Goal: Task Accomplishment & Management: Manage account settings

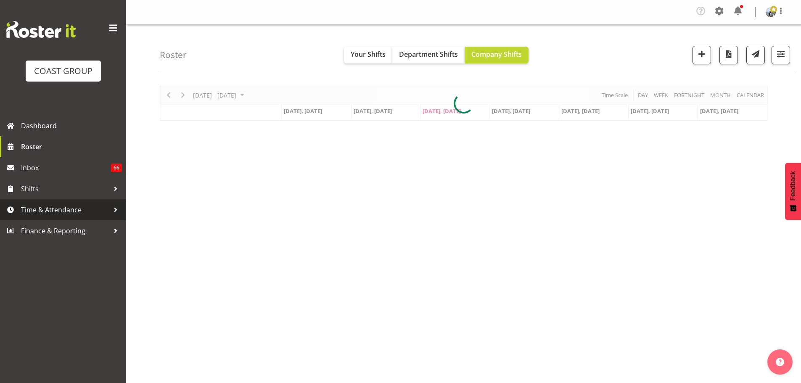
click at [58, 213] on span "Time & Attendance" at bounding box center [65, 210] width 88 height 13
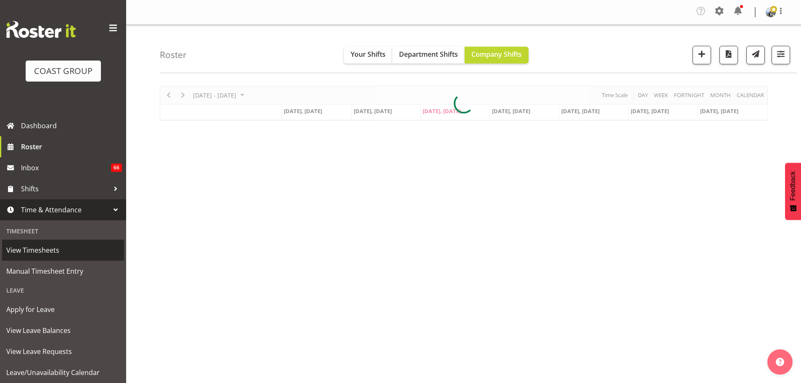
click at [43, 253] on span "View Timesheets" at bounding box center [63, 250] width 114 height 13
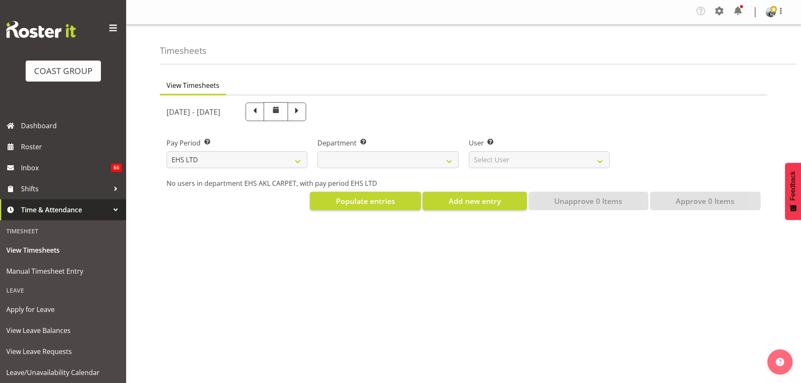
select select "7"
select select
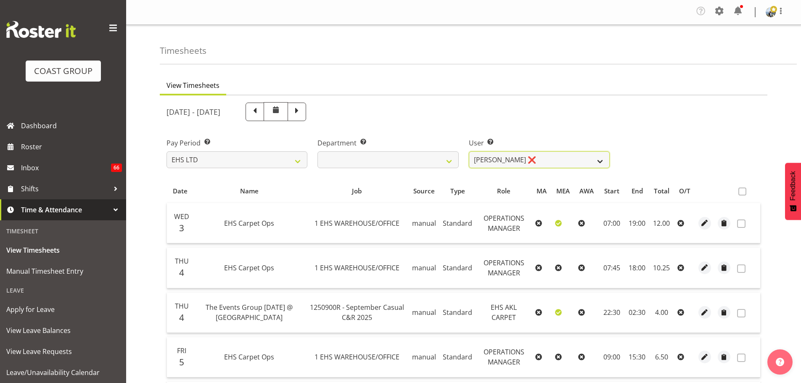
click at [490, 156] on select "Brittany Taylor ❌ Charwen Vaevaepare ❌ Kelsey Keutenius ❌ Leo Faalogo ❌ Marley …" at bounding box center [539, 159] width 141 height 17
select select "9907"
click at [469, 151] on select "Brittany Taylor ❌ Charwen Vaevaepare ❌ Kelsey Keutenius ❌ Leo Faalogo ❌ Marley …" at bounding box center [539, 159] width 141 height 17
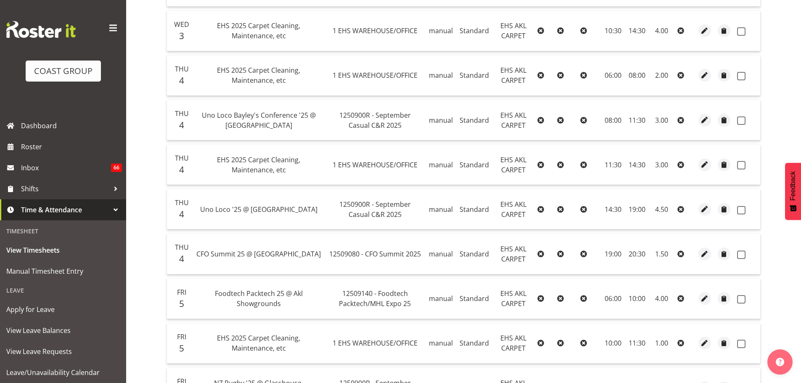
scroll to position [294, 0]
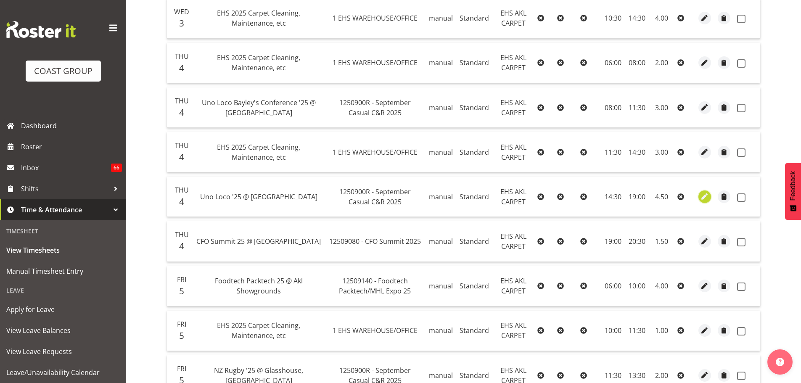
click at [706, 196] on span "button" at bounding box center [705, 197] width 10 height 10
select select "Standard"
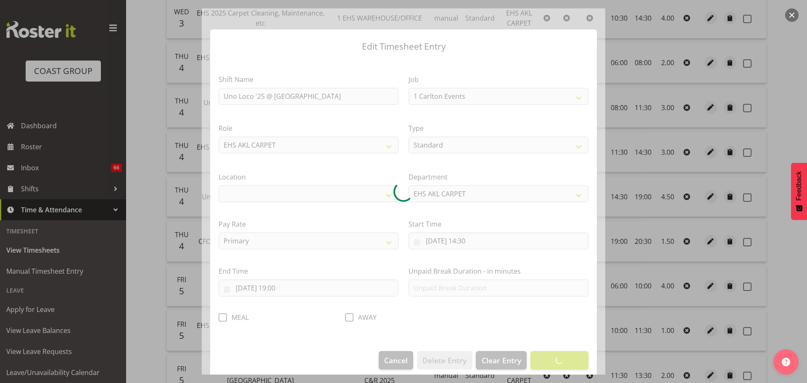
select select "8575"
select select "35"
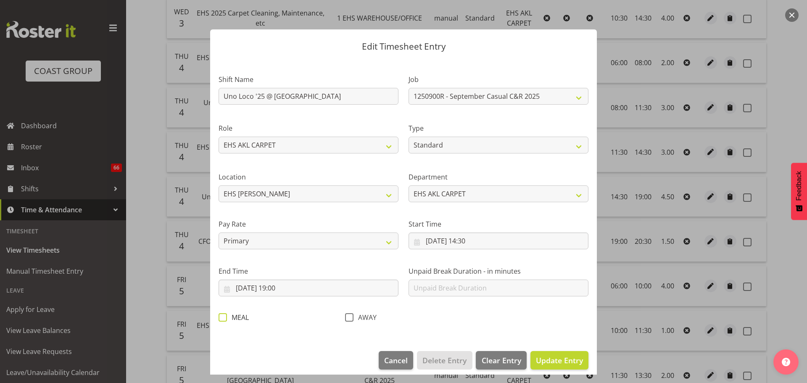
click at [222, 320] on span at bounding box center [223, 317] width 8 height 8
click at [222, 320] on input "MEAL" at bounding box center [221, 317] width 5 height 5
checkbox input "true"
click at [550, 361] on span "Update Entry" at bounding box center [559, 360] width 47 height 10
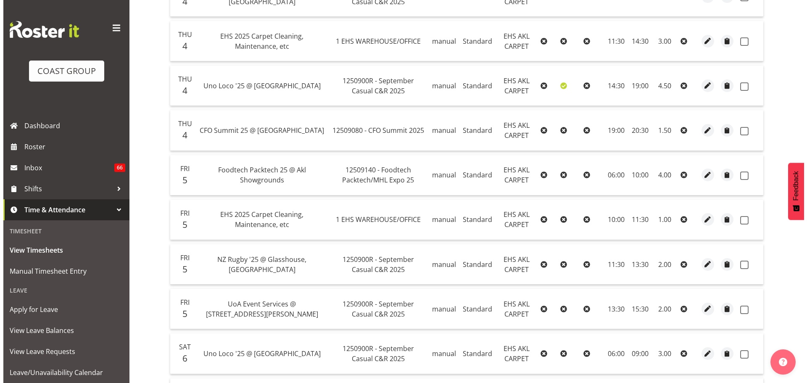
scroll to position [421, 0]
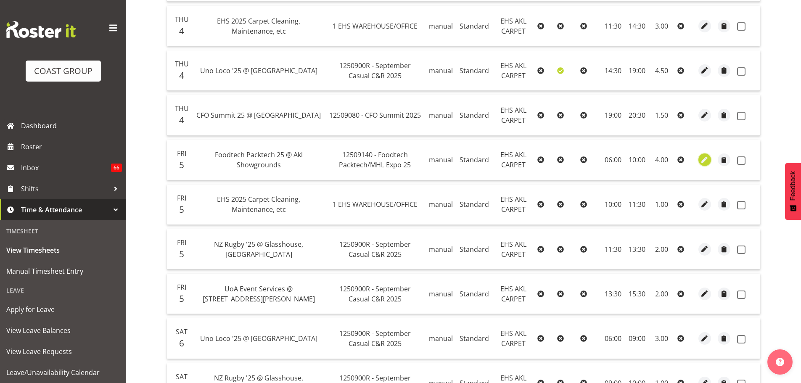
click at [699, 159] on button "button" at bounding box center [704, 159] width 13 height 13
select select "Standard"
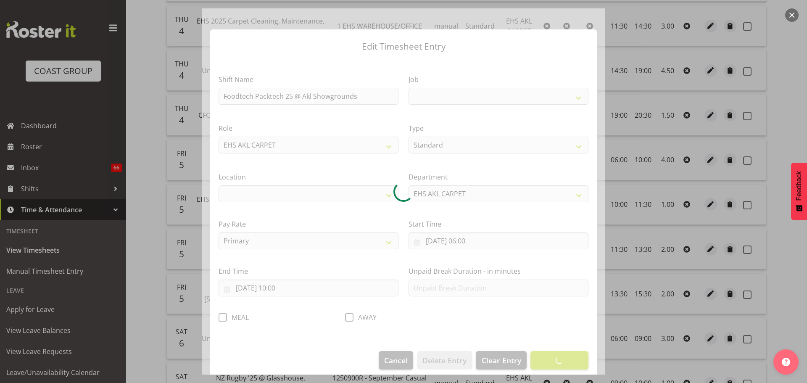
select select
select select "9630"
select select "35"
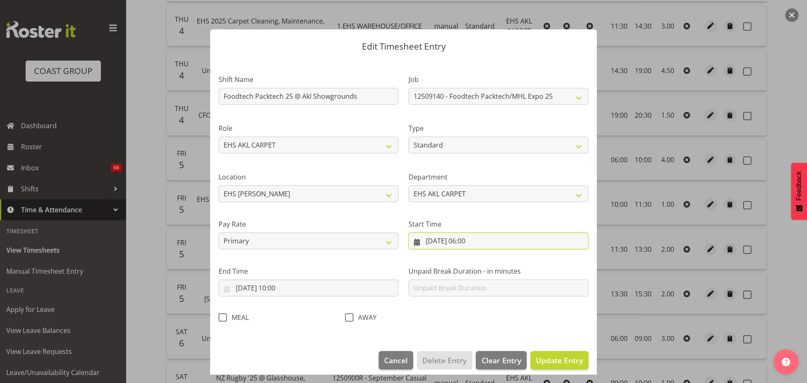
click at [474, 239] on input "05/09/2025, 06:00" at bounding box center [499, 241] width 180 height 17
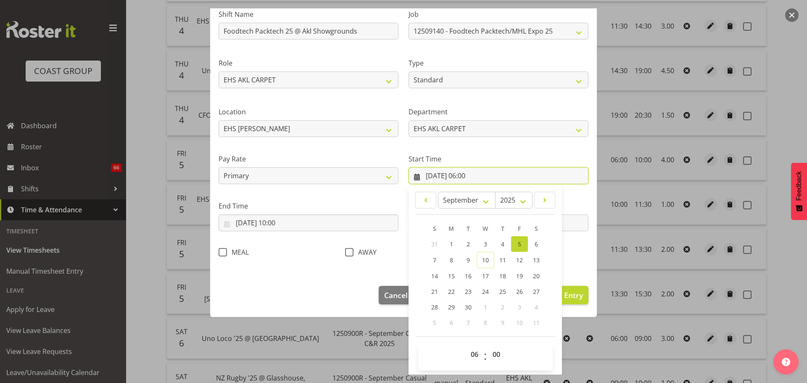
scroll to position [67, 0]
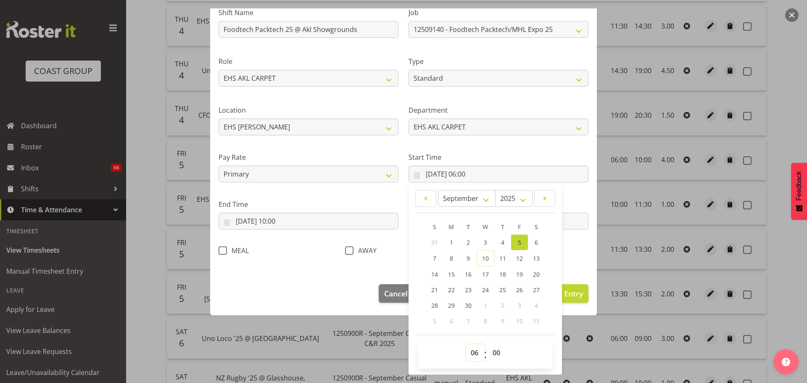
click at [471, 348] on select "00 01 02 03 04 05 06 07 08 09 10 11 12 13 14 15 16 17 18 19 20 21 22 23" at bounding box center [475, 352] width 19 height 17
select select "5"
click at [466, 344] on select "00 01 02 03 04 05 06 07 08 09 10 11 12 13 14 15 16 17 18 19 20 21 22 23" at bounding box center [475, 352] width 19 height 17
type input "05/09/2025, 05:00"
click at [494, 345] on select "00 01 02 03 04 05 06 07 08 09 10 11 12 13 14 15 16 17 18 19 20 21 22 23 24 25 2…" at bounding box center [497, 352] width 19 height 17
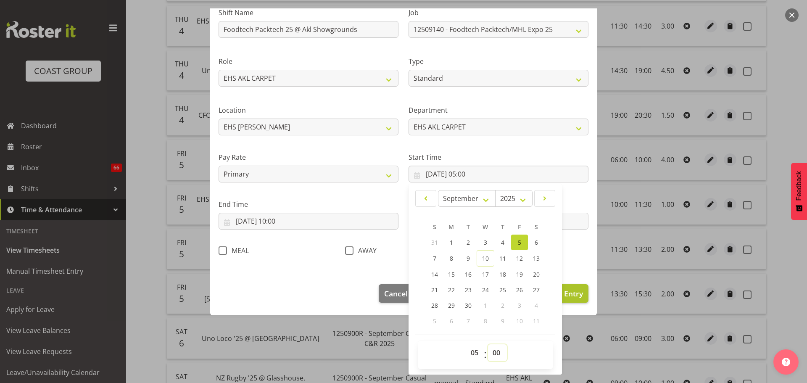
select select "45"
type input "05/09/2025, 05:45"
click at [567, 294] on span "Update Entry" at bounding box center [559, 293] width 47 height 10
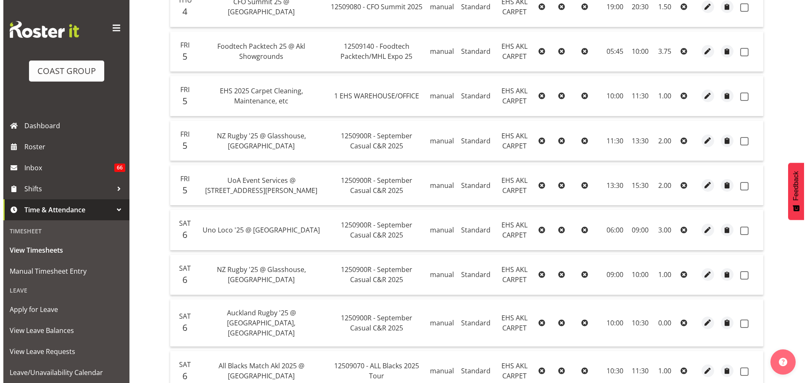
scroll to position [547, 0]
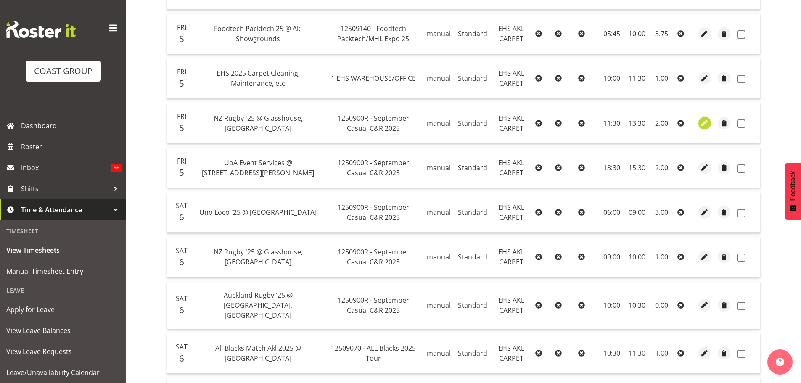
click at [706, 123] on span "button" at bounding box center [705, 123] width 10 height 10
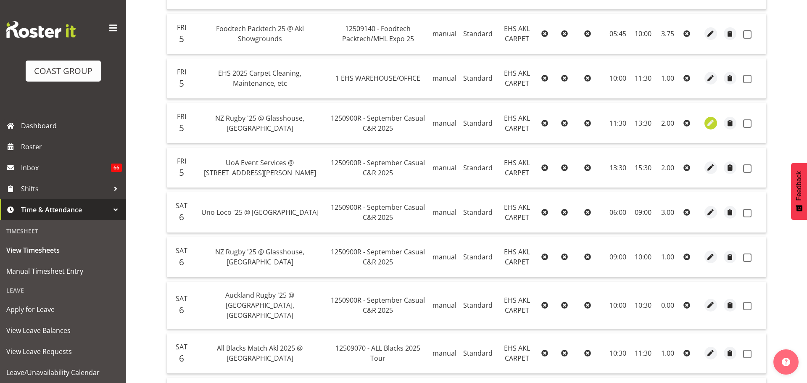
select select "Standard"
select select "8"
select select "2025"
select select "13"
select select "30"
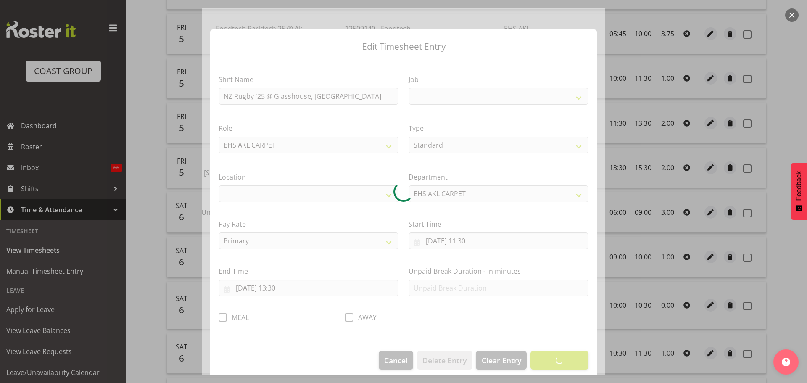
select select
select select "8575"
select select "35"
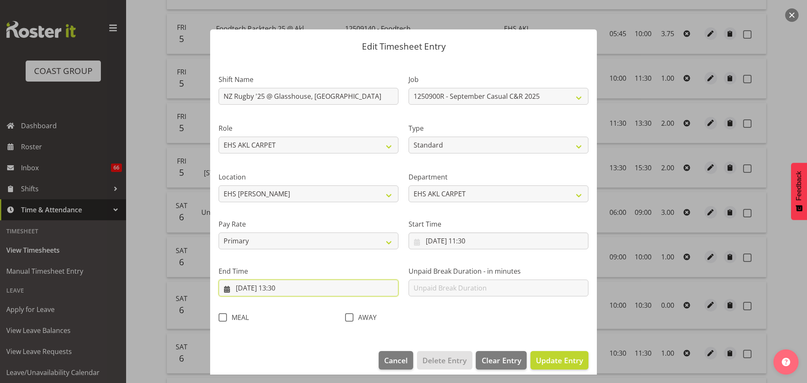
click at [282, 291] on input "05/09/2025, 13:30" at bounding box center [309, 288] width 180 height 17
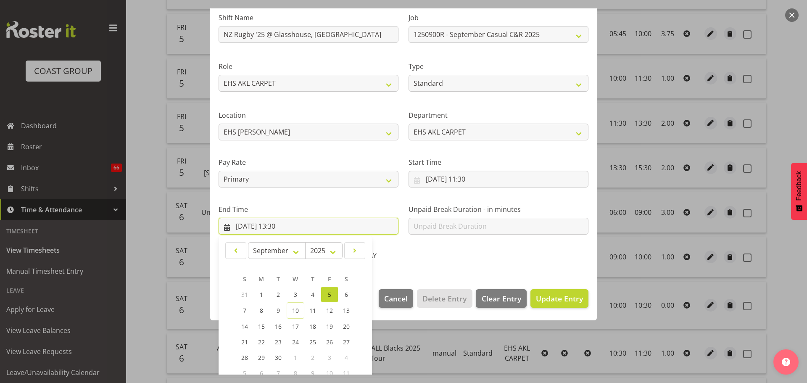
scroll to position [114, 0]
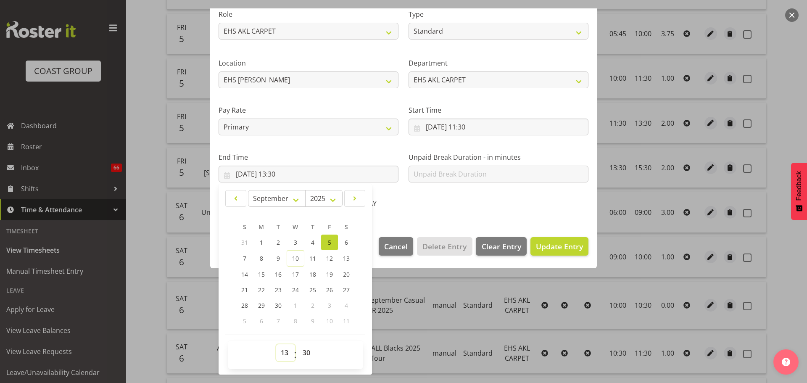
click at [281, 353] on select "00 01 02 03 04 05 06 07 08 09 10 11 12 13 14 15 16 17 18 19 20 21 22 23" at bounding box center [285, 352] width 19 height 17
select select "12"
click at [276, 344] on select "00 01 02 03 04 05 06 07 08 09 10 11 12 13 14 15 16 17 18 19 20 21 22 23" at bounding box center [285, 352] width 19 height 17
type input "05/09/2025, 12:30"
click at [550, 243] on span "Update Entry" at bounding box center [559, 246] width 47 height 10
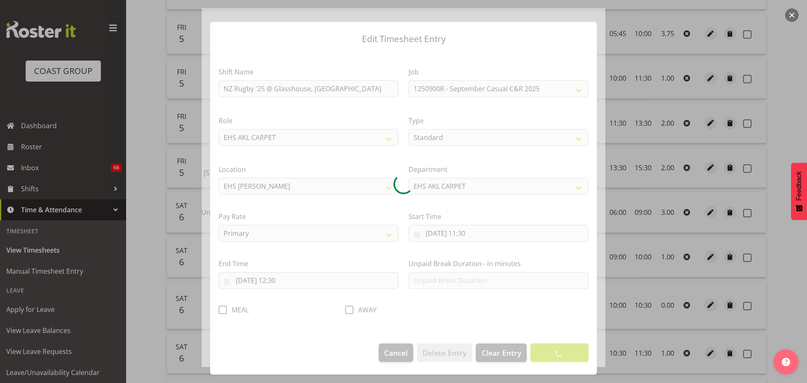
scroll to position [8, 0]
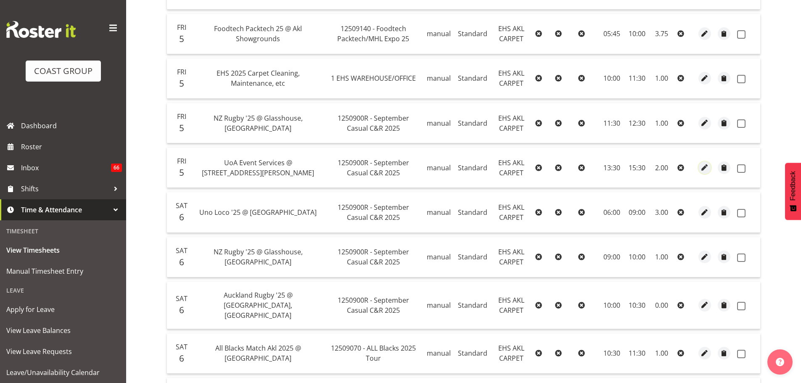
click at [704, 169] on span "button" at bounding box center [705, 168] width 10 height 10
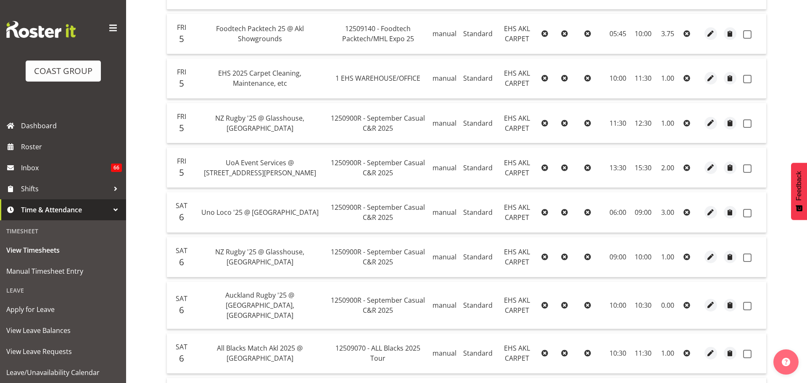
select select "Standard"
select select "8"
select select "2025"
select select "13"
select select "30"
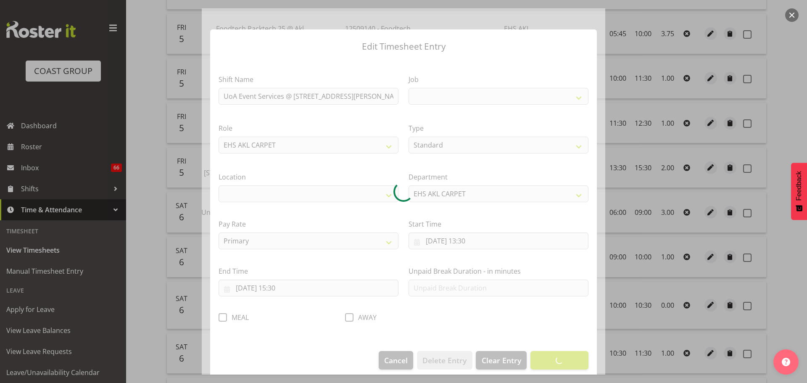
select select
select select "8575"
select select "35"
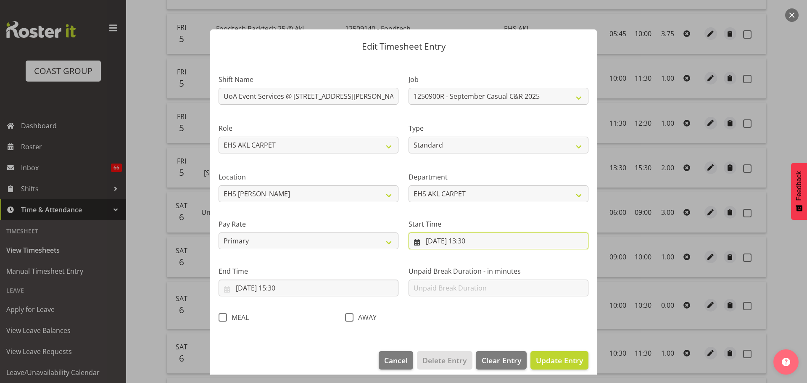
click at [468, 243] on input "05/09/2025, 13:30" at bounding box center [499, 241] width 180 height 17
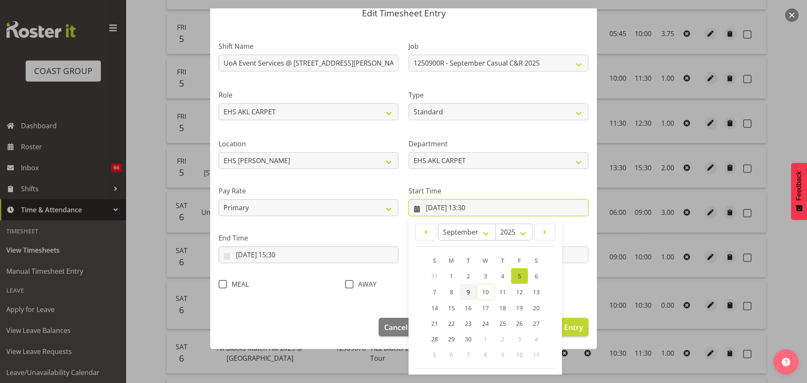
scroll to position [67, 0]
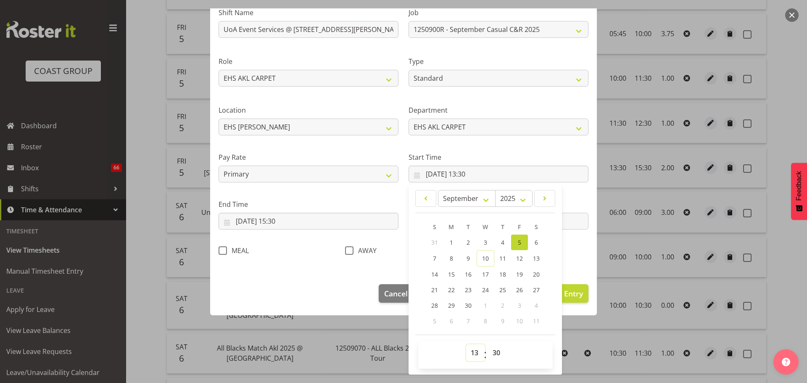
click at [470, 351] on select "00 01 02 03 04 05 06 07 08 09 10 11 12 13 14 15 16 17 18 19 20 21 22 23" at bounding box center [475, 352] width 19 height 17
select select "12"
click at [466, 344] on select "00 01 02 03 04 05 06 07 08 09 10 11 12 13 14 15 16 17 18 19 20 21 22 23" at bounding box center [475, 352] width 19 height 17
type input "05/09/2025, 12:30"
click at [284, 223] on input "05/09/2025, 15:30" at bounding box center [309, 221] width 180 height 17
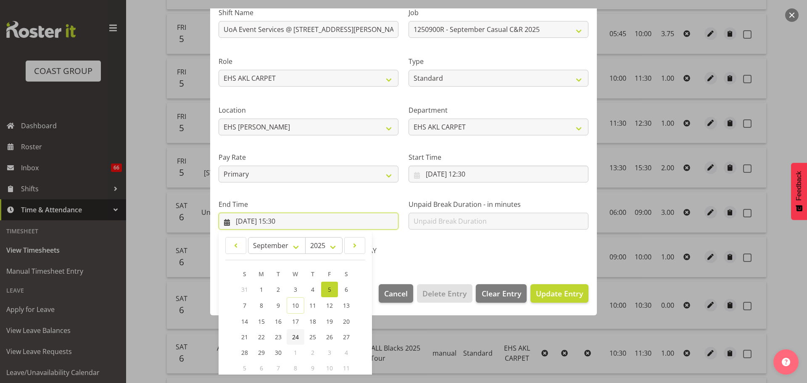
scroll to position [114, 0]
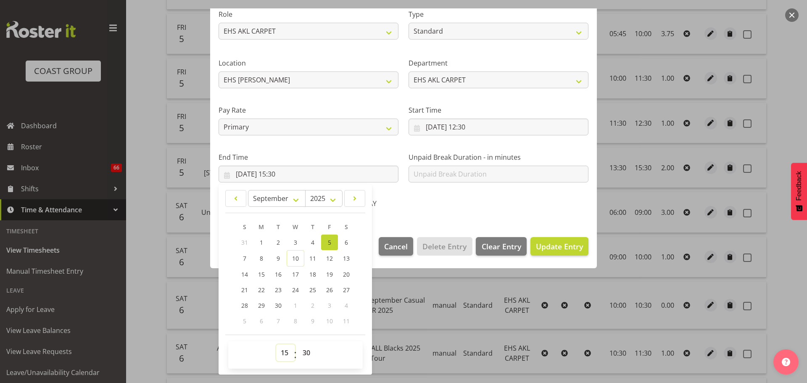
drag, startPoint x: 284, startPoint y: 351, endPoint x: 286, endPoint y: 347, distance: 4.4
click at [284, 351] on select "00 01 02 03 04 05 06 07 08 09 10 11 12 13 14 15 16 17 18 19 20 21 22 23" at bounding box center [285, 352] width 19 height 17
click at [284, 350] on select "00 01 02 03 04 05 06 07 08 09 10 11 12 13 14 15 16 17 18 19 20 21 22 23" at bounding box center [285, 352] width 19 height 17
select select "14"
click at [276, 344] on select "00 01 02 03 04 05 06 07 08 09 10 11 12 13 14 15 16 17 18 19 20 21 22 23" at bounding box center [285, 352] width 19 height 17
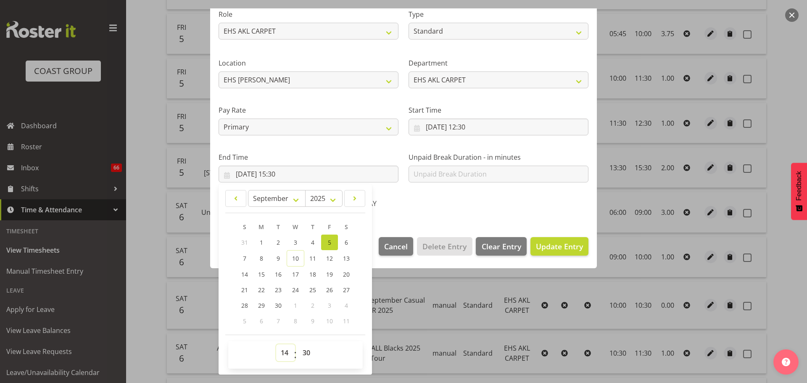
type input "[DATE] 14:30"
click at [311, 345] on select "00 01 02 03 04 05 06 07 08 09 10 11 12 13 14 15 16 17 18 19 20 21 22 23 24 25 2…" at bounding box center [307, 352] width 19 height 17
select select "0"
type input "05/09/2025, 14:00"
click at [567, 246] on span "Update Entry" at bounding box center [559, 246] width 47 height 10
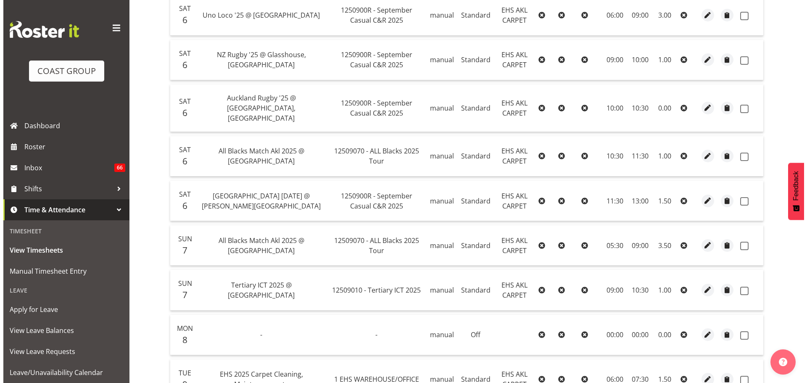
scroll to position [757, 0]
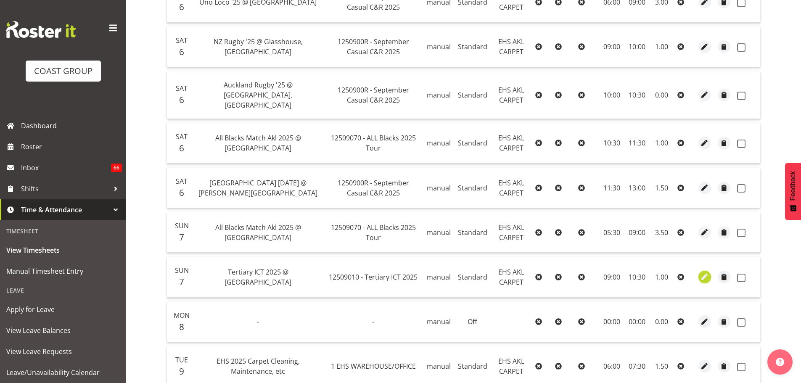
click at [708, 272] on span "button" at bounding box center [705, 277] width 10 height 10
select select "Standard"
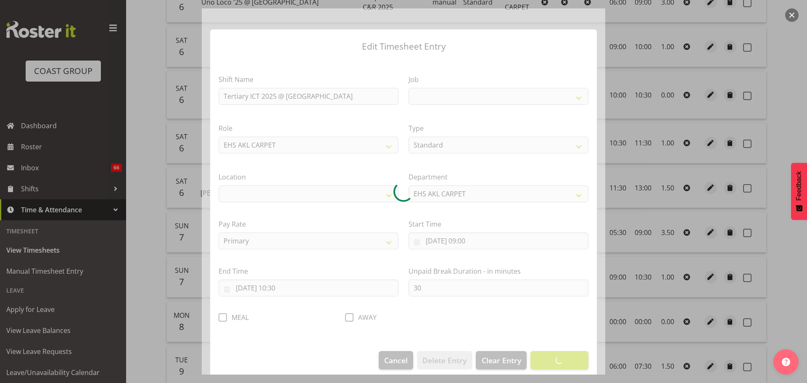
select select
select select "8955"
select select "35"
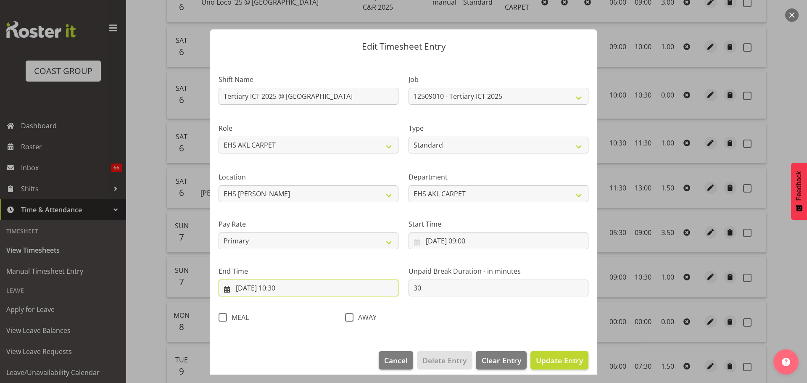
click at [278, 291] on input "07/09/2025, 10:30" at bounding box center [309, 288] width 180 height 17
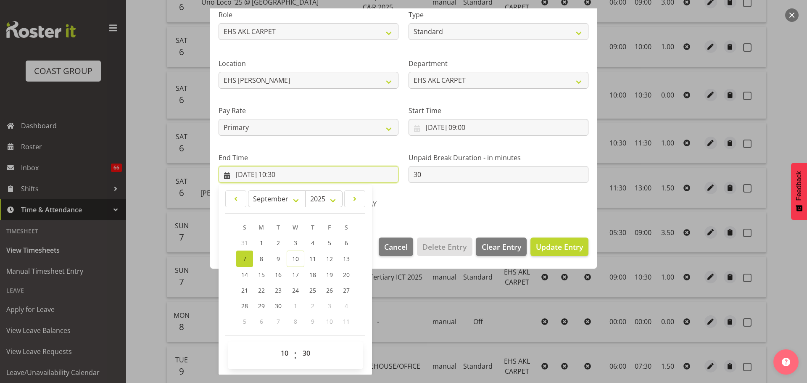
scroll to position [114, 0]
click at [288, 353] on select "00 01 02 03 04 05 06 07 08 09 10 11 12 13 14 15 16 17 18 19 20 21 22 23" at bounding box center [285, 352] width 19 height 17
select select "11"
click at [276, 344] on select "00 01 02 03 04 05 06 07 08 09 10 11 12 13 14 15 16 17 18 19 20 21 22 23" at bounding box center [285, 352] width 19 height 17
type input "07/09/2025, 11:30"
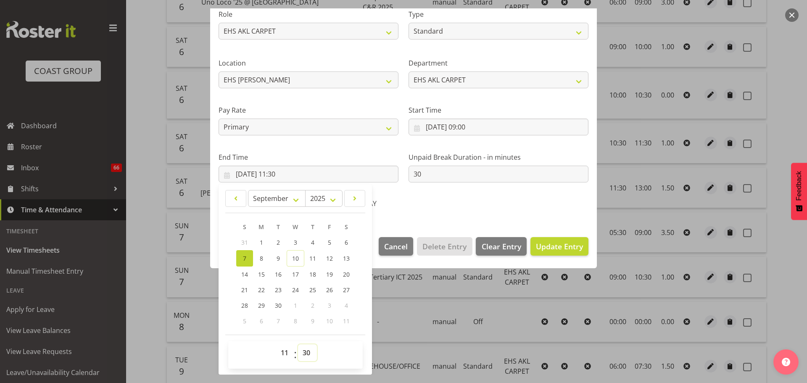
click at [302, 354] on select "00 01 02 03 04 05 06 07 08 09 10 11 12 13 14 15 16 17 18 19 20 21 22 23 24 25 2…" at bounding box center [307, 352] width 19 height 17
select select "0"
type input "07/09/2025, 11:00"
click at [559, 241] on span "Update Entry" at bounding box center [559, 246] width 47 height 10
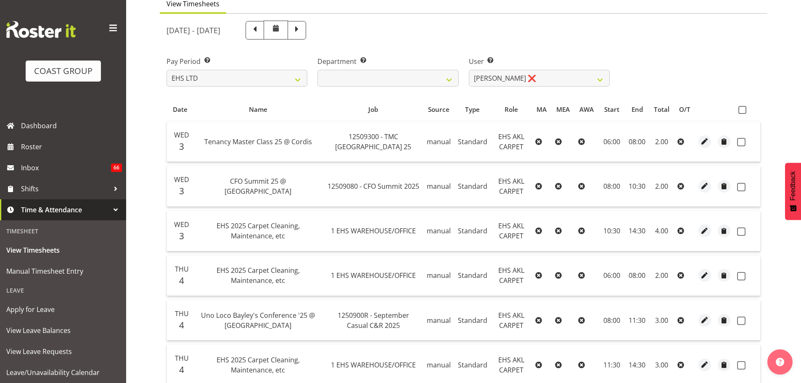
scroll to position [76, 0]
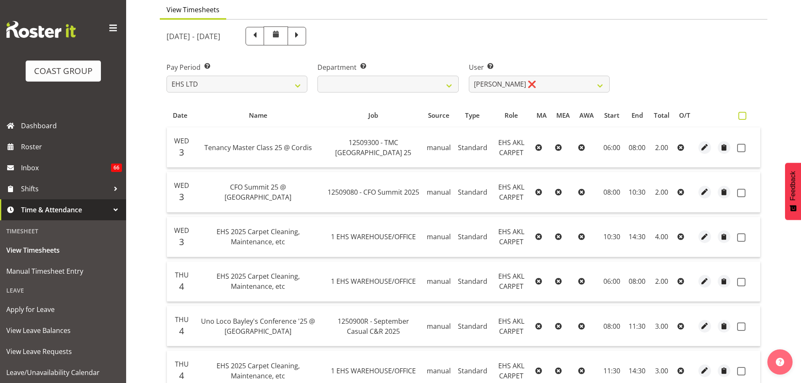
click at [744, 119] on span at bounding box center [742, 116] width 8 height 8
click at [744, 119] on input "checkbox" at bounding box center [740, 115] width 5 height 5
checkbox input "true"
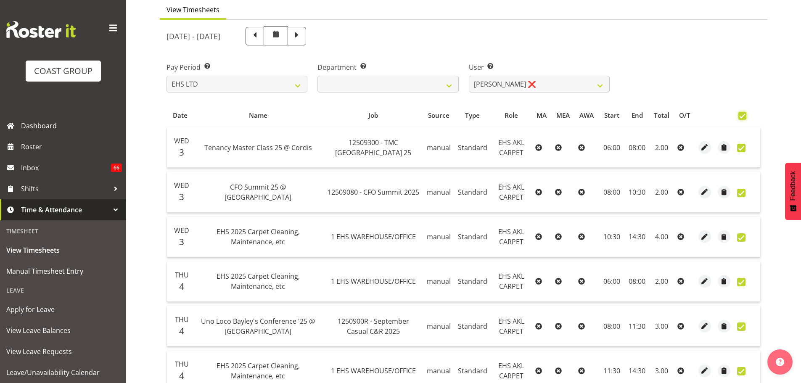
checkbox input "true"
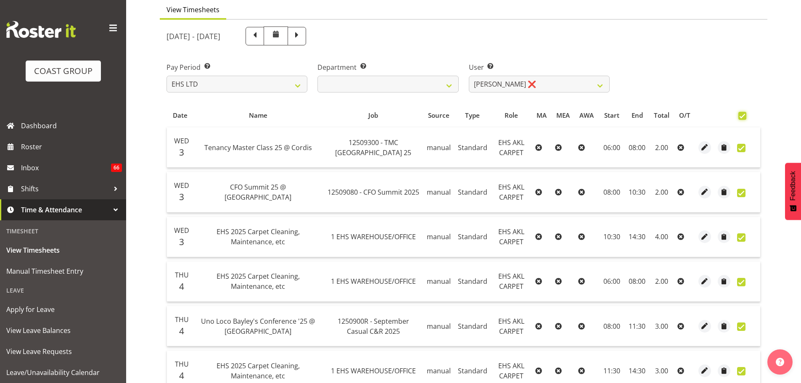
checkbox input "true"
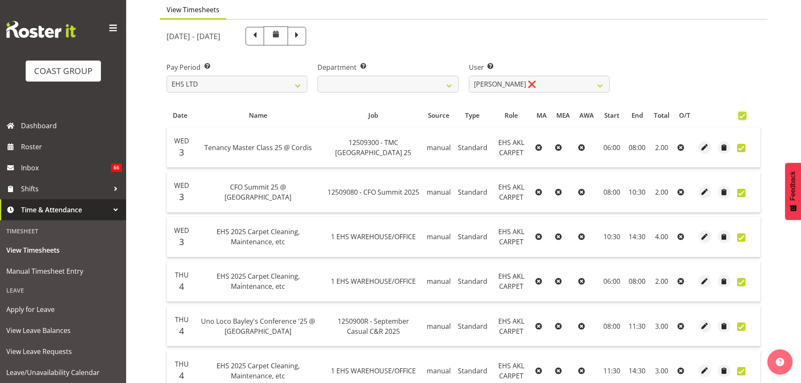
checkbox input "true"
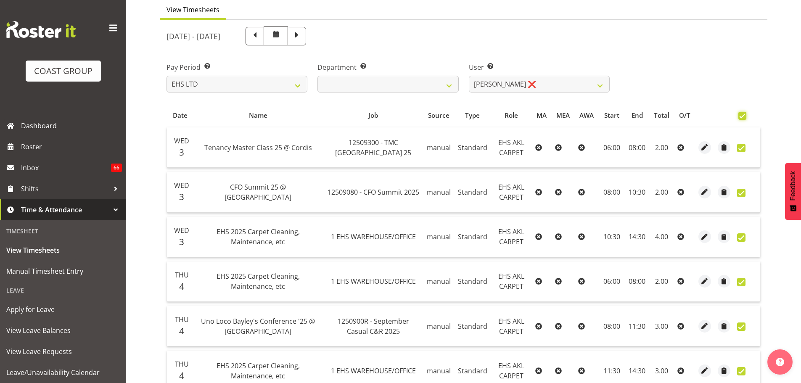
checkbox input "true"
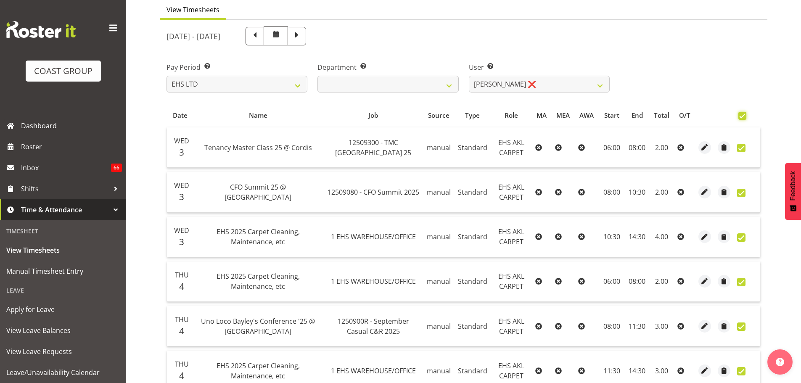
checkbox input "true"
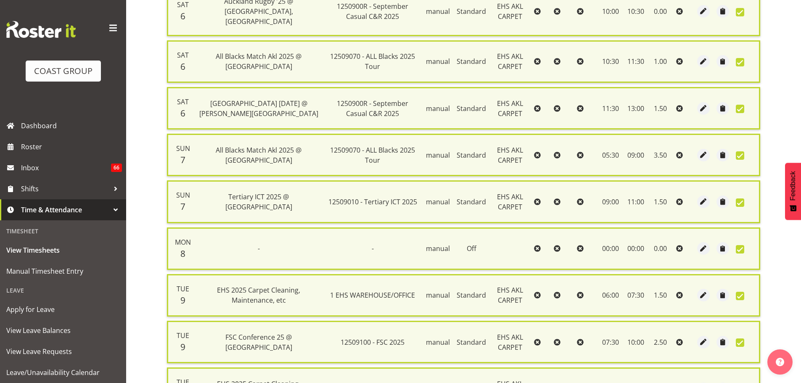
scroll to position [959, 0]
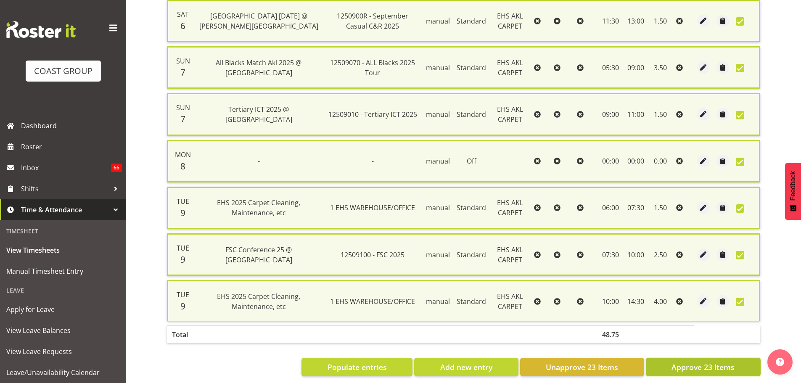
click at [687, 362] on span "Approve 23 Items" at bounding box center [703, 367] width 63 height 11
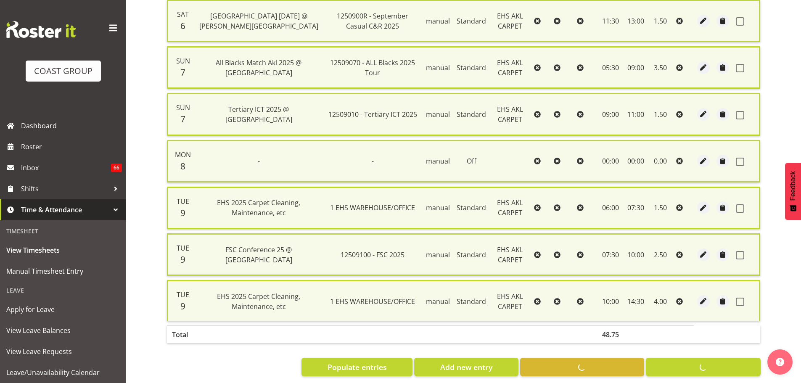
checkbox input "false"
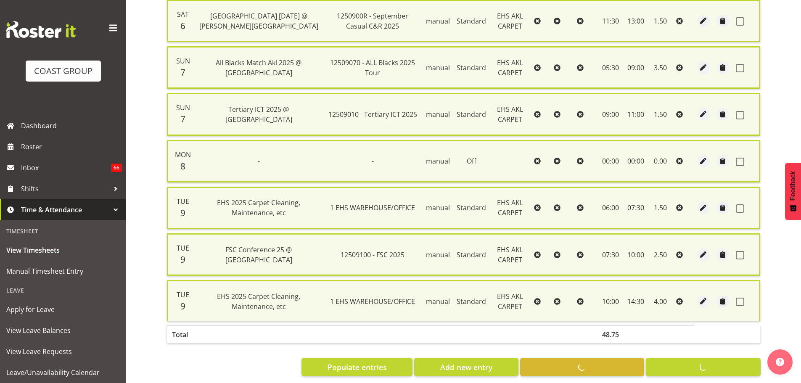
checkbox input "false"
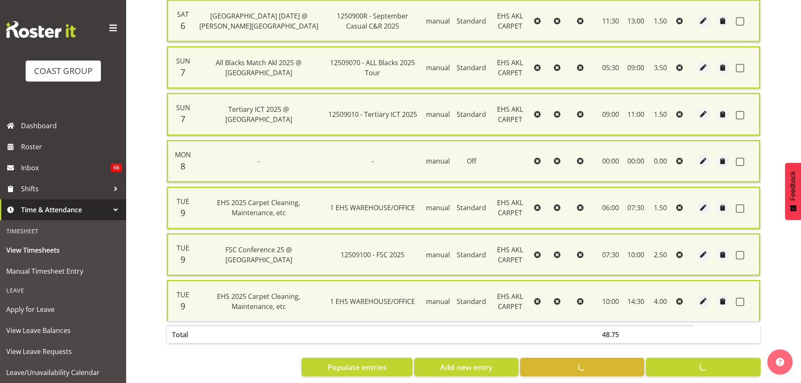
checkbox input "false"
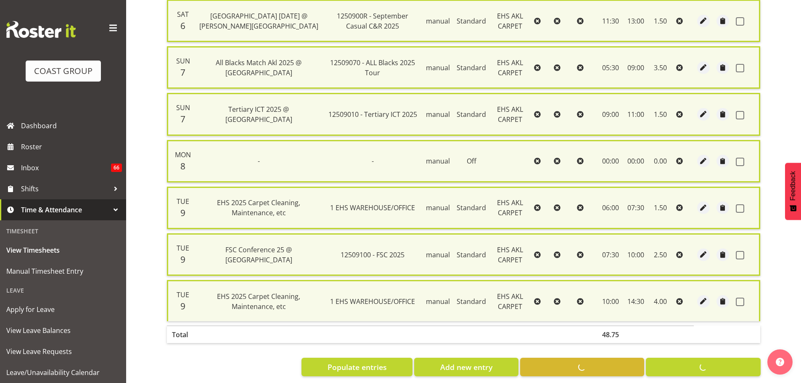
checkbox input "false"
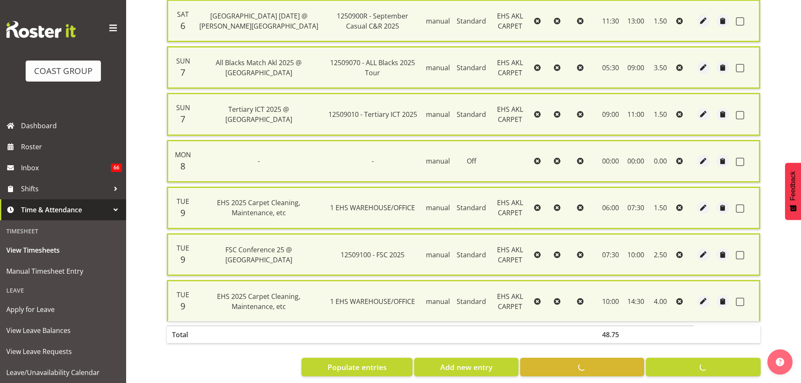
checkbox input "false"
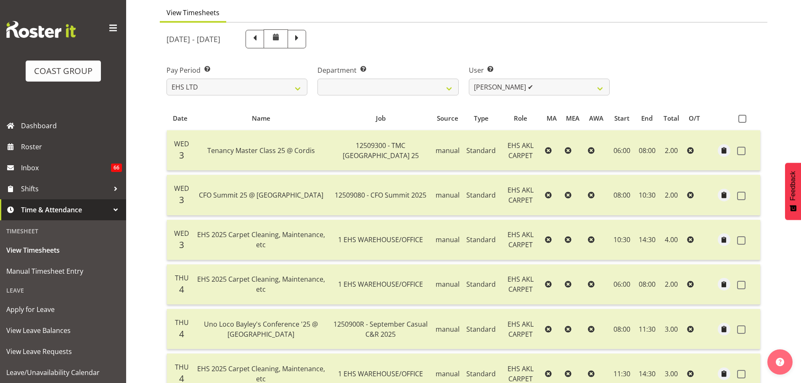
scroll to position [0, 0]
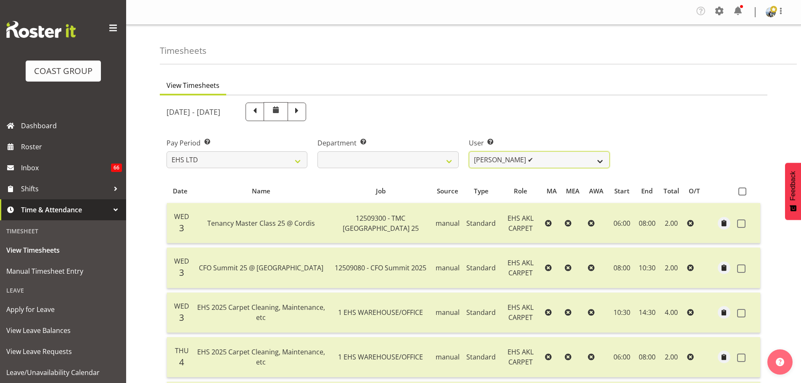
click at [555, 164] on select "Brittany Taylor ❌ Charwen Vaevaepare ✔ Kelsey Keutenius ❌ Leo Faalogo ❌ Marley …" at bounding box center [539, 159] width 141 height 17
click at [535, 166] on select "Brittany Taylor ❌ Charwen Vaevaepare ✔ Kelsey Keutenius ❌ Leo Faalogo ❌ Marley …" at bounding box center [539, 159] width 141 height 17
select select "3114"
click at [469, 151] on select "Brittany Taylor ❌ Charwen Vaevaepare ✔ Kelsey Keutenius ❌ Leo Faalogo ❌ Marley …" at bounding box center [539, 159] width 141 height 17
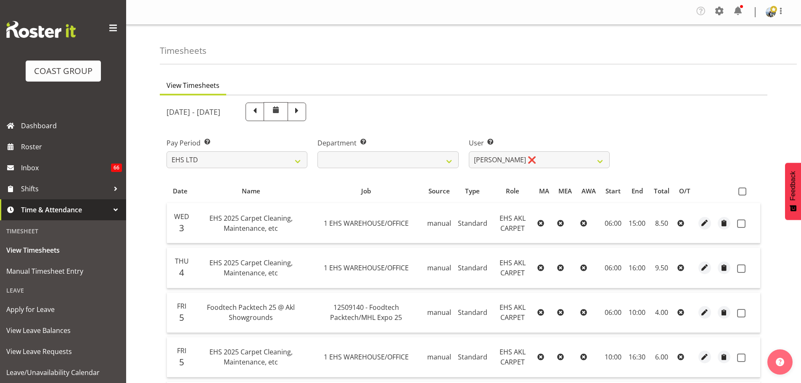
click at [742, 193] on span at bounding box center [742, 192] width 8 height 8
click at [742, 193] on input "checkbox" at bounding box center [740, 191] width 5 height 5
checkbox input "true"
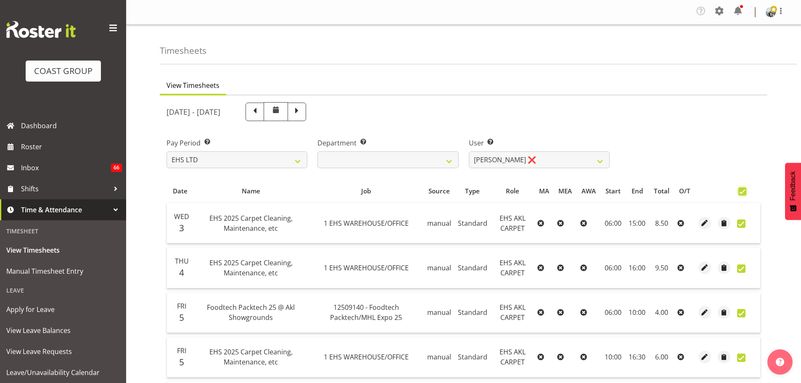
checkbox input "true"
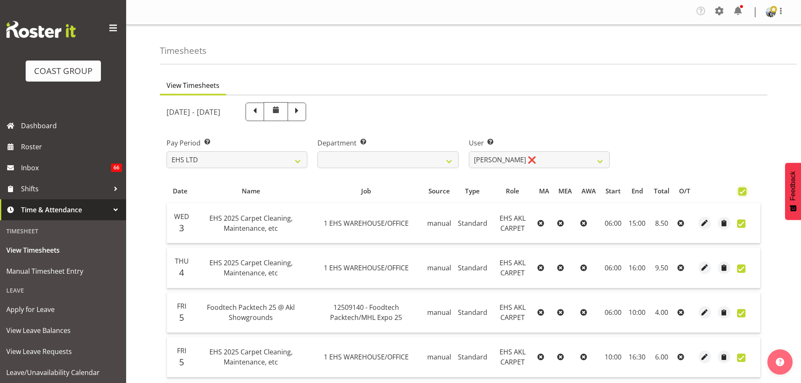
checkbox input "true"
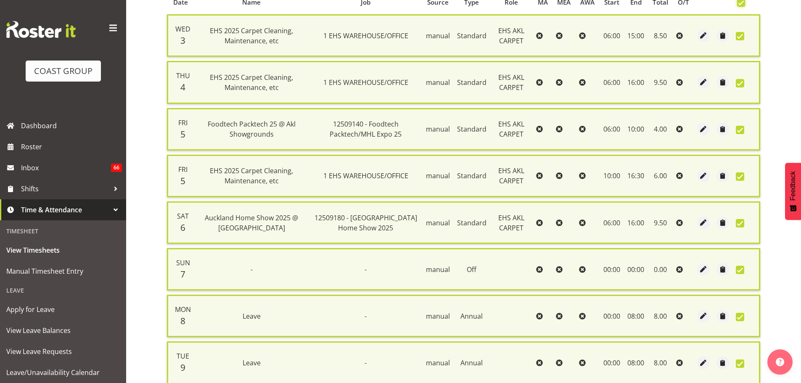
scroll to position [263, 0]
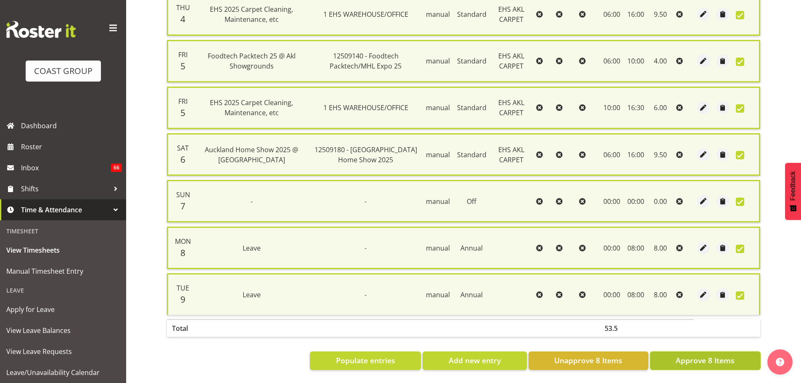
click at [699, 357] on span "Approve 8 Items" at bounding box center [705, 360] width 59 height 11
checkbox input "false"
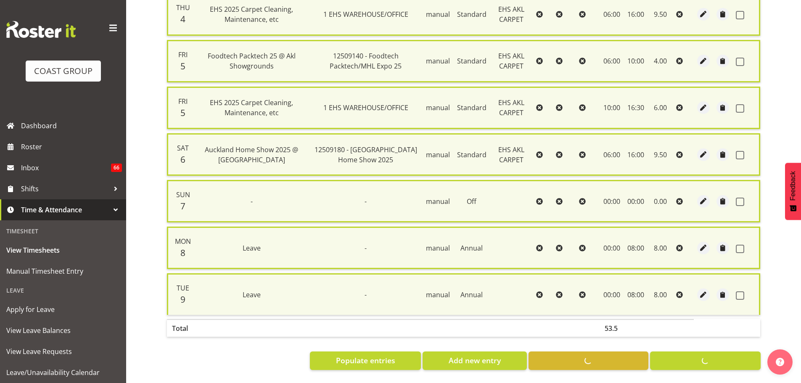
checkbox input "false"
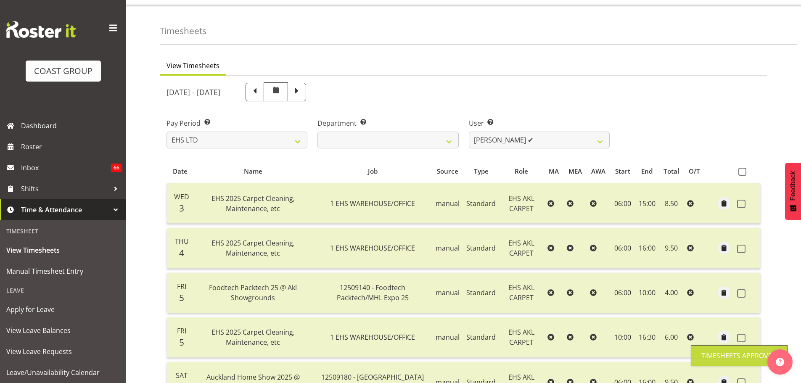
scroll to position [0, 0]
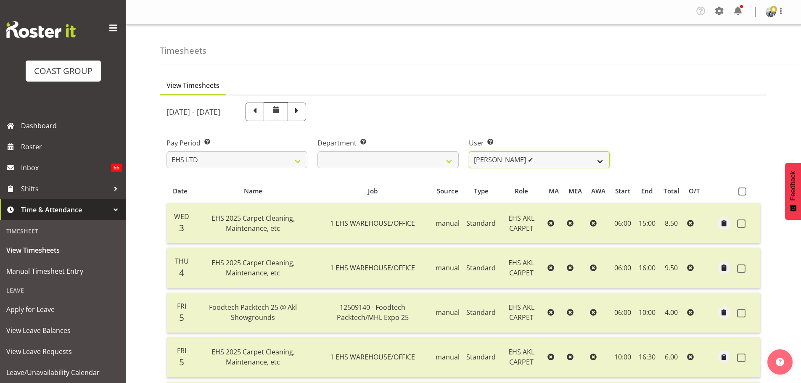
click at [524, 167] on select "Brittany Taylor ❌ Charwen Vaevaepare ✔ Kelsey Keutenius ✔ Leo Faalogo ❌ Marley …" at bounding box center [539, 159] width 141 height 17
select select "1120"
click at [469, 151] on select "Brittany Taylor ❌ Charwen Vaevaepare ✔ Kelsey Keutenius ✔ Leo Faalogo ❌ Marley …" at bounding box center [539, 159] width 141 height 17
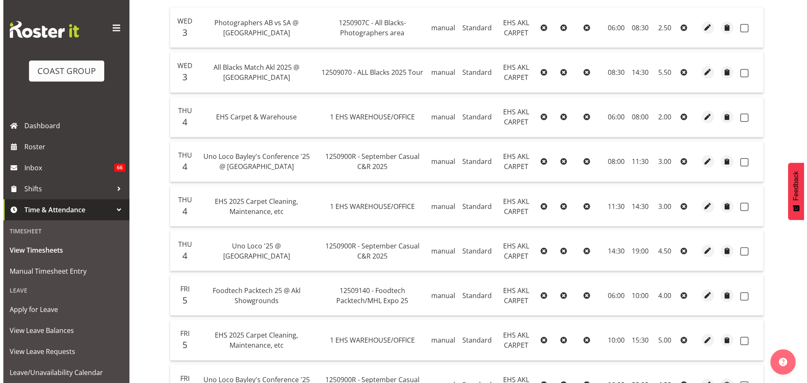
scroll to position [210, 0]
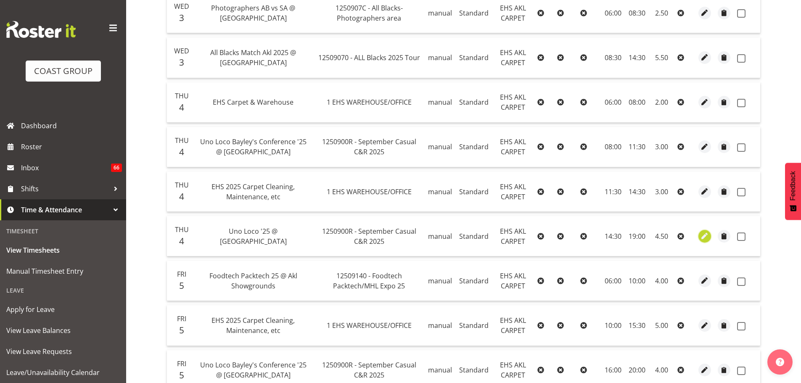
click at [704, 239] on span "button" at bounding box center [705, 236] width 10 height 10
select select "Standard"
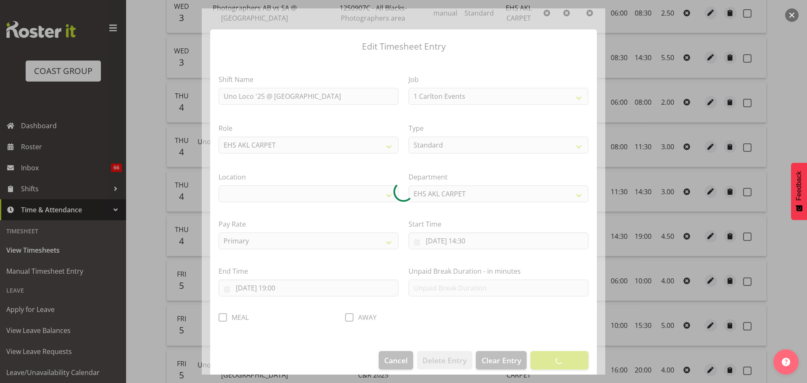
select select "8575"
select select "35"
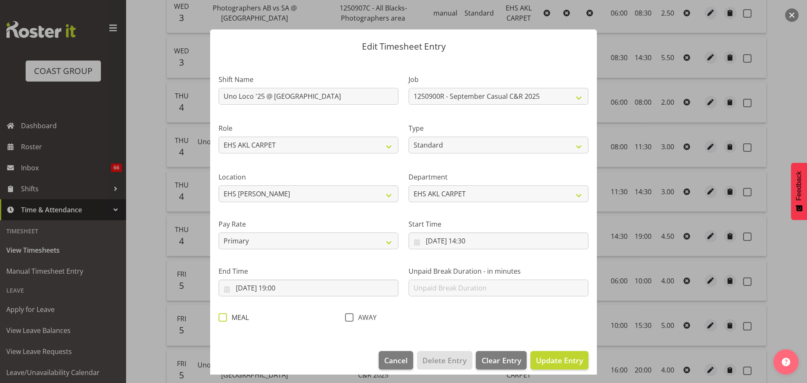
click at [223, 317] on span at bounding box center [223, 317] width 8 height 8
click at [223, 317] on input "MEAL" at bounding box center [221, 317] width 5 height 5
checkbox input "true"
click at [293, 288] on input "04/09/2025, 19:00" at bounding box center [309, 288] width 180 height 17
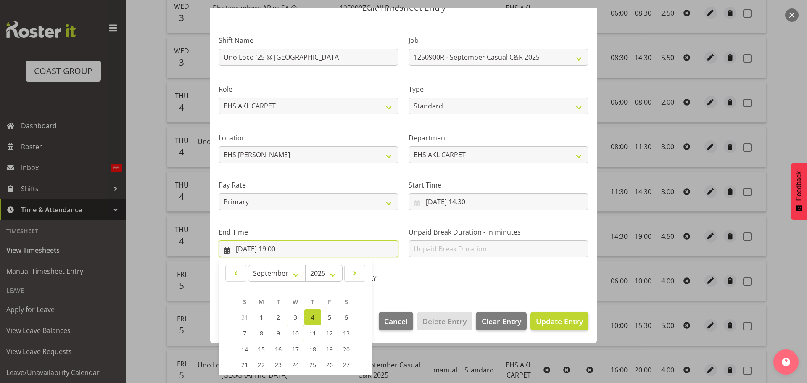
scroll to position [114, 0]
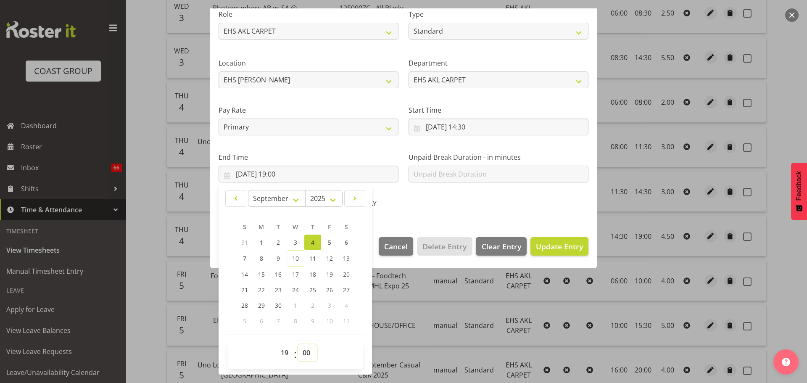
click at [304, 357] on select "00 01 02 03 04 05 06 07 08 09 10 11 12 13 14 15 16 17 18 19 20 21 22 23 24 25 2…" at bounding box center [307, 352] width 19 height 17
select select "30"
type input "04/09/2025, 19:30"
click at [572, 243] on span "Update Entry" at bounding box center [559, 246] width 47 height 10
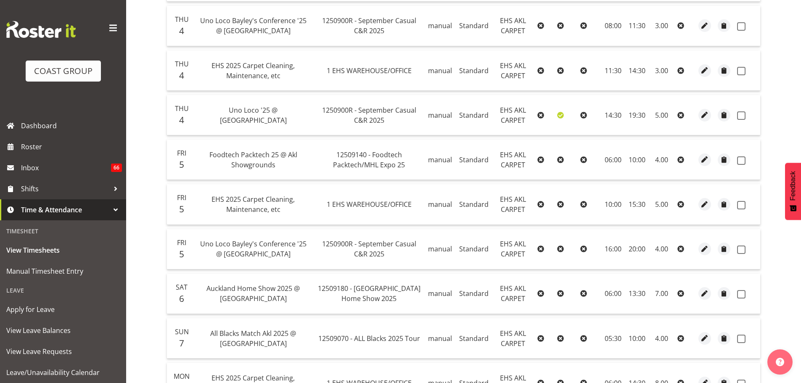
scroll to position [336, 0]
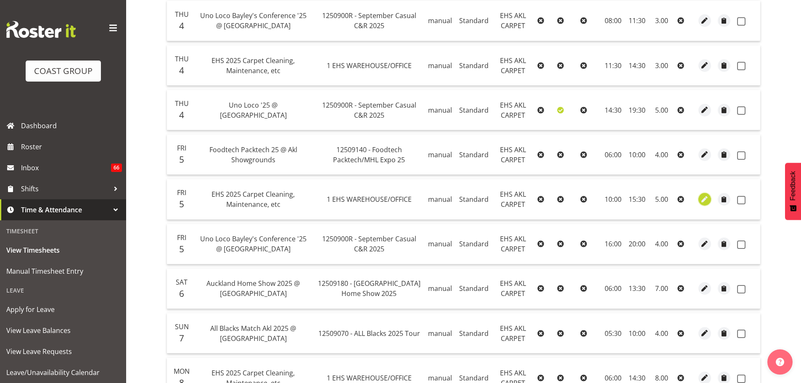
click at [706, 201] on span "button" at bounding box center [705, 200] width 10 height 10
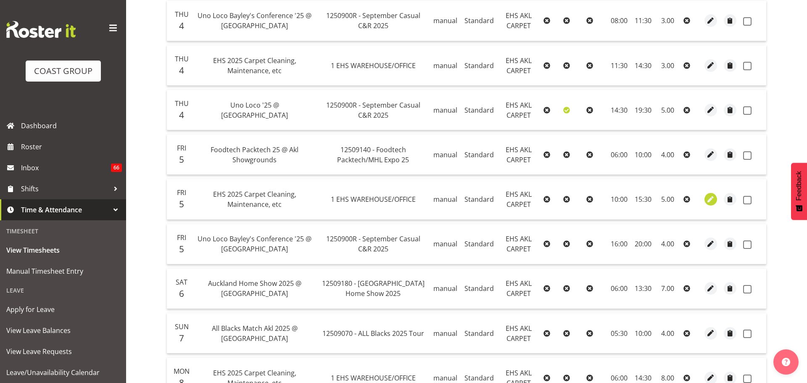
select select "Standard"
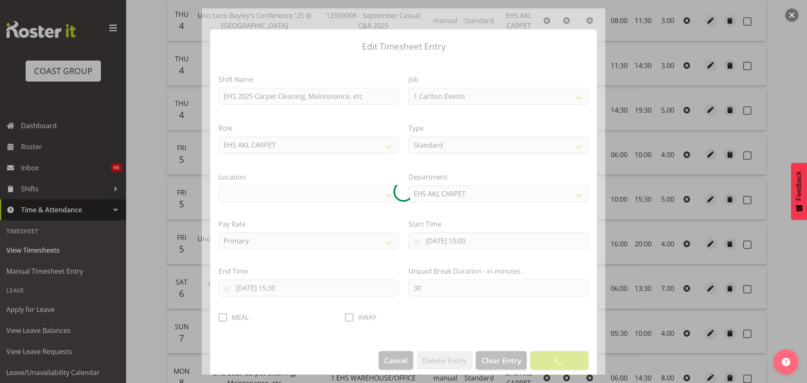
select select "69"
select select "35"
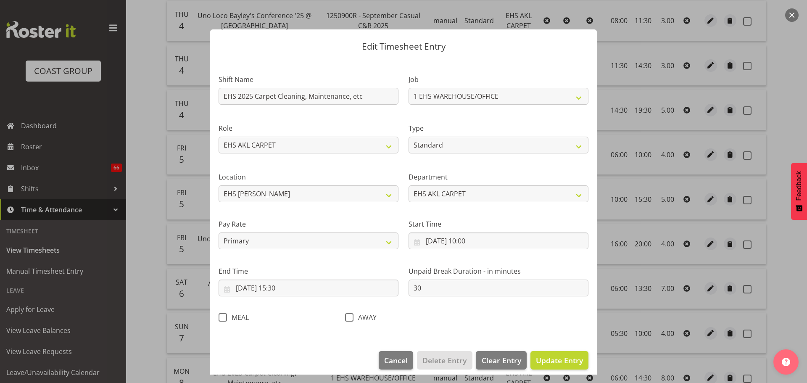
click at [792, 14] on button "button" at bounding box center [792, 14] width 13 height 13
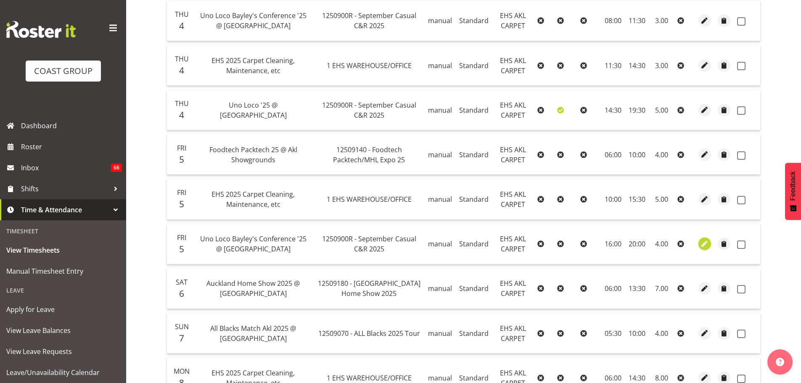
click at [702, 245] on span "button" at bounding box center [705, 244] width 10 height 10
select select "Standard"
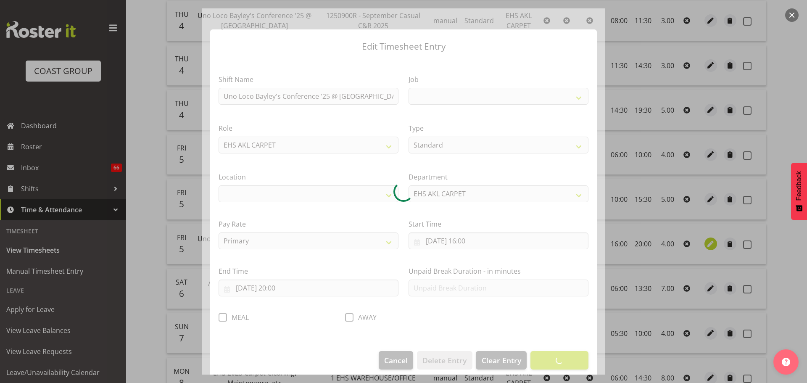
select select
select select "8575"
select select "35"
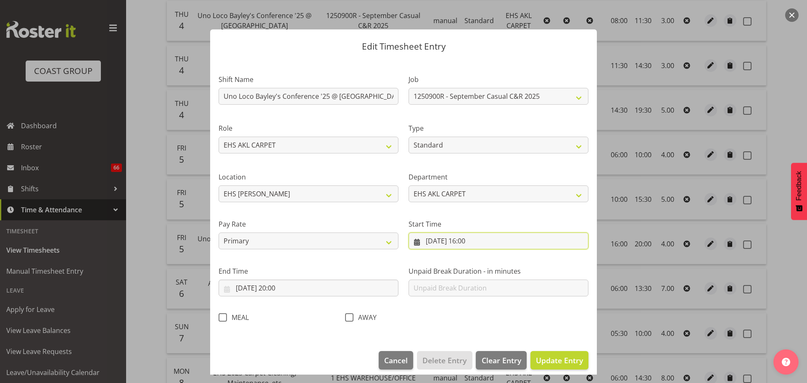
click at [473, 243] on input "05/09/2025, 16:00" at bounding box center [499, 241] width 180 height 17
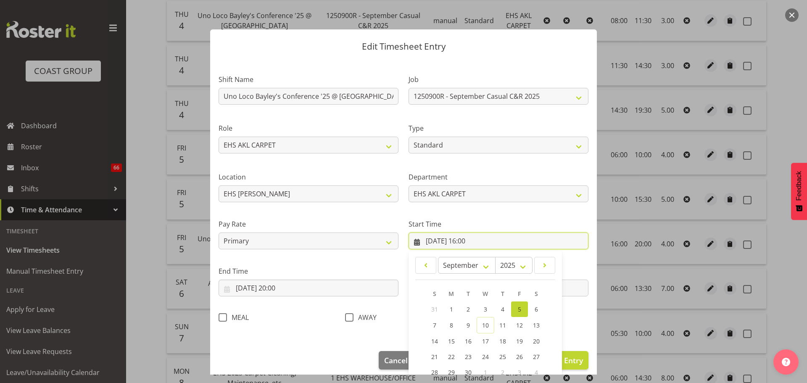
scroll to position [67, 0]
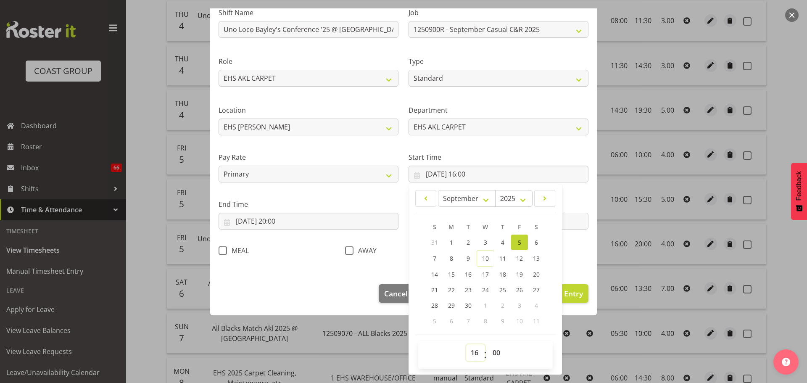
click at [477, 346] on select "00 01 02 03 04 05 06 07 08 09 10 11 12 13 14 15 16 17 18 19 20 21 22 23" at bounding box center [475, 352] width 19 height 17
select select "15"
click at [466, 344] on select "00 01 02 03 04 05 06 07 08 09 10 11 12 13 14 15 16 17 18 19 20 21 22 23" at bounding box center [475, 352] width 19 height 17
type input "05/09/2025, 15:00"
click at [493, 351] on select "00 01 02 03 04 05 06 07 08 09 10 11 12 13 14 15 16 17 18 19 20 21 22 23 24 25 2…" at bounding box center [497, 352] width 19 height 17
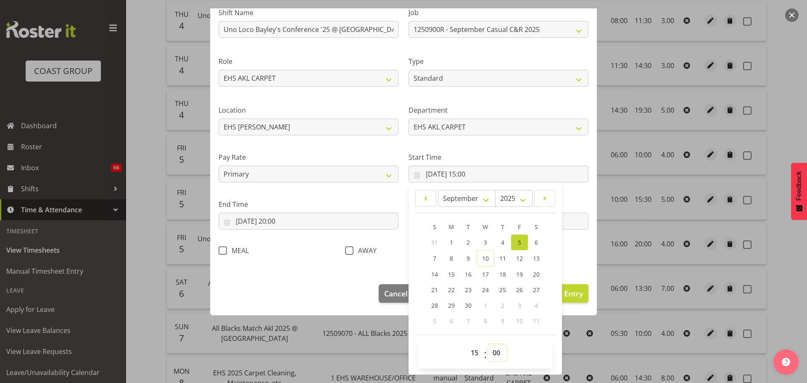
select select "30"
type input "05/09/2025, 15:30"
click at [283, 223] on input "05/09/2025, 20:00" at bounding box center [309, 221] width 180 height 17
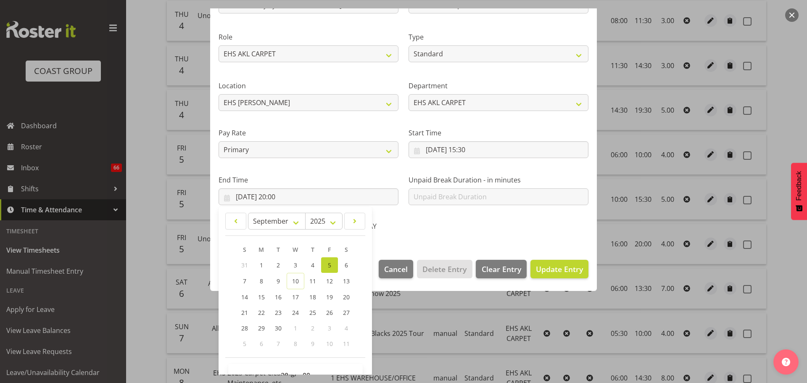
scroll to position [114, 0]
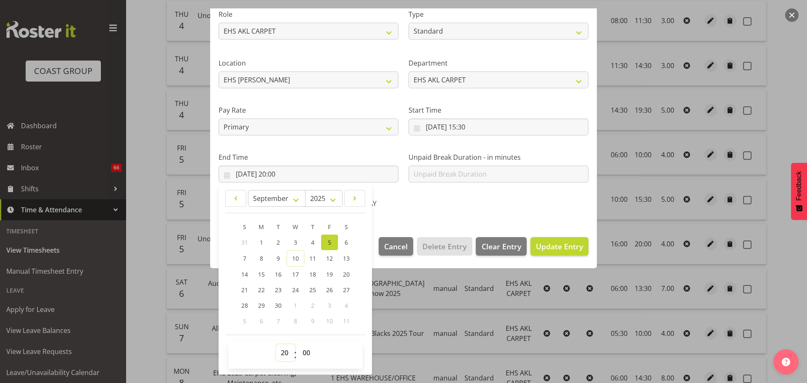
click at [285, 354] on select "00 01 02 03 04 05 06 07 08 09 10 11 12 13 14 15 16 17 18 19 20 21 22 23" at bounding box center [285, 352] width 19 height 17
select select "18"
click at [276, 344] on select "00 01 02 03 04 05 06 07 08 09 10 11 12 13 14 15 16 17 18 19 20 21 22 23" at bounding box center [285, 352] width 19 height 17
type input "05/09/2025, 18:00"
click at [576, 247] on span "Update Entry" at bounding box center [559, 246] width 47 height 10
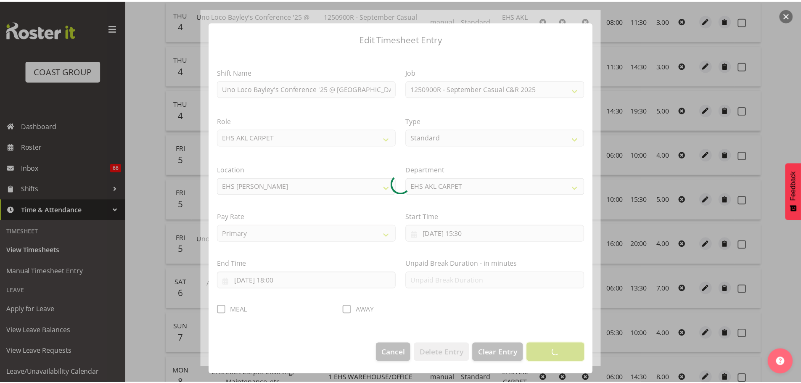
scroll to position [8, 0]
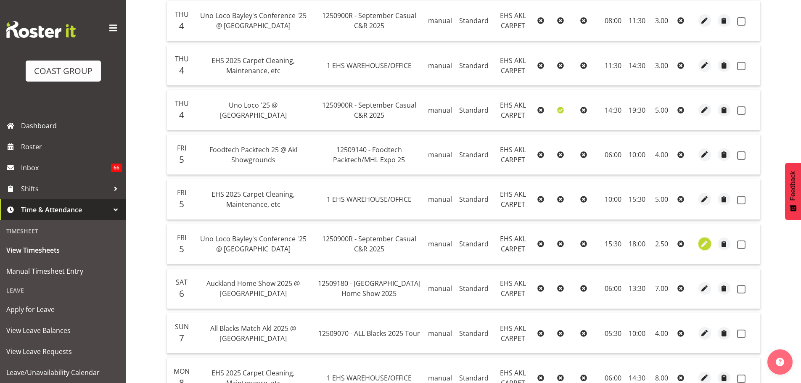
click at [706, 246] on span "button" at bounding box center [705, 244] width 10 height 10
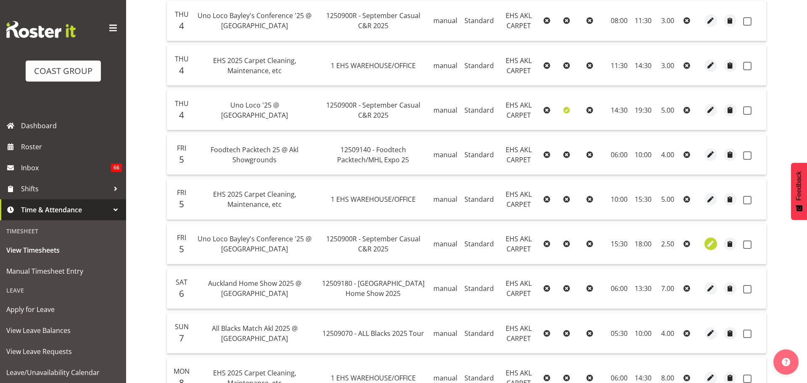
select select "Standard"
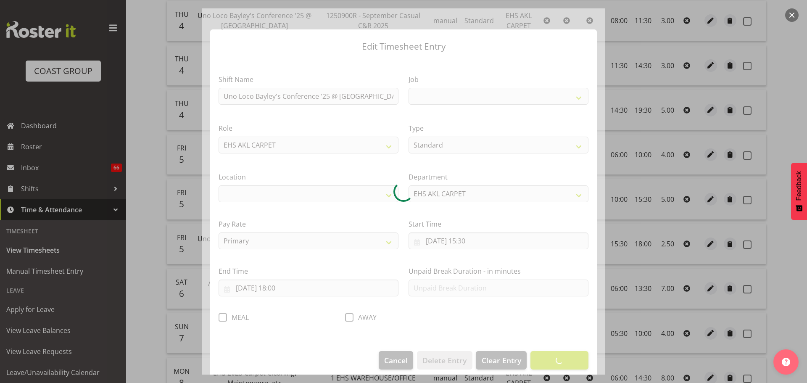
select select
select select "8575"
select select "35"
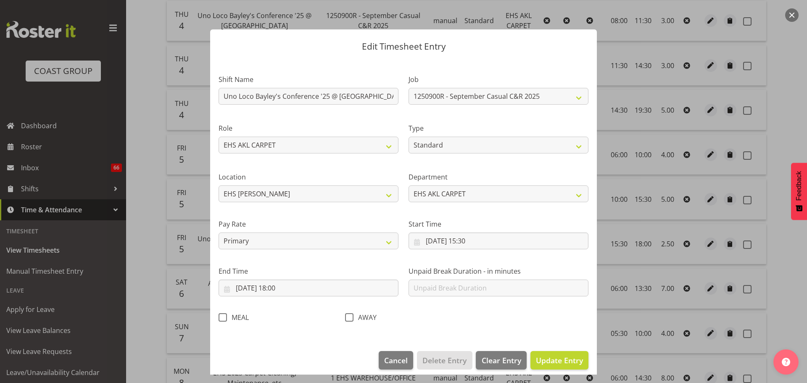
click at [222, 318] on span at bounding box center [223, 317] width 8 height 8
click at [222, 318] on input "MEAL" at bounding box center [221, 317] width 5 height 5
checkbox input "true"
click at [566, 360] on span "Update Entry" at bounding box center [559, 360] width 47 height 10
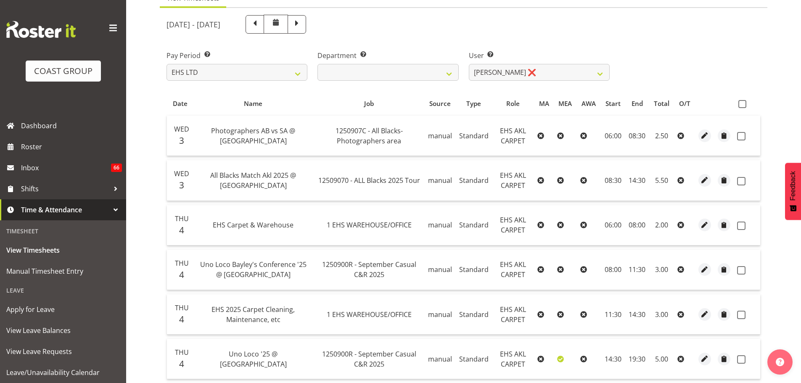
scroll to position [84, 0]
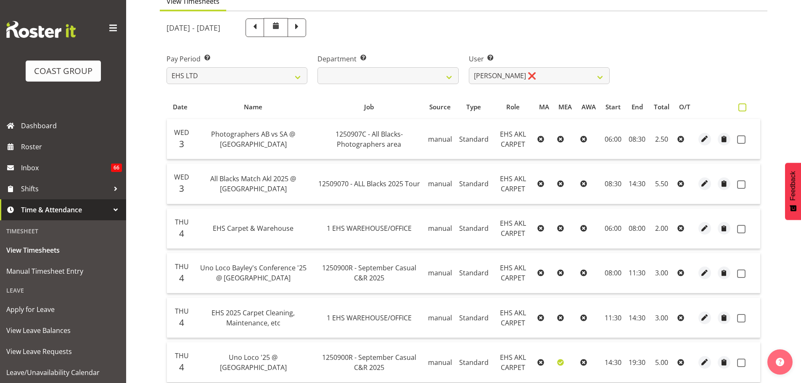
click at [744, 104] on span at bounding box center [742, 107] width 8 height 8
click at [744, 105] on input "checkbox" at bounding box center [740, 107] width 5 height 5
checkbox input "true"
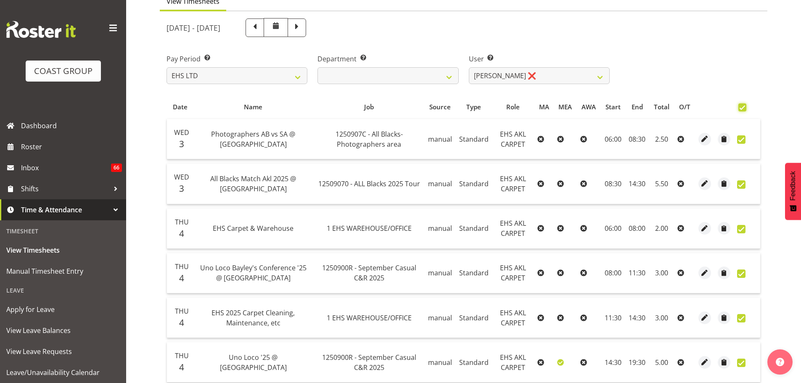
checkbox input "true"
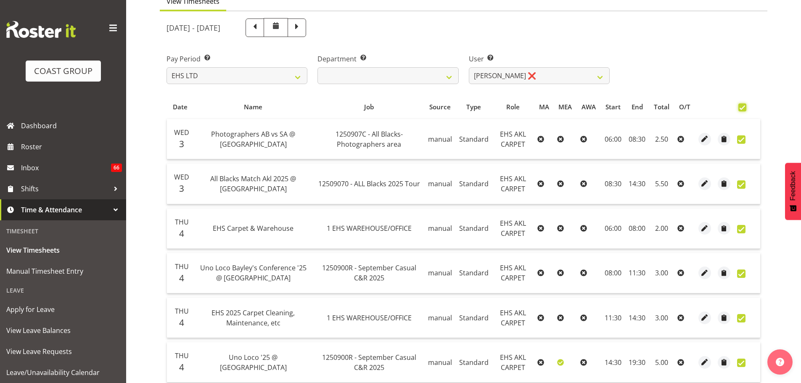
checkbox input "true"
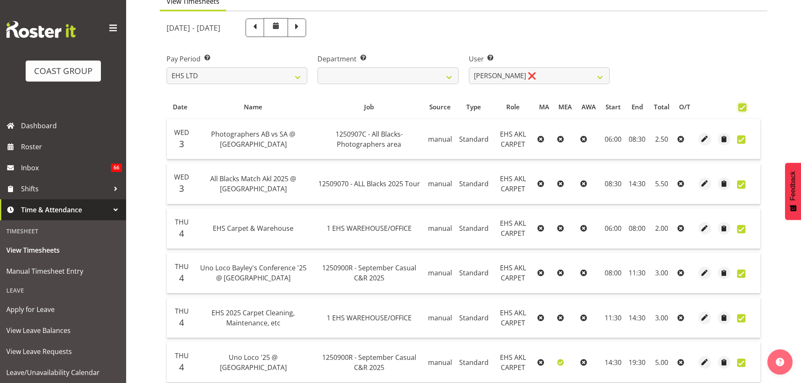
checkbox input "true"
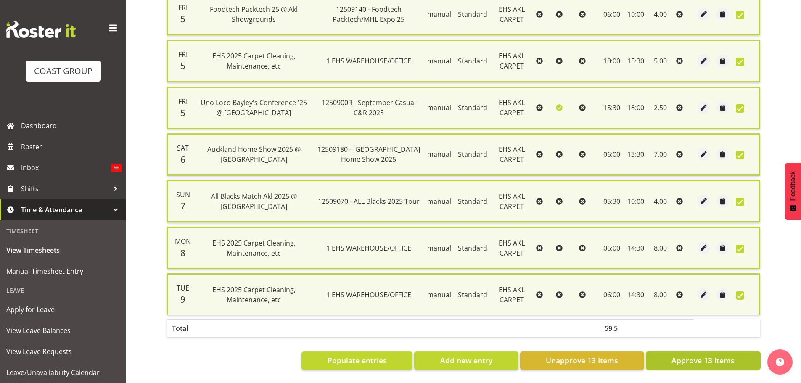
click at [736, 352] on button "Approve 13 Items" at bounding box center [703, 361] width 115 height 19
checkbox input "false"
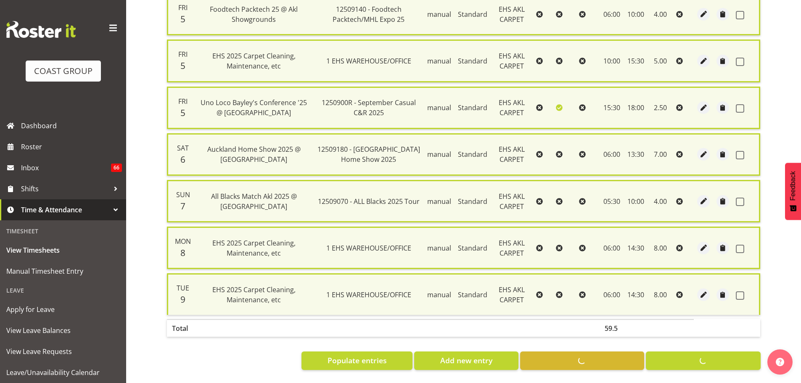
checkbox input "false"
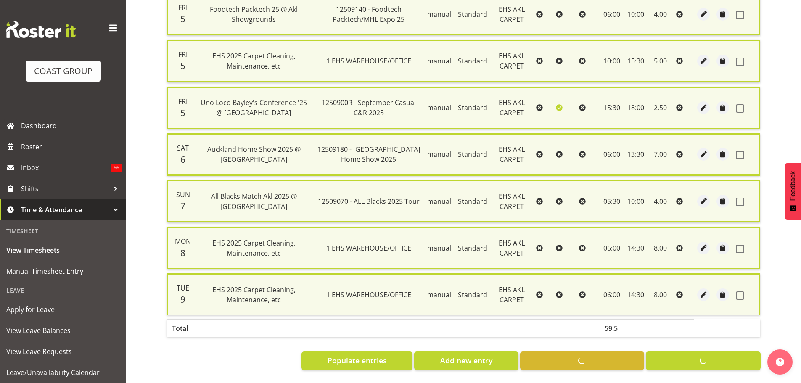
checkbox input "false"
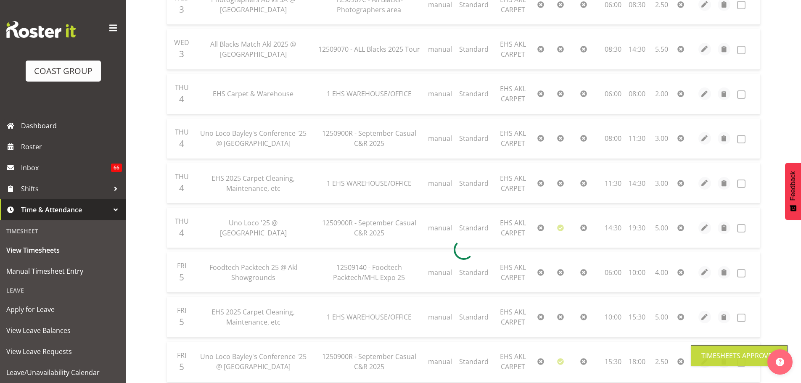
scroll to position [8, 0]
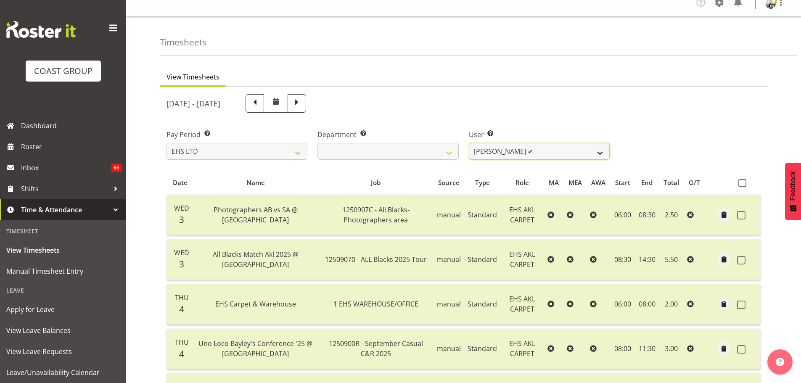
click at [559, 152] on select "Brittany Taylor ❌ Charwen Vaevaepare ✔ Kelsey Keutenius ✔ Leo Faalogo ✔ Marley …" at bounding box center [539, 151] width 141 height 17
click at [469, 143] on select "Brittany Taylor ❌ Charwen Vaevaepare ✔ Kelsey Keutenius ✔ Leo Faalogo ✔ Marley …" at bounding box center [539, 151] width 141 height 17
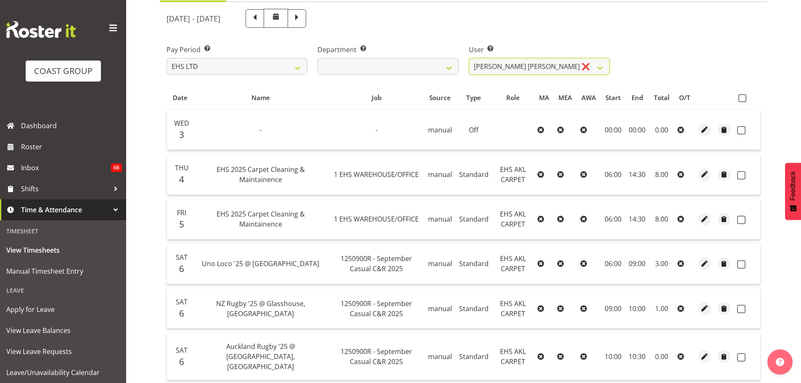
scroll to position [0, 0]
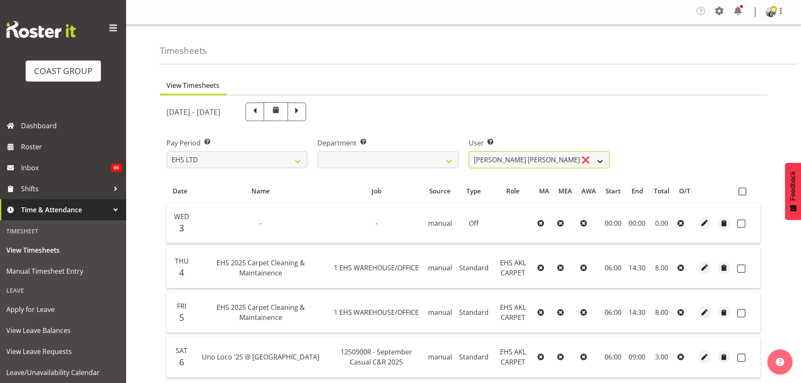
click at [605, 162] on select "Brittany Taylor ❌ Charwen Vaevaepare ✔ Kelsey Keutenius ✔ Leo Faalogo ✔ Marley …" at bounding box center [539, 159] width 141 height 17
select select "1121"
click at [469, 151] on select "Brittany Taylor ❌ Charwen Vaevaepare ✔ Kelsey Keutenius ✔ Leo Faalogo ✔ Marley …" at bounding box center [539, 159] width 141 height 17
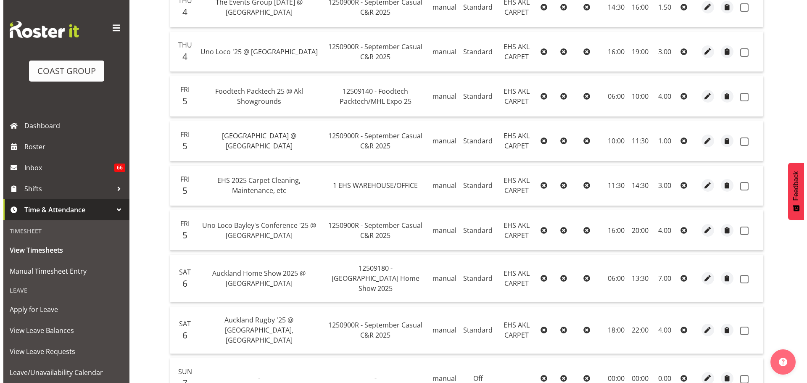
scroll to position [439, 0]
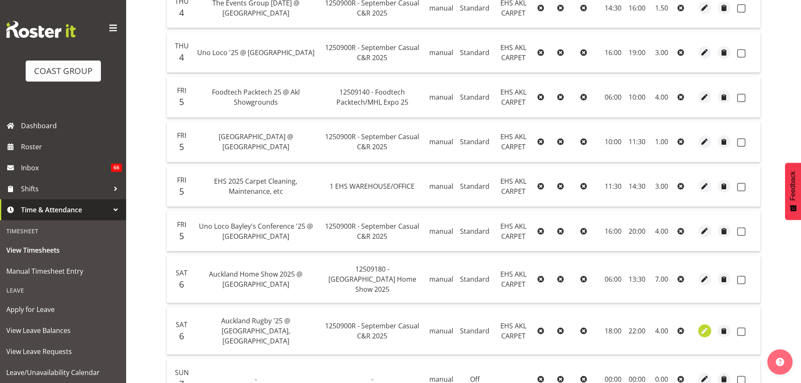
click at [706, 326] on span "button" at bounding box center [705, 331] width 10 height 10
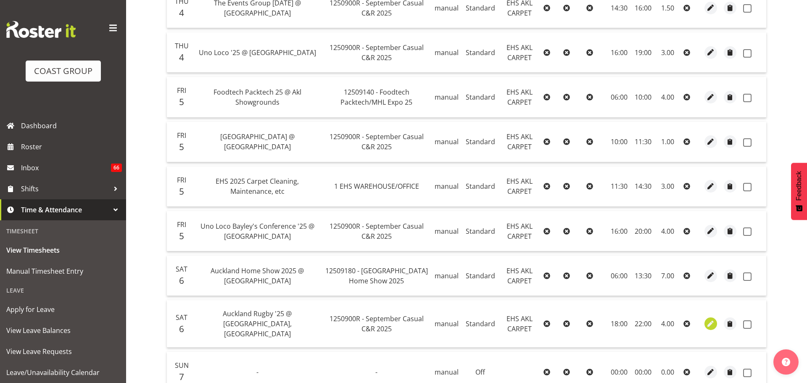
select select "Standard"
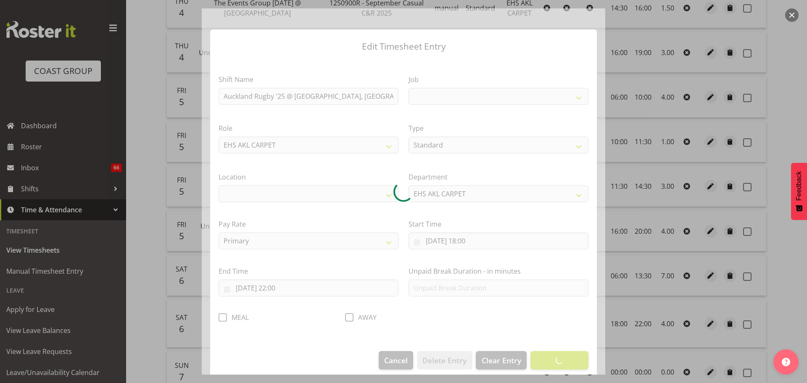
select select
select select "8575"
select select "35"
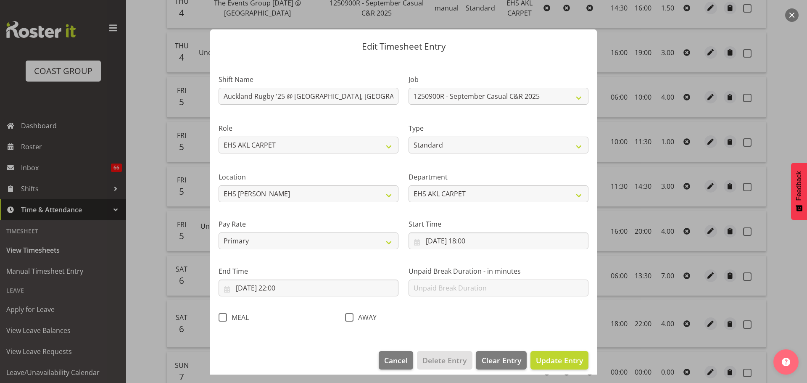
click at [220, 319] on span at bounding box center [223, 317] width 8 height 8
click at [220, 319] on input "MEAL" at bounding box center [221, 317] width 5 height 5
checkbox input "true"
click at [557, 363] on span "Update Entry" at bounding box center [559, 360] width 47 height 10
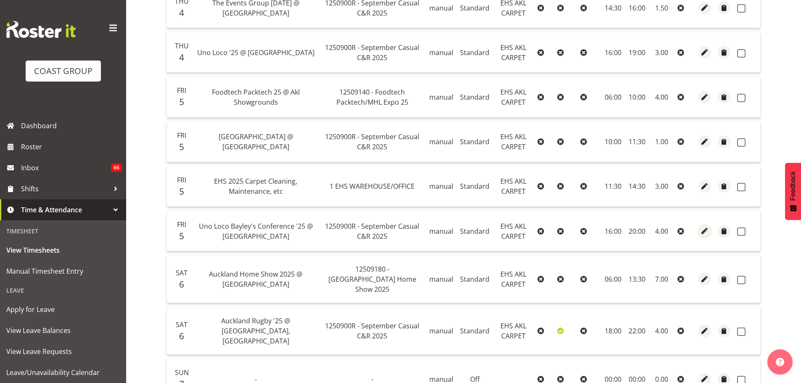
click at [704, 231] on span "button" at bounding box center [705, 231] width 10 height 10
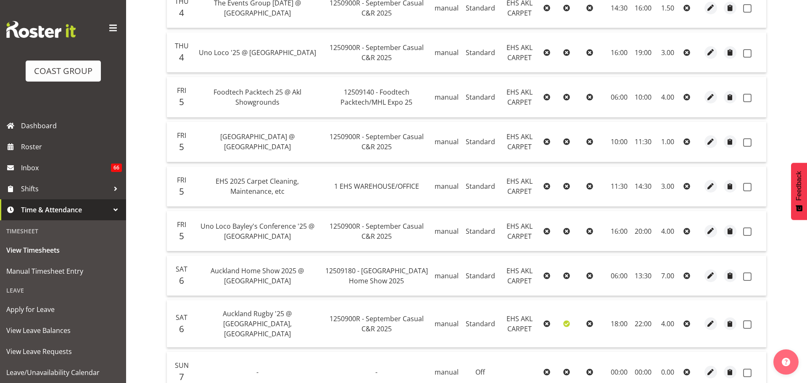
select select "Standard"
select select "8"
select select "2025"
select select "16"
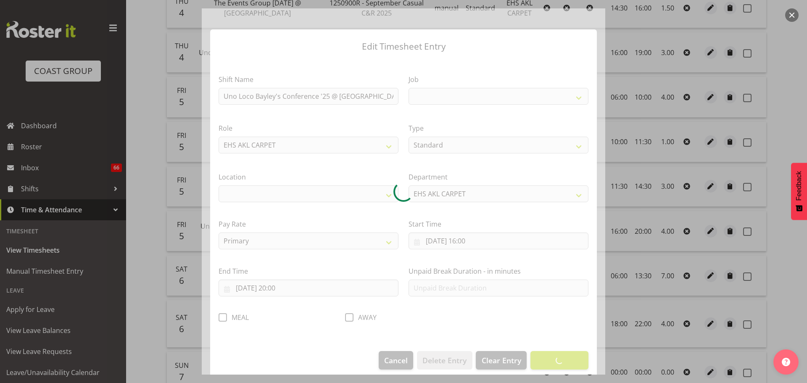
select select
select select "8575"
select select "35"
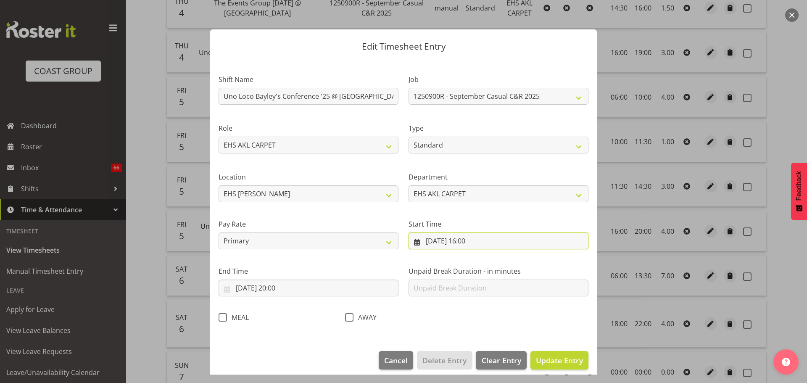
click at [469, 243] on input "05/09/2025, 16:00" at bounding box center [499, 241] width 180 height 17
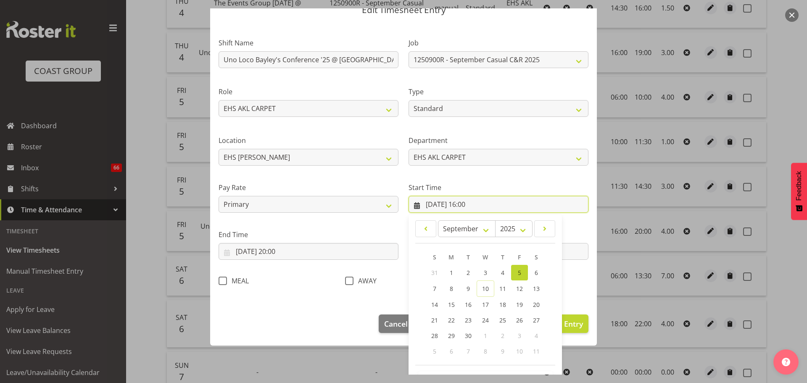
scroll to position [67, 0]
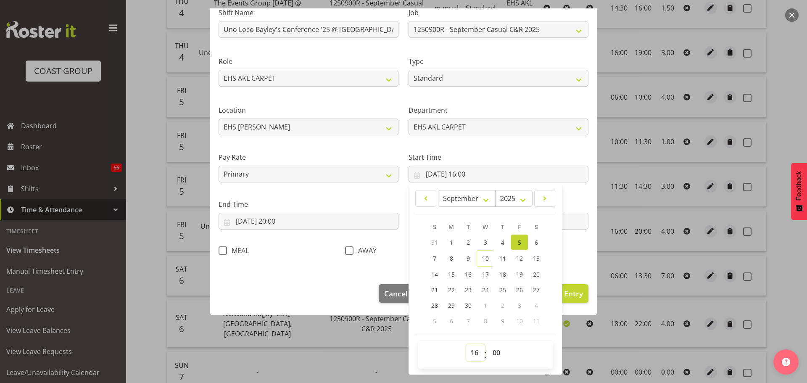
click at [466, 351] on select "00 01 02 03 04 05 06 07 08 09 10 11 12 13 14 15 16 17 18 19 20 21 22 23" at bounding box center [475, 352] width 19 height 17
select select "14"
click at [466, 344] on select "00 01 02 03 04 05 06 07 08 09 10 11 12 13 14 15 16 17 18 19 20 21 22 23" at bounding box center [475, 352] width 19 height 17
type input "05/09/2025, 14:00"
click at [495, 351] on select "00 01 02 03 04 05 06 07 08 09 10 11 12 13 14 15 16 17 18 19 20 21 22 23 24 25 2…" at bounding box center [497, 352] width 19 height 17
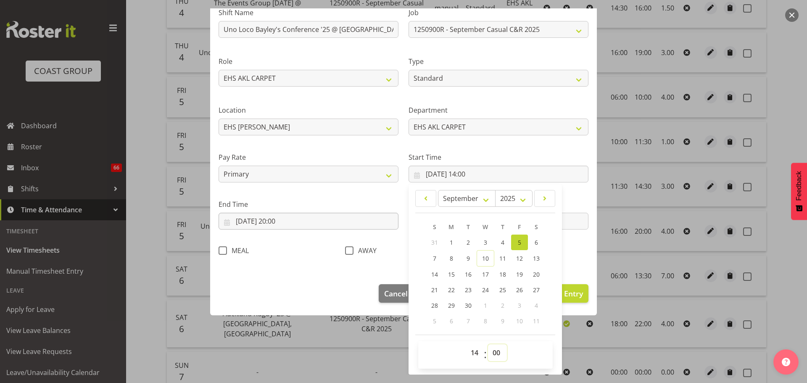
select select "30"
type input "05/09/2025, 14:30"
click at [285, 218] on input "05/09/2025, 20:00" at bounding box center [309, 221] width 180 height 17
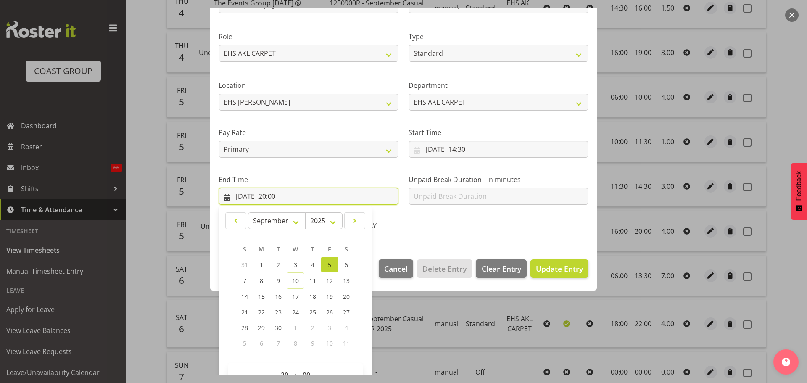
scroll to position [114, 0]
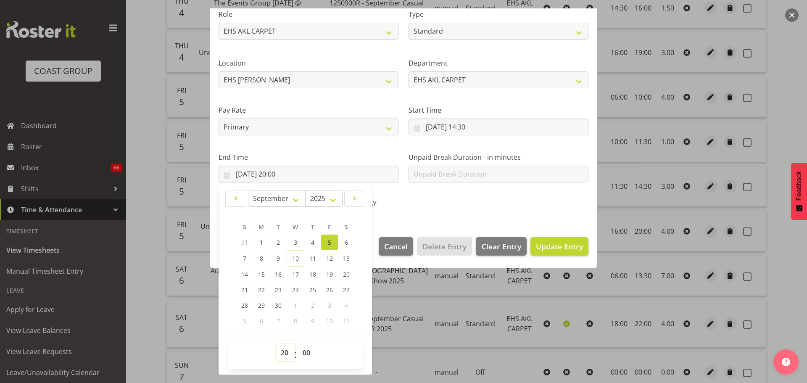
click at [284, 353] on select "00 01 02 03 04 05 06 07 08 09 10 11 12 13 14 15 16 17 18 19 20 21 22 23" at bounding box center [285, 352] width 19 height 17
select select "18"
click at [276, 344] on select "00 01 02 03 04 05 06 07 08 09 10 11 12 13 14 15 16 17 18 19 20 21 22 23" at bounding box center [285, 352] width 19 height 17
type input "05/09/2025, 18:00"
click at [431, 216] on section "Shift Name Uno Loco Bayley's Conference '25 @ Viaduct Events Centre Job 1 Carlt…" at bounding box center [403, 86] width 387 height 283
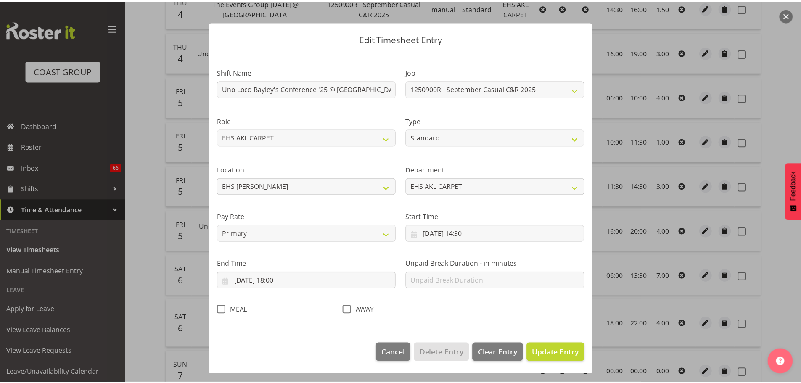
scroll to position [8, 0]
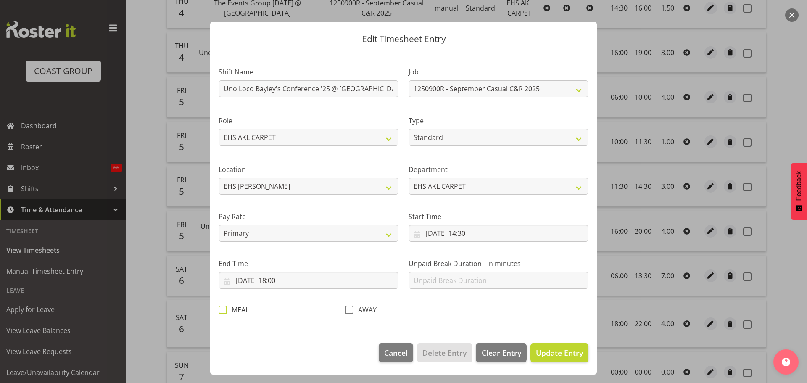
click at [228, 309] on span "MEAL" at bounding box center [238, 310] width 22 height 8
click at [224, 309] on input "MEAL" at bounding box center [221, 309] width 5 height 5
checkbox input "true"
click at [563, 352] on span "Update Entry" at bounding box center [559, 353] width 47 height 10
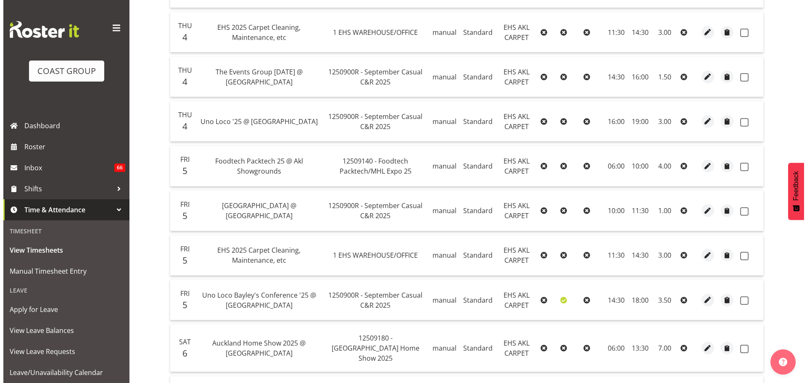
scroll to position [354, 0]
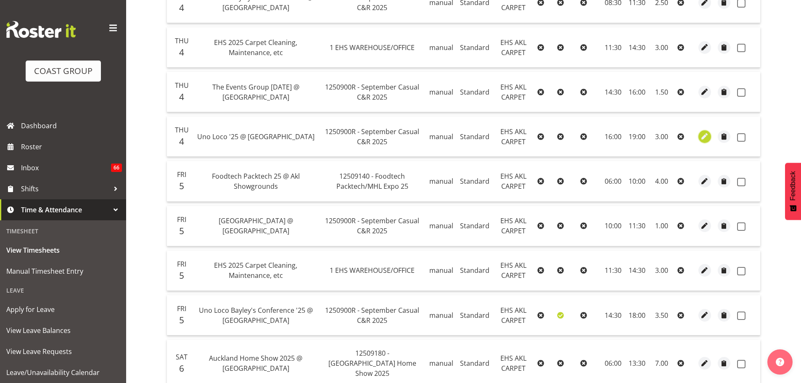
click at [703, 137] on span "button" at bounding box center [705, 137] width 10 height 10
select select "Standard"
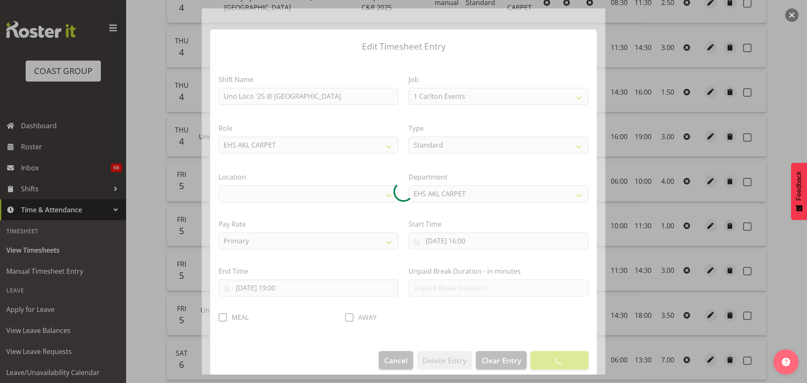
select select "8575"
select select "35"
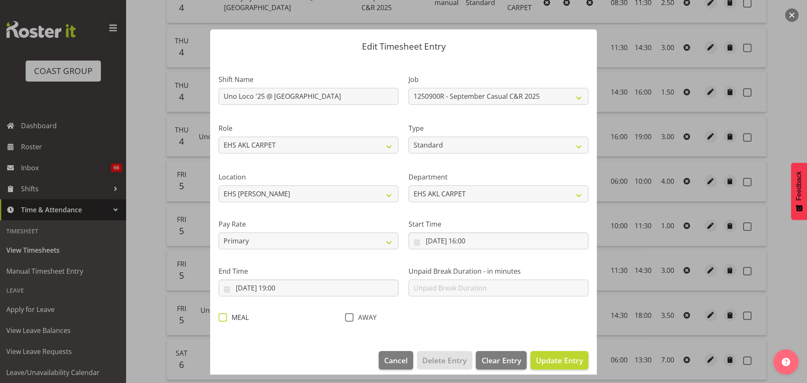
click at [221, 319] on span at bounding box center [223, 317] width 8 height 8
click at [221, 319] on input "MEAL" at bounding box center [221, 317] width 5 height 5
checkbox input "true"
click at [288, 290] on input "04/09/2025, 19:00" at bounding box center [309, 288] width 180 height 17
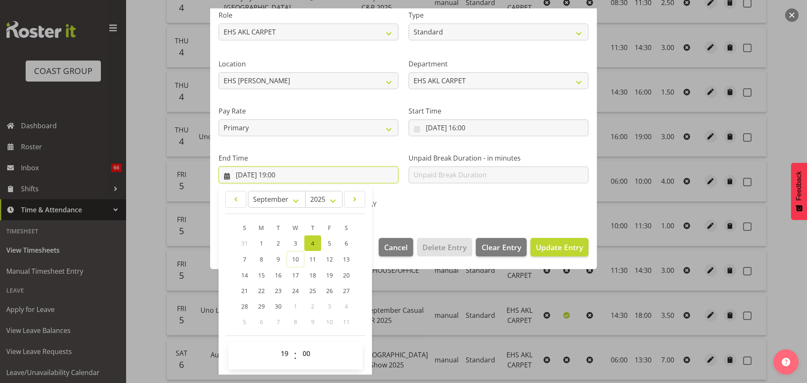
scroll to position [114, 0]
click at [304, 356] on select "00 01 02 03 04 05 06 07 08 09 10 11 12 13 14 15 16 17 18 19 20 21 22 23 24 25 2…" at bounding box center [307, 352] width 19 height 17
select select "30"
type input "04/09/2025, 19:30"
click at [564, 250] on span "Update Entry" at bounding box center [559, 246] width 47 height 10
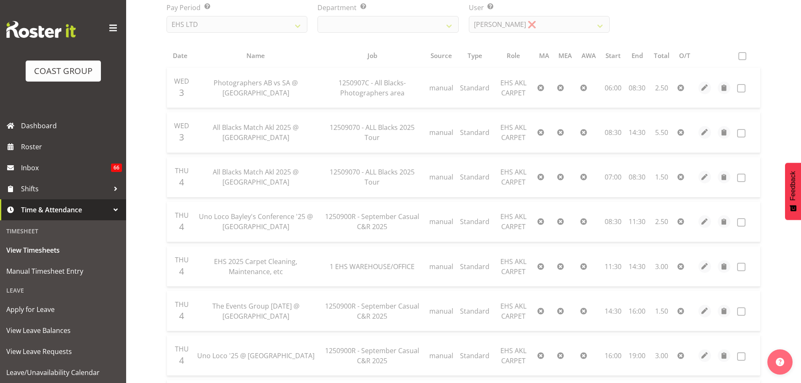
scroll to position [18, 0]
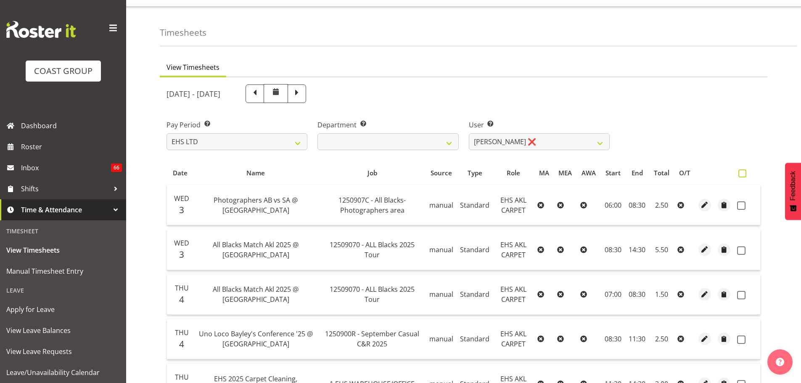
click at [743, 173] on span at bounding box center [742, 173] width 8 height 8
click at [743, 173] on input "checkbox" at bounding box center [740, 173] width 5 height 5
checkbox input "true"
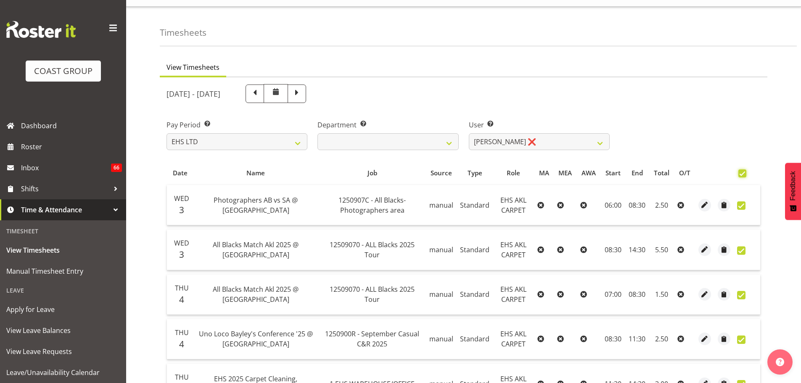
checkbox input "true"
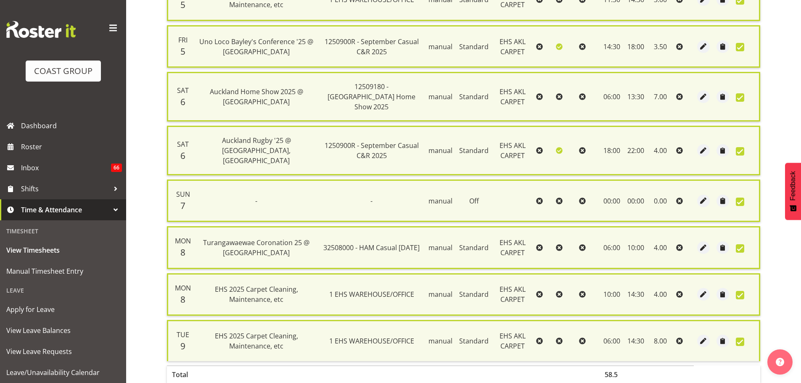
scroll to position [684, 0]
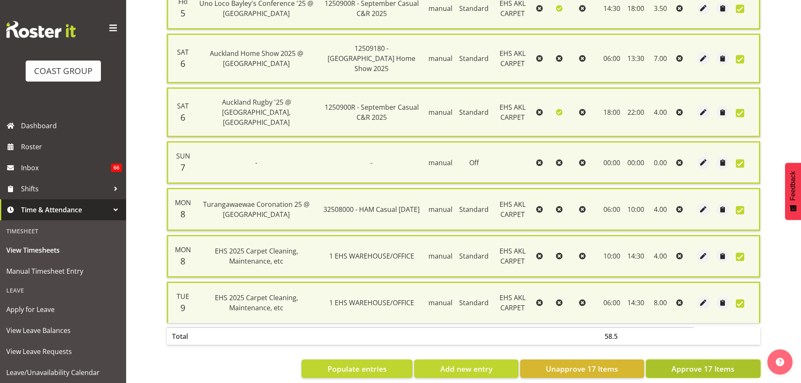
click at [703, 363] on span "Approve 17 Items" at bounding box center [703, 368] width 63 height 11
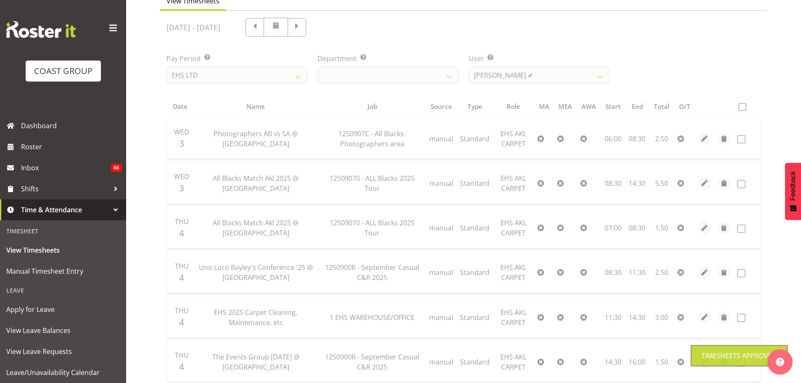
scroll to position [0, 0]
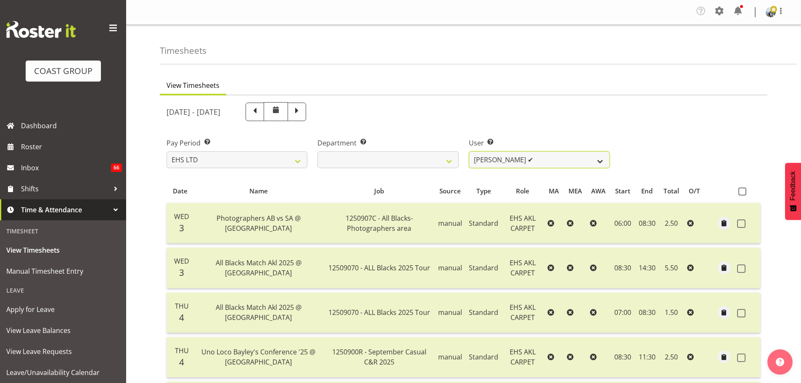
click at [569, 163] on select "Brittany Taylor ❌ Charwen Vaevaepare ✔ Kelsey Keutenius ✔ Leo Faalogo ✔ Marley …" at bounding box center [539, 159] width 141 height 17
click at [469, 151] on select "Brittany Taylor ❌ Charwen Vaevaepare ✔ Kelsey Keutenius ✔ Leo Faalogo ✔ Marley …" at bounding box center [539, 159] width 141 height 17
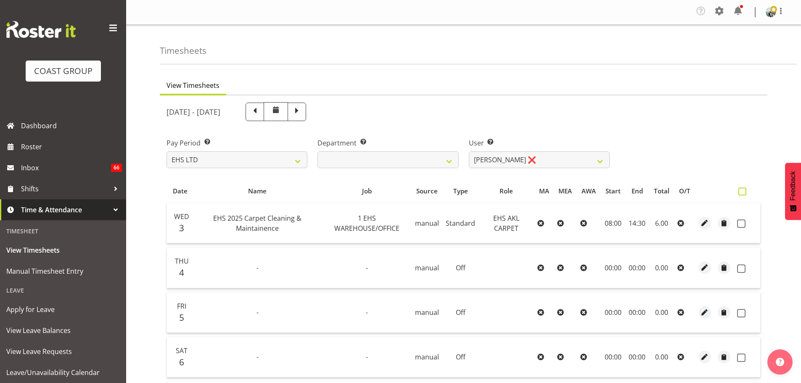
click at [739, 193] on span at bounding box center [742, 192] width 8 height 8
click at [739, 193] on input "checkbox" at bounding box center [740, 191] width 5 height 5
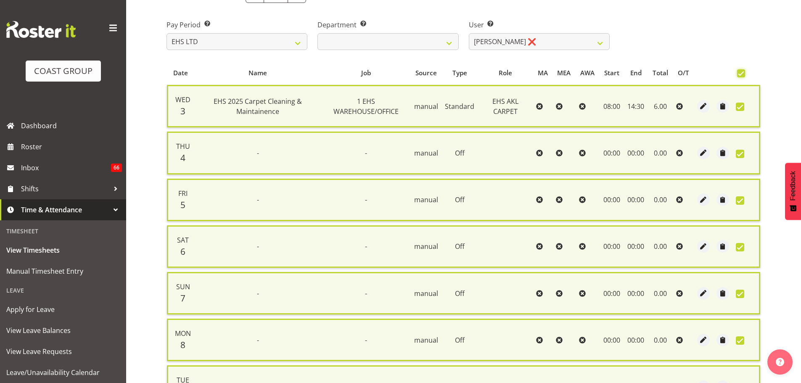
scroll to position [216, 0]
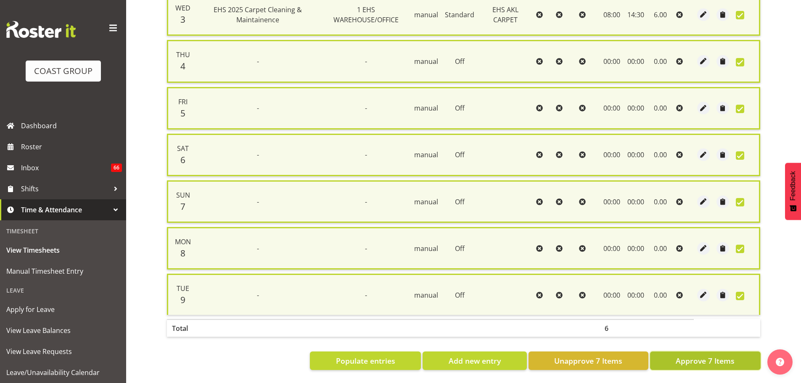
click at [718, 355] on span "Approve 7 Items" at bounding box center [705, 360] width 59 height 11
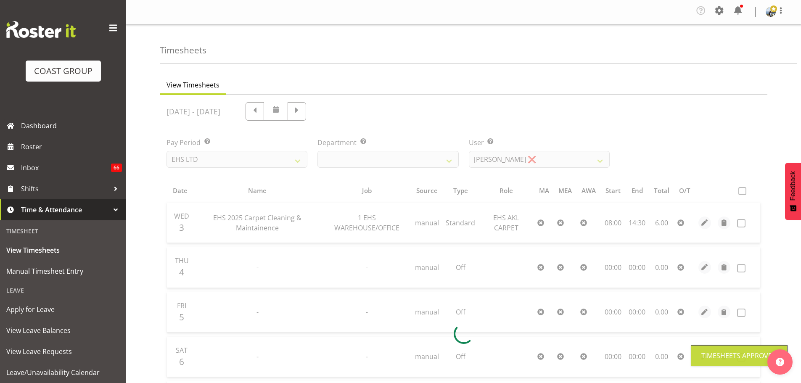
scroll to position [0, 0]
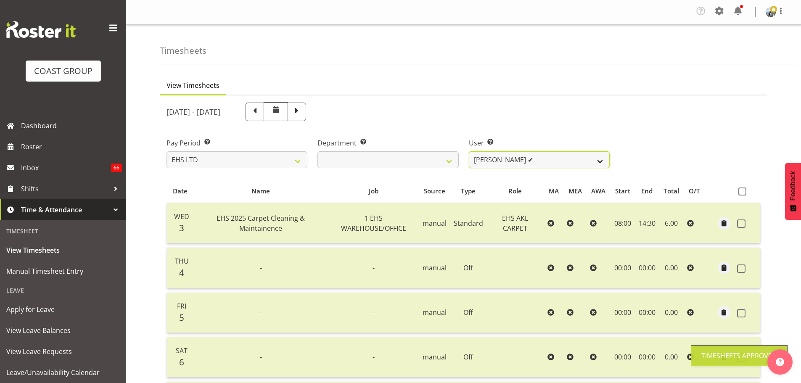
click at [561, 161] on select "Brittany Taylor ❌ Charwen Vaevaepare ✔ Kelsey Keutenius ✔ Leo Faalogo ✔ Marley …" at bounding box center [539, 159] width 141 height 17
click at [469, 151] on select "Brittany Taylor ❌ Charwen Vaevaepare ✔ Kelsey Keutenius ✔ Leo Faalogo ✔ Marley …" at bounding box center [539, 159] width 141 height 17
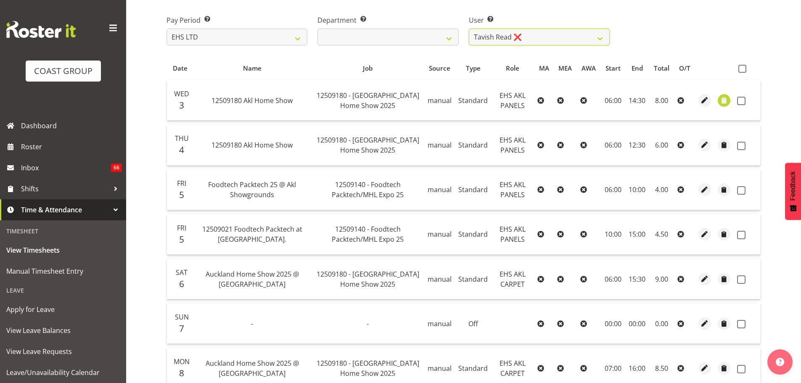
scroll to position [121, 0]
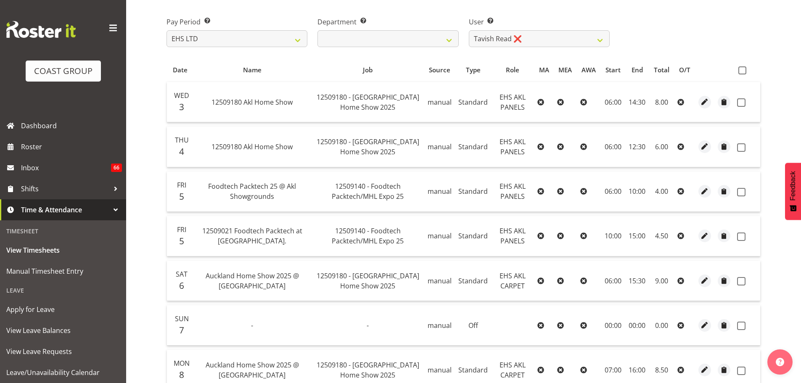
click at [738, 74] on th at bounding box center [747, 70] width 26 height 16
click at [741, 69] on span at bounding box center [742, 70] width 8 height 8
click at [741, 69] on input "checkbox" at bounding box center [740, 70] width 5 height 5
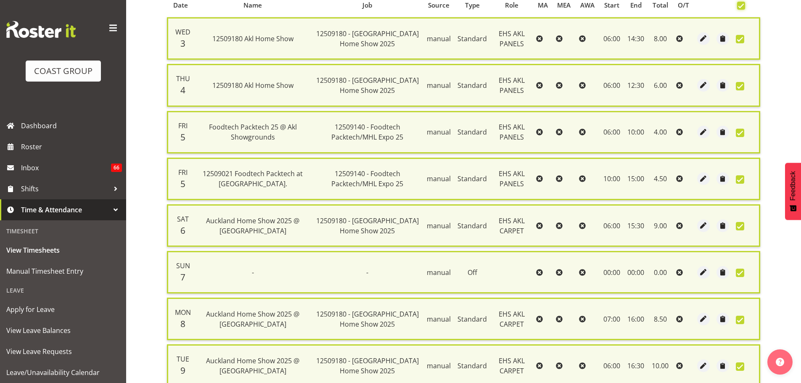
scroll to position [263, 0]
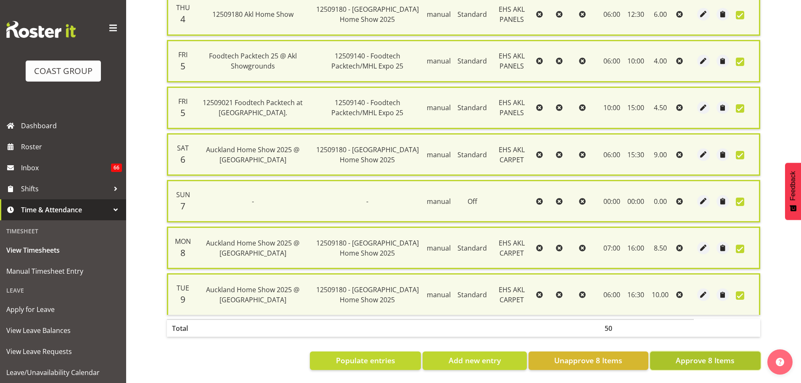
click at [693, 355] on span "Approve 8 Items" at bounding box center [705, 360] width 59 height 11
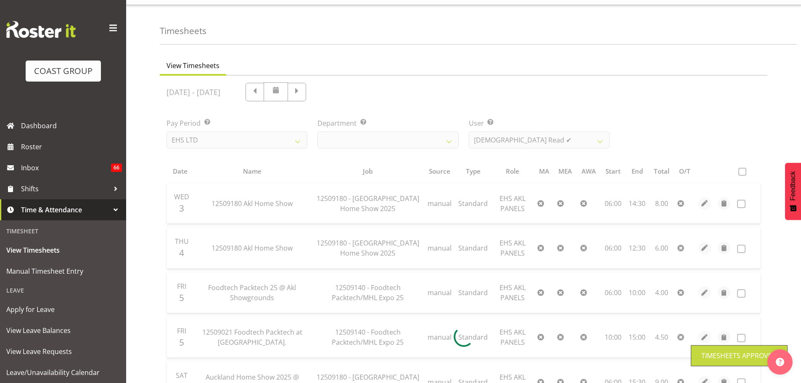
scroll to position [0, 0]
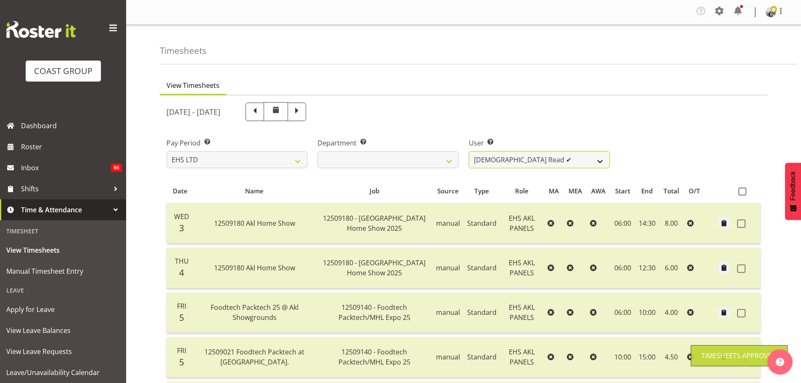
click at [573, 164] on select "Brittany Taylor ❌ Charwen Vaevaepare ✔ Kelsey Keutenius ✔ Leo Faalogo ✔ Marley …" at bounding box center [539, 159] width 141 height 17
click at [469, 151] on select "Brittany Taylor ❌ Charwen Vaevaepare ✔ Kelsey Keutenius ✔ Leo Faalogo ✔ Marley …" at bounding box center [539, 159] width 141 height 17
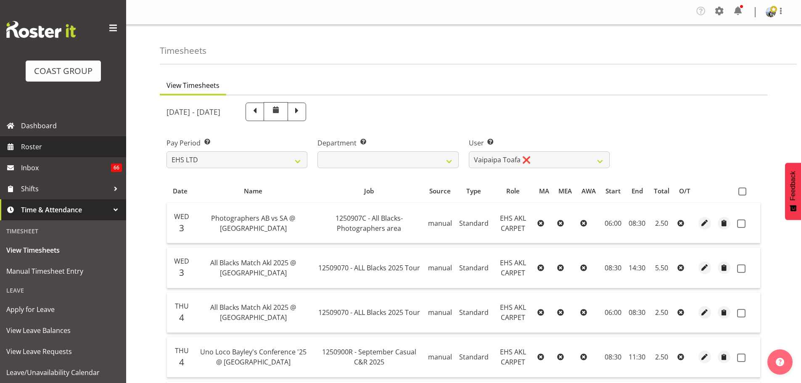
click at [56, 145] on span "Roster" at bounding box center [71, 146] width 101 height 13
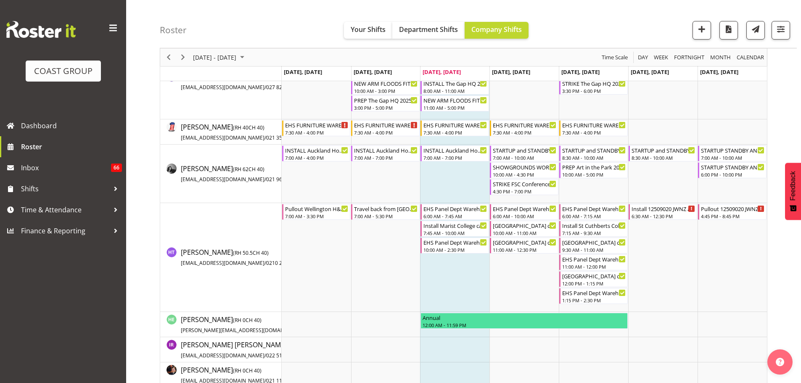
scroll to position [1214, 0]
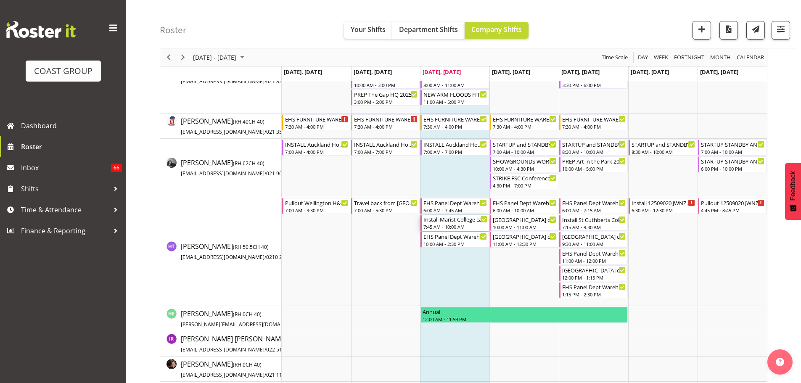
click at [449, 222] on div "Install Marist College casual. In at 8:30am." at bounding box center [455, 219] width 64 height 8
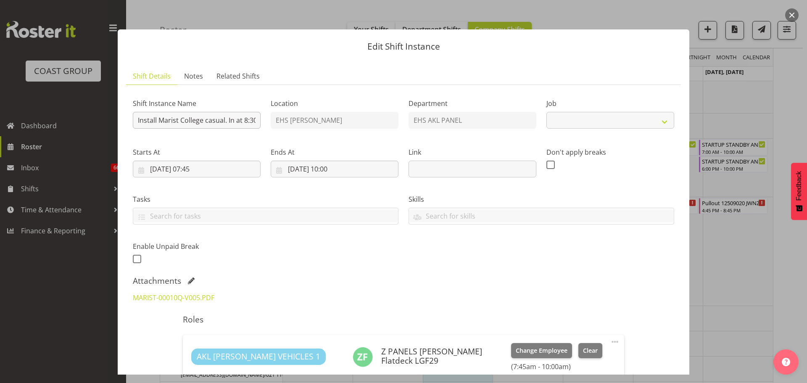
select select "8653"
drag, startPoint x: 738, startPoint y: 238, endPoint x: 742, endPoint y: 237, distance: 4.7
click at [738, 238] on div at bounding box center [403, 191] width 807 height 383
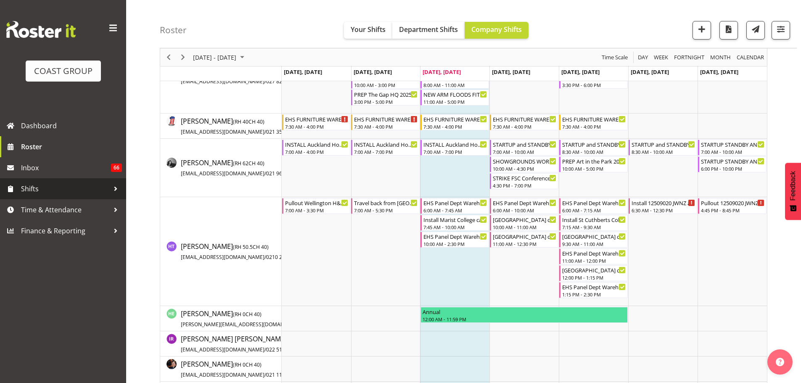
click at [39, 189] on span "Shifts" at bounding box center [65, 189] width 88 height 13
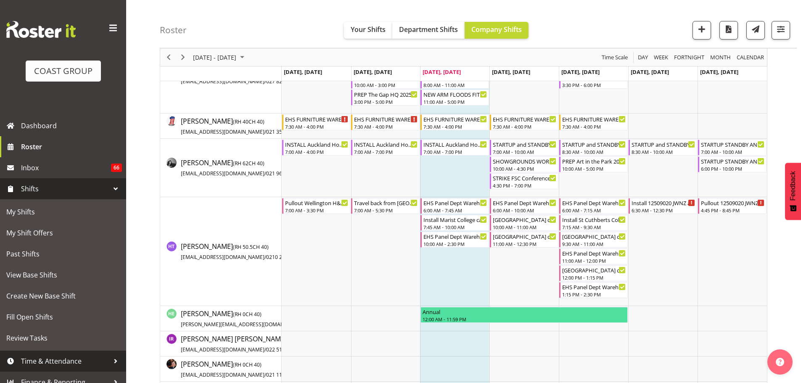
click at [43, 358] on span "Time & Attendance" at bounding box center [65, 361] width 88 height 13
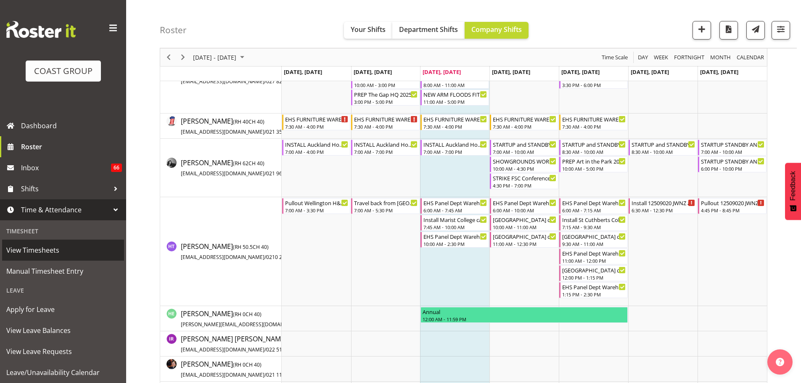
click at [47, 247] on span "View Timesheets" at bounding box center [63, 250] width 114 height 13
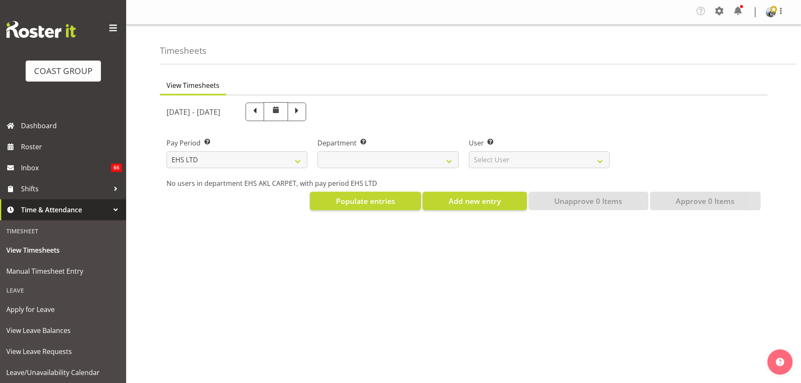
select select "7"
select select
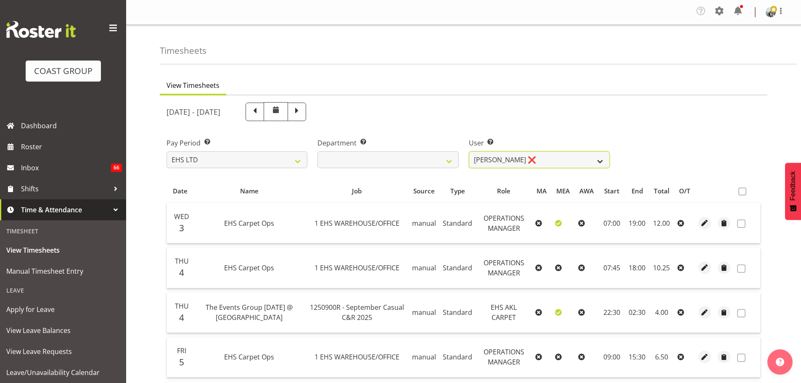
click at [600, 161] on select "Brittany Taylor ❌ Charwen Vaevaepare ✔ Kelsey Keutenius ✔ Leo Faalogo ✔ Marley …" at bounding box center [539, 159] width 141 height 17
select select "5142"
click at [469, 151] on select "Brittany Taylor ❌ Charwen Vaevaepare ✔ Kelsey Keutenius ✔ Leo Faalogo ✔ Marley …" at bounding box center [539, 159] width 141 height 17
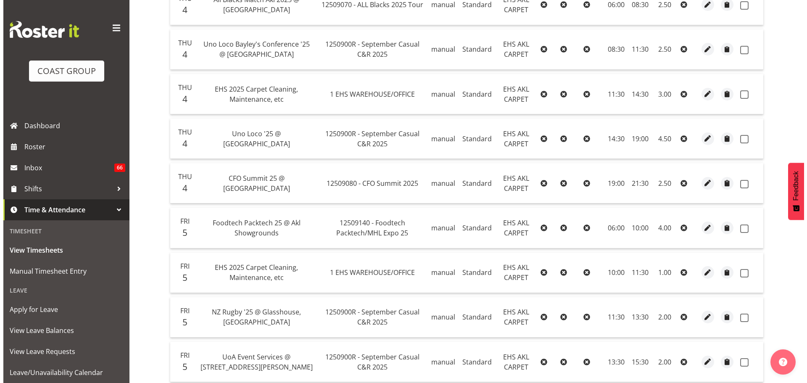
scroll to position [310, 0]
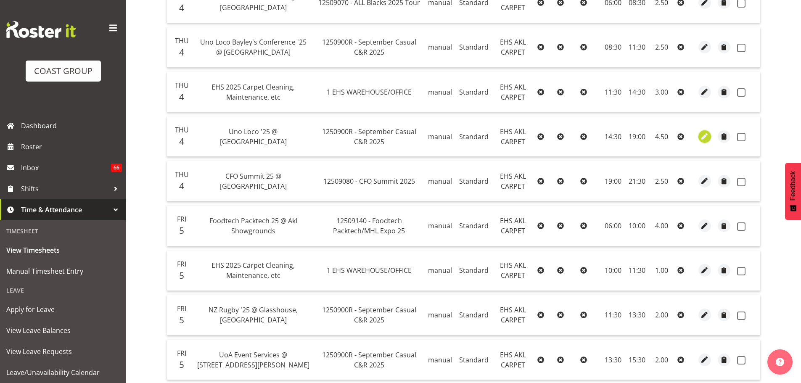
click at [707, 139] on span "button" at bounding box center [705, 137] width 10 height 10
select select "Standard"
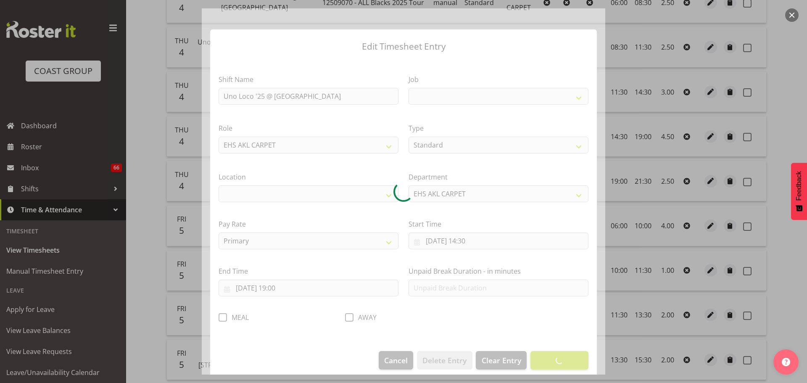
select select
select select "8575"
select select "35"
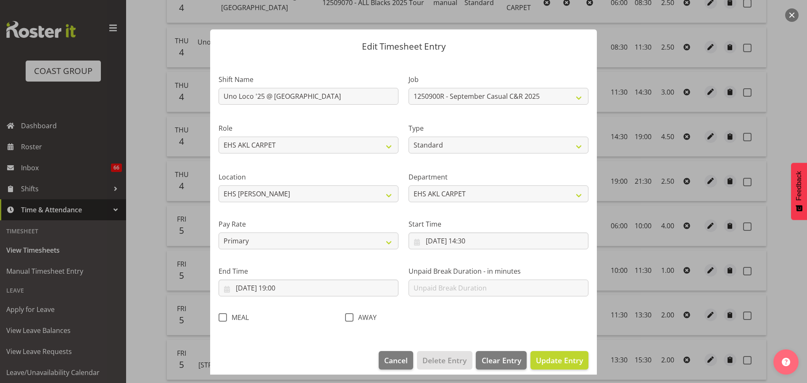
click at [223, 318] on span at bounding box center [223, 317] width 8 height 8
click at [223, 318] on input "MEAL" at bounding box center [221, 317] width 5 height 5
checkbox input "true"
click at [554, 363] on span "Update Entry" at bounding box center [559, 360] width 47 height 10
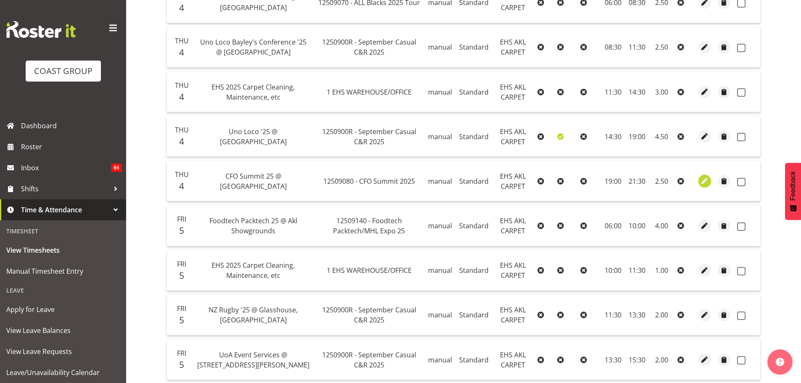
click at [701, 182] on span "button" at bounding box center [705, 181] width 10 height 10
select select "Standard"
select select "8"
select select "2025"
select select "21"
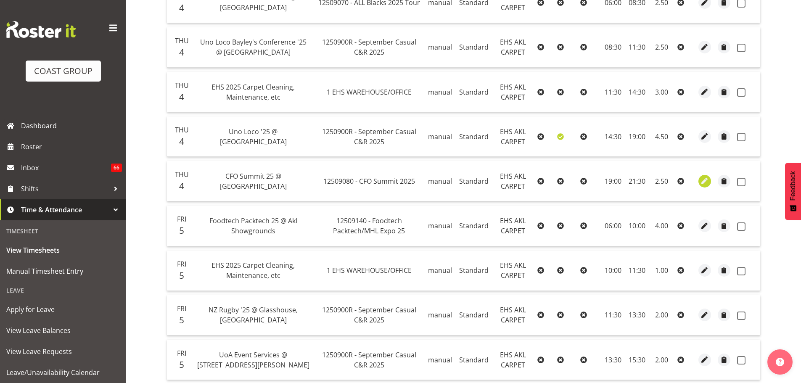
select select "30"
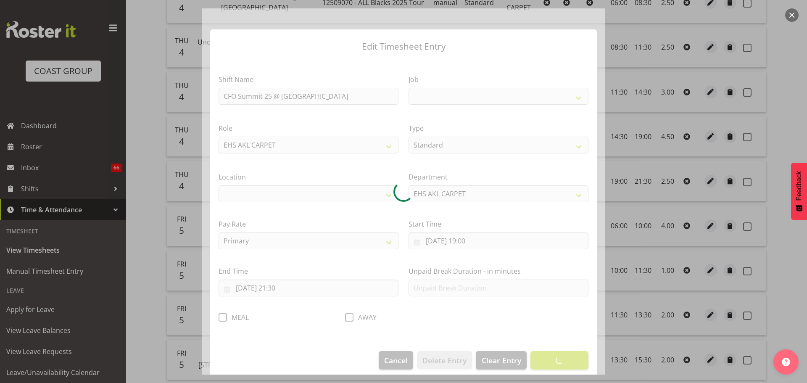
select select
select select "9445"
select select "35"
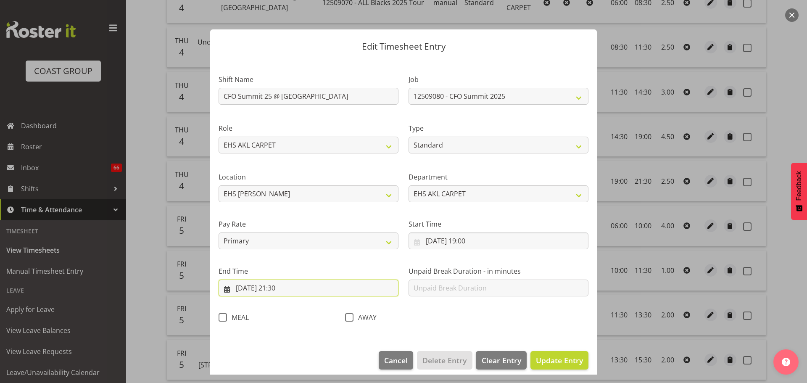
click at [284, 286] on input "04/09/2025, 21:30" at bounding box center [309, 288] width 180 height 17
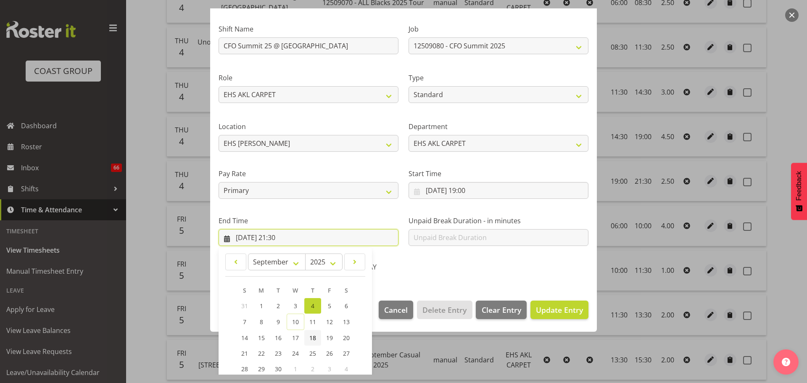
scroll to position [114, 0]
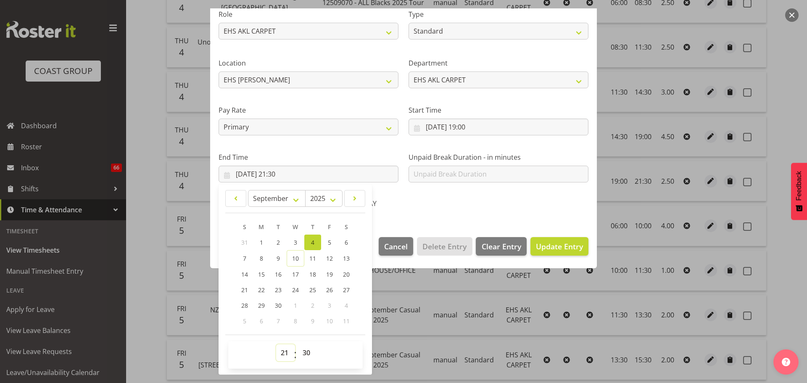
click at [280, 349] on select "00 01 02 03 04 05 06 07 08 09 10 11 12 13 14 15 16 17 18 19 20 21 22 23" at bounding box center [285, 352] width 19 height 17
select select "20"
click at [276, 344] on select "00 01 02 03 04 05 06 07 08 09 10 11 12 13 14 15 16 17 18 19 20 21 22 23" at bounding box center [285, 352] width 19 height 17
type input "04/09/2025, 20:30"
click at [304, 346] on select "00 01 02 03 04 05 06 07 08 09 10 11 12 13 14 15 16 17 18 19 20 21 22 23 24 25 2…" at bounding box center [307, 352] width 19 height 17
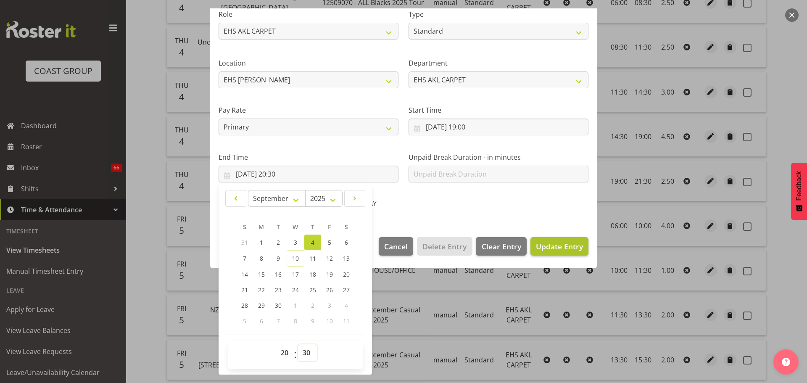
select select "45"
type input "04/09/2025, 20:45"
click at [540, 246] on span "Update Entry" at bounding box center [559, 246] width 47 height 10
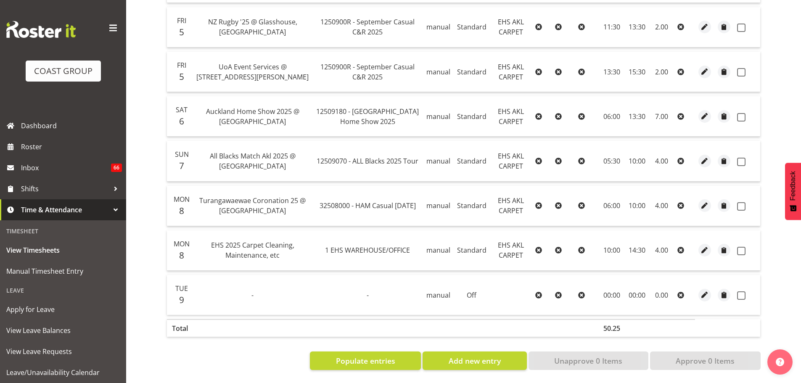
scroll to position [604, 0]
click at [48, 314] on span "Apply for Leave" at bounding box center [63, 309] width 114 height 13
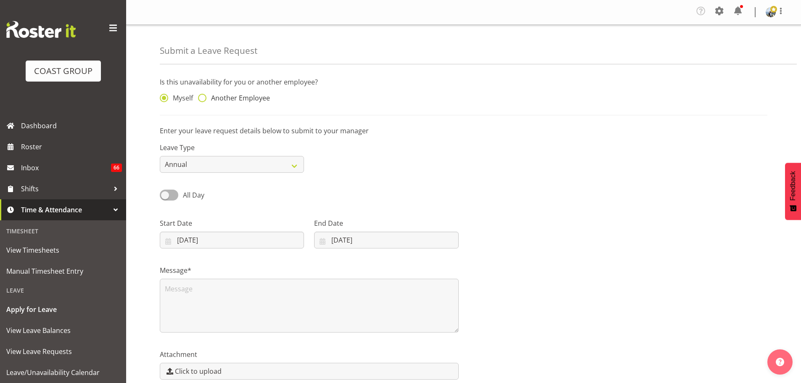
click at [202, 97] on span at bounding box center [202, 98] width 8 height 8
click at [202, 97] on input "Another Employee" at bounding box center [200, 97] width 5 height 5
radio input "true"
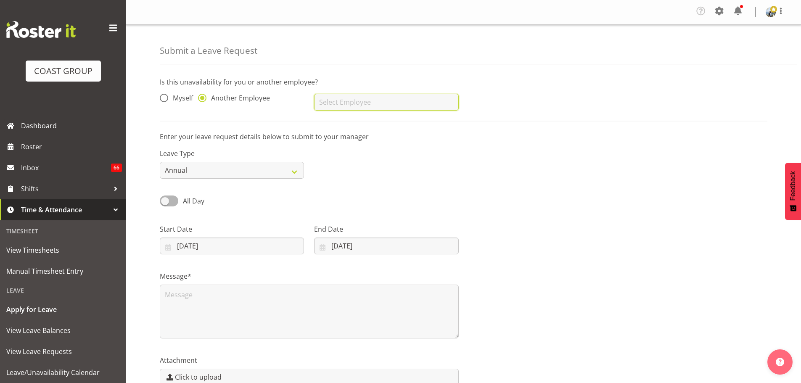
click at [359, 100] on input "text" at bounding box center [386, 102] width 144 height 17
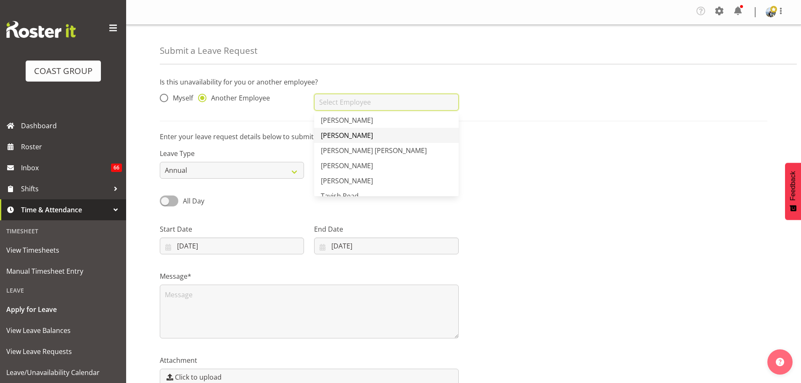
scroll to position [59, 0]
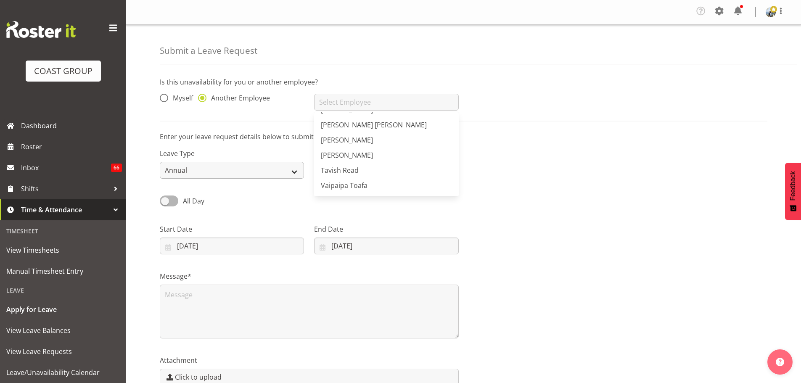
drag, startPoint x: 351, startPoint y: 182, endPoint x: 255, endPoint y: 172, distance: 96.4
click at [351, 182] on span "Vaipaipa Toafa" at bounding box center [344, 185] width 47 height 9
type input "Vaipaipa Toafa"
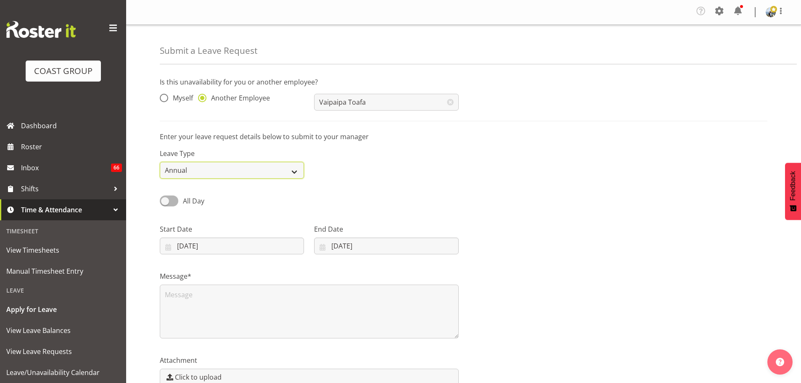
click at [233, 169] on select "Annual Sick Leave Without Pay Bereavement Domestic Violence Parental Jury Servi…" at bounding box center [232, 170] width 144 height 17
select select "Sick"
click at [160, 162] on select "Annual Sick Leave Without Pay Bereavement Domestic Violence Parental Jury Servi…" at bounding box center [232, 170] width 144 height 17
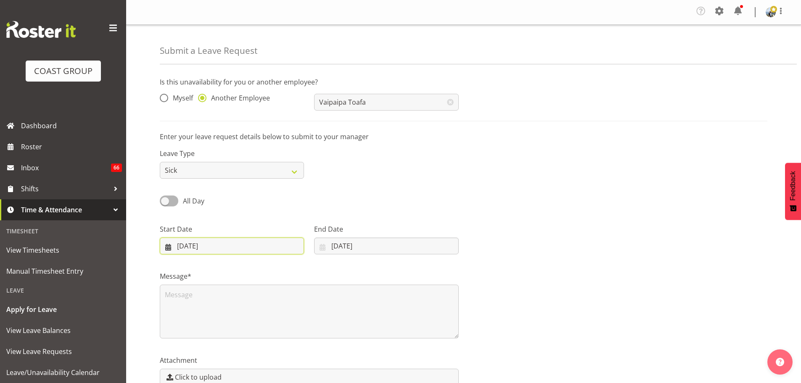
click at [208, 249] on input "[DATE]" at bounding box center [232, 246] width 144 height 17
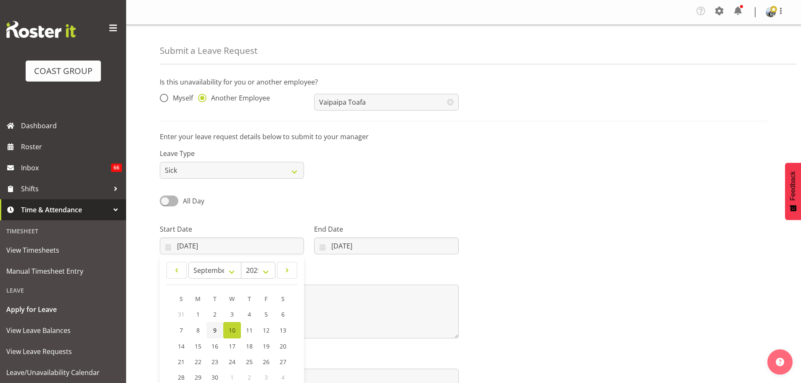
click at [221, 336] on link "9" at bounding box center [214, 330] width 17 height 16
type input "[DATE]"
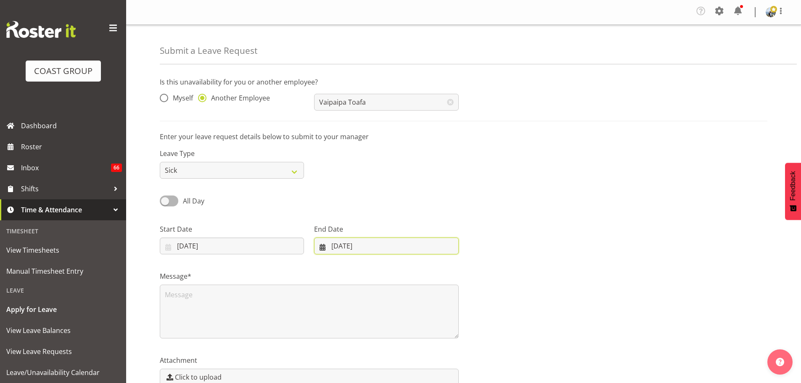
click at [360, 250] on input "[DATE]" at bounding box center [386, 246] width 144 height 17
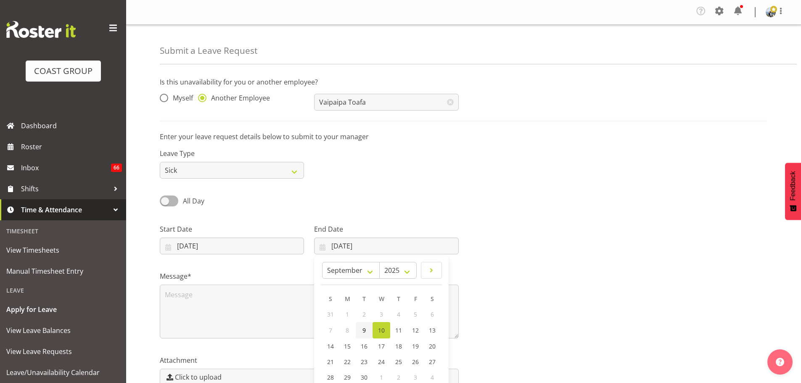
click at [360, 330] on link "9" at bounding box center [364, 330] width 17 height 16
type input "[DATE]"
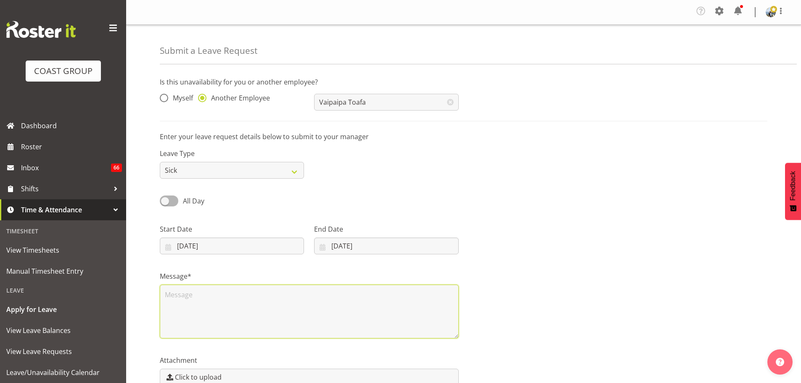
click at [321, 306] on textarea at bounding box center [309, 312] width 299 height 54
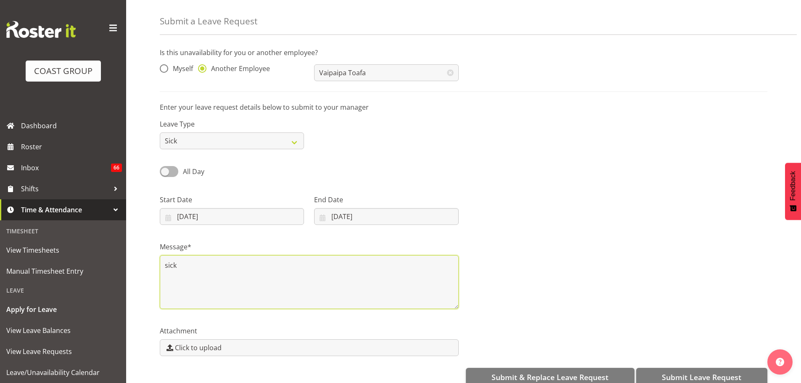
scroll to position [45, 0]
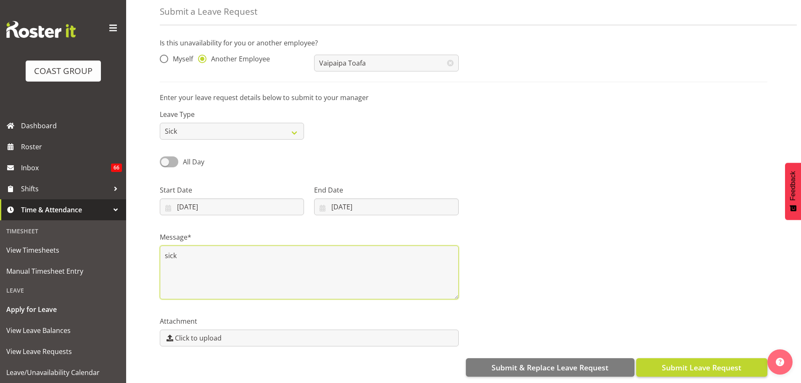
type textarea "sick"
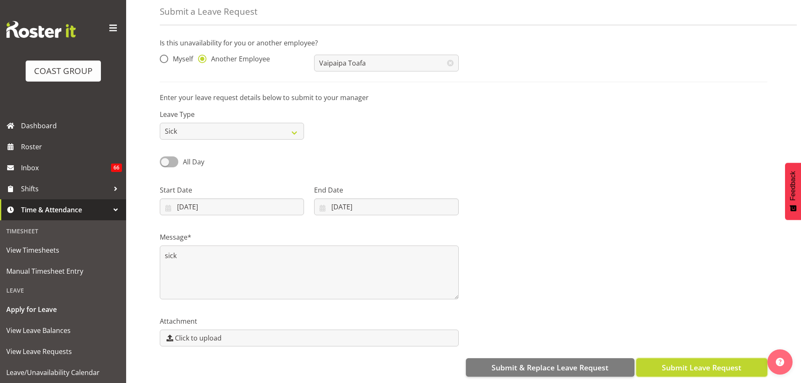
click at [685, 362] on span "Submit Leave Request" at bounding box center [701, 367] width 79 height 11
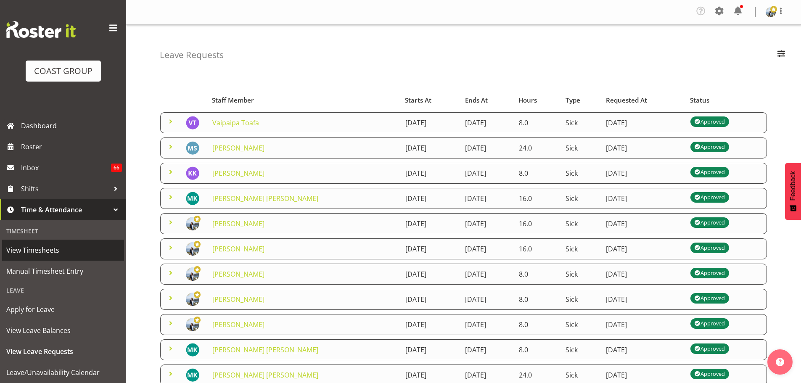
click at [41, 255] on span "View Timesheets" at bounding box center [63, 250] width 114 height 13
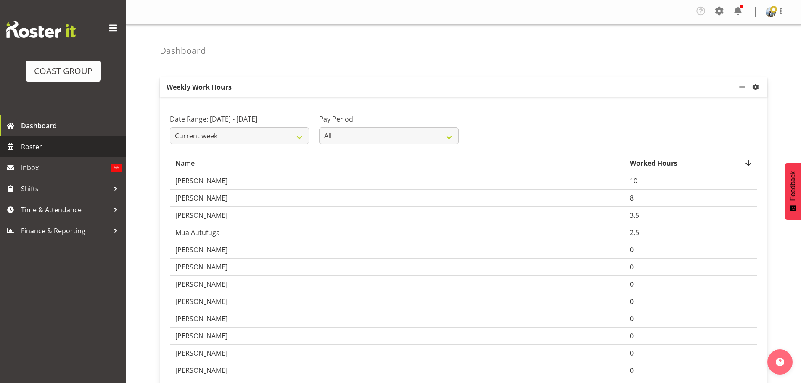
click at [38, 144] on span "Roster" at bounding box center [71, 146] width 101 height 13
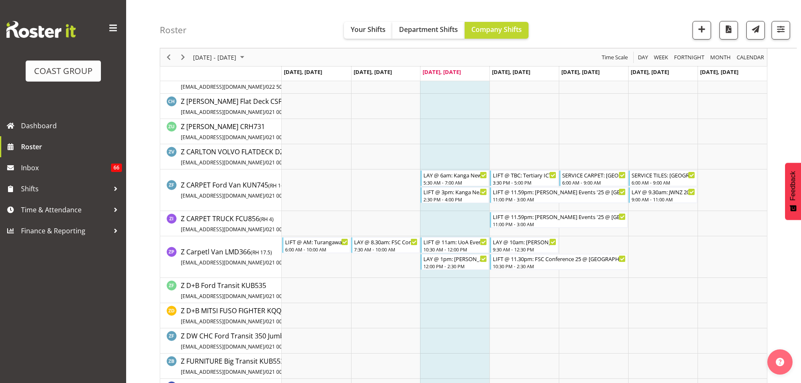
scroll to position [3965, 0]
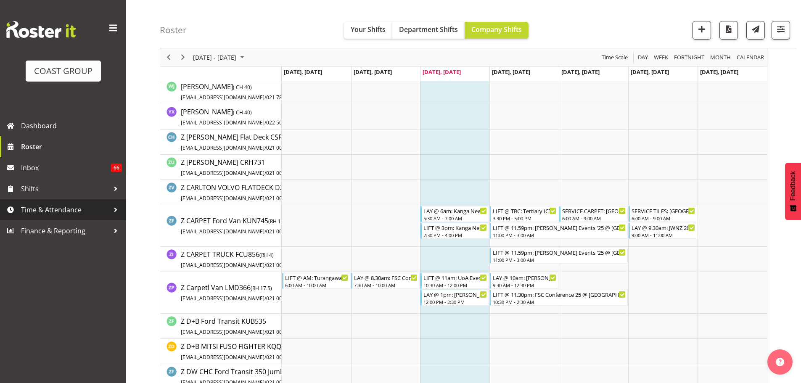
click at [71, 202] on link "Time & Attendance" at bounding box center [63, 209] width 126 height 21
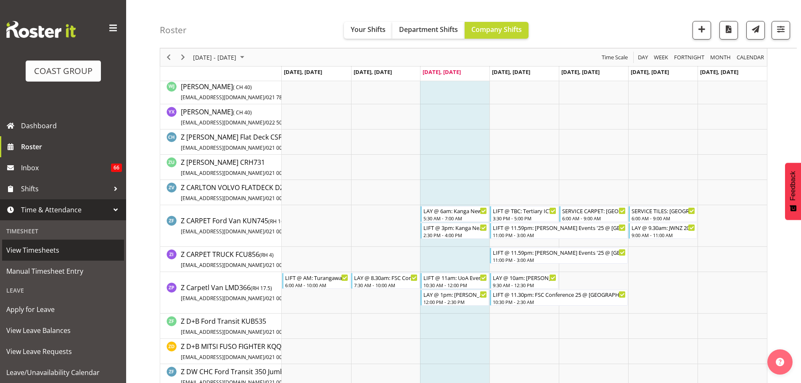
click at [45, 254] on span "View Timesheets" at bounding box center [63, 250] width 114 height 13
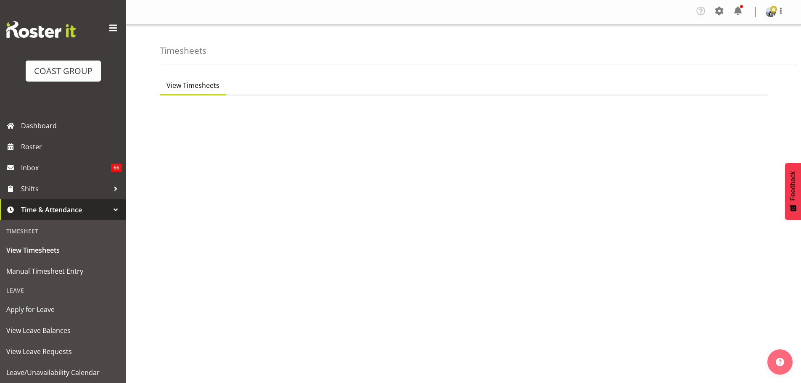
select select "7"
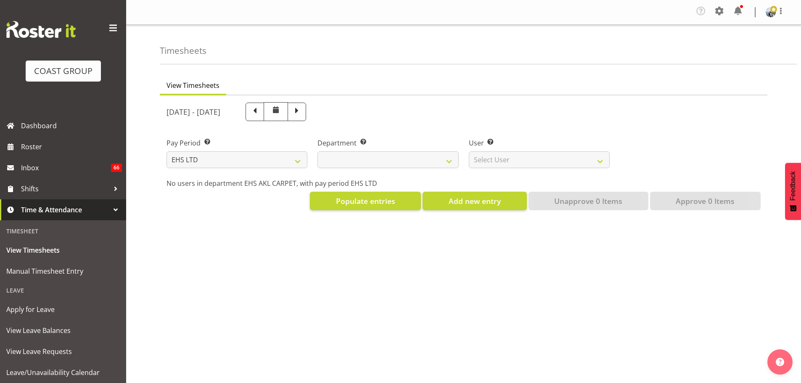
select select
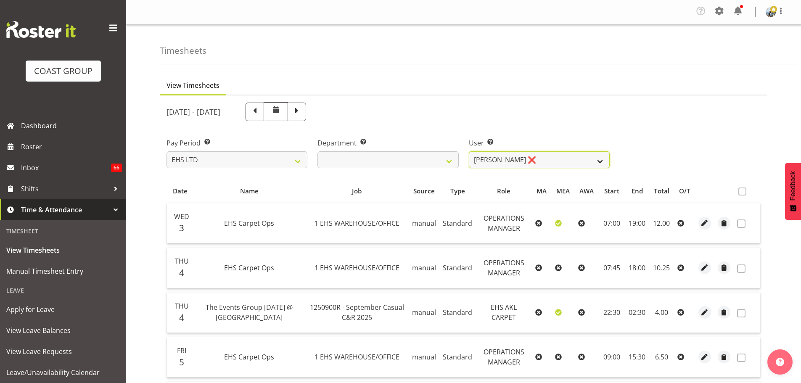
click at [556, 163] on select "[PERSON_NAME] ❌ [PERSON_NAME] ✔ [PERSON_NAME] ✔ [PERSON_NAME] ✔ [PERSON_NAME] […" at bounding box center [539, 159] width 141 height 17
select select "5142"
click at [469, 151] on select "[PERSON_NAME] ❌ [PERSON_NAME] ✔ [PERSON_NAME] ✔ [PERSON_NAME] ✔ [PERSON_NAME] […" at bounding box center [539, 159] width 141 height 17
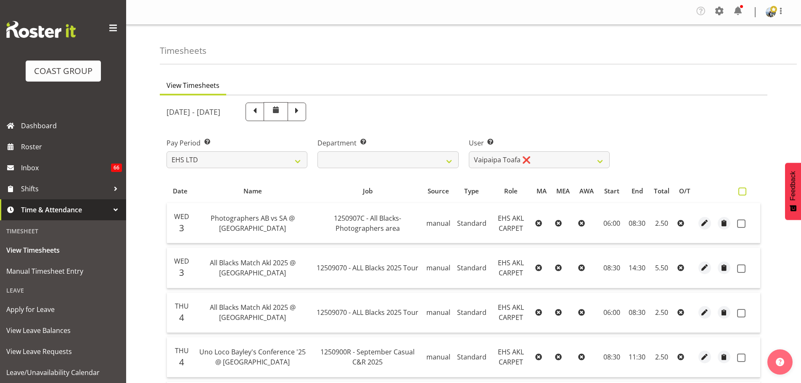
click at [743, 193] on span at bounding box center [742, 192] width 8 height 8
click at [743, 193] on input "checkbox" at bounding box center [740, 191] width 5 height 5
checkbox input "true"
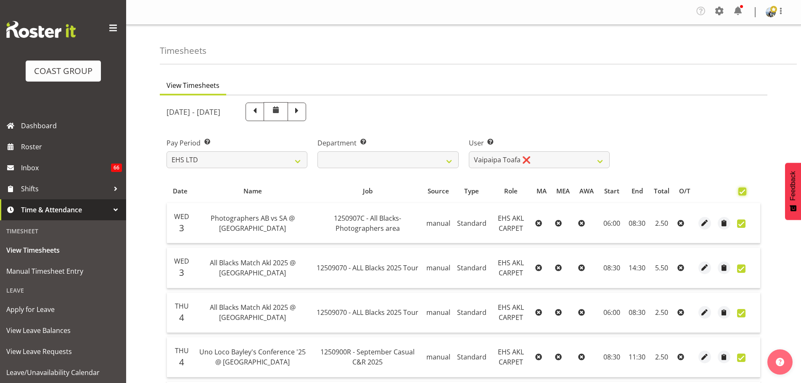
checkbox input "true"
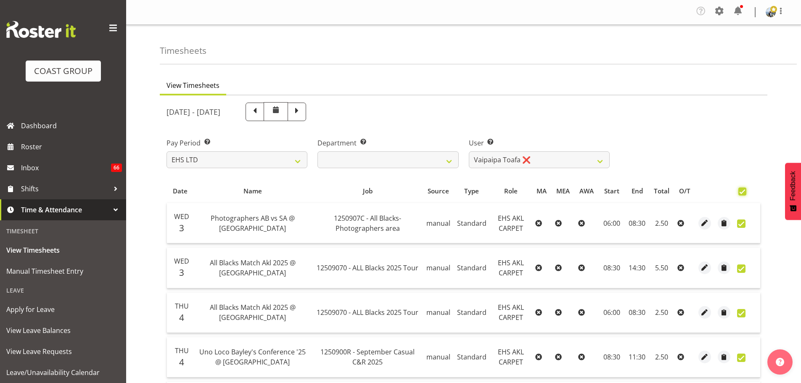
checkbox input "true"
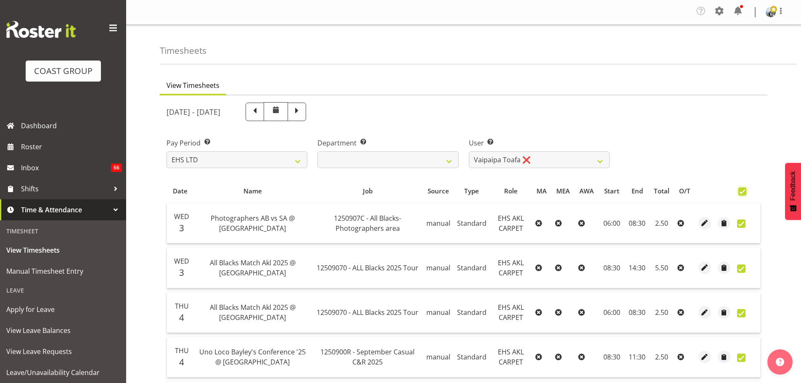
checkbox input "true"
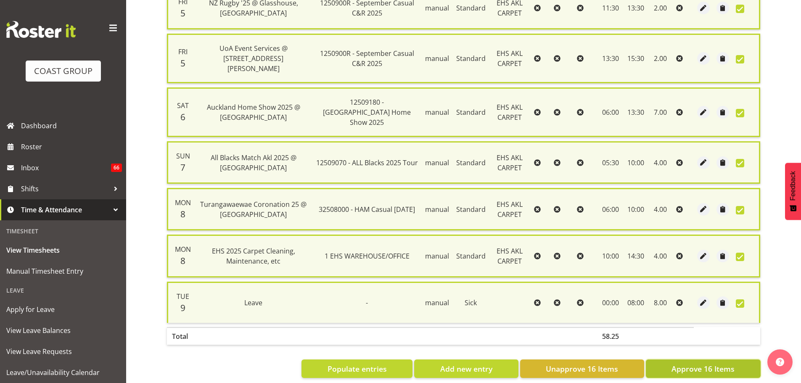
click at [725, 363] on span "Approve 16 Items" at bounding box center [703, 368] width 63 height 11
checkbox input "false"
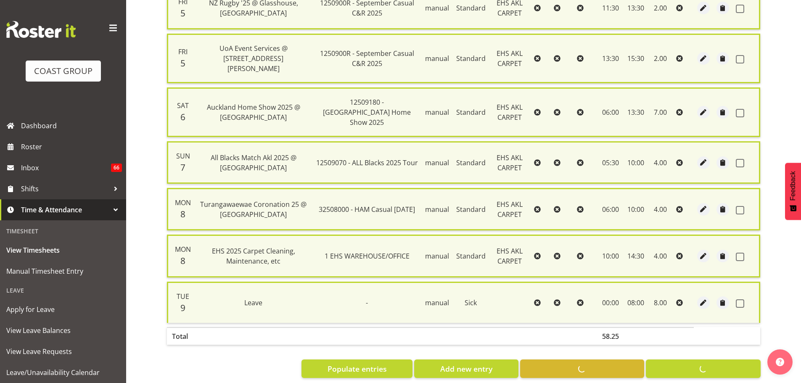
checkbox input "false"
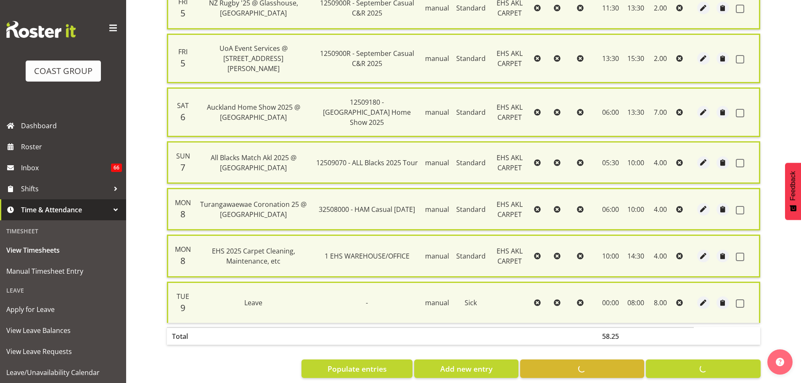
checkbox input "false"
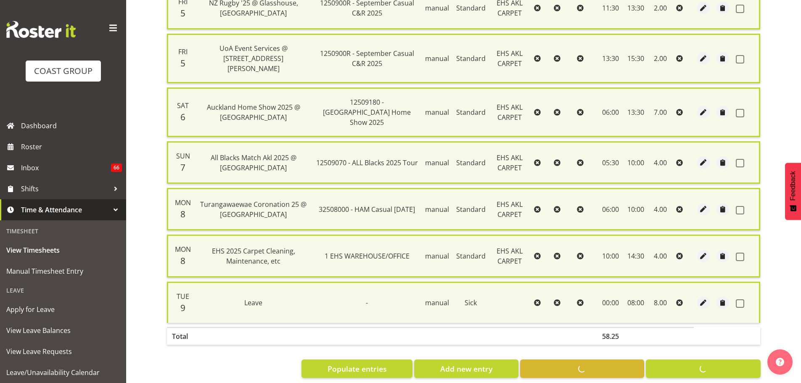
checkbox input "false"
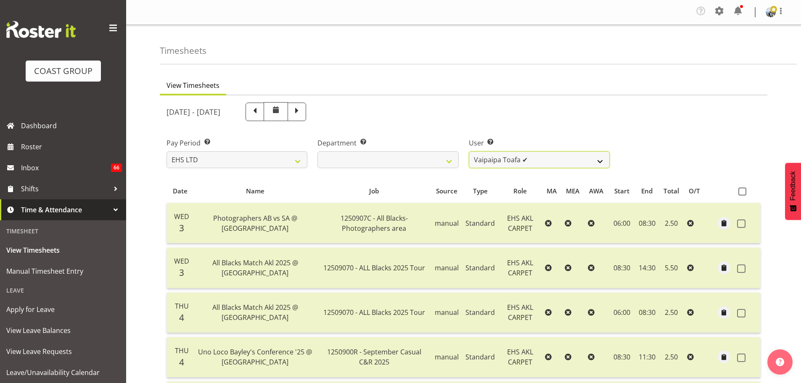
click at [571, 159] on select "Brittany Taylor ❌ Charwen Vaevaepare ✔ Kelsey Keutenius ✔ Leo Faalogo ✔ Marley …" at bounding box center [539, 159] width 141 height 17
select select "10070"
click at [469, 151] on select "Brittany Taylor ❌ Charwen Vaevaepare ✔ Kelsey Keutenius ✔ Leo Faalogo ✔ Marley …" at bounding box center [539, 159] width 141 height 17
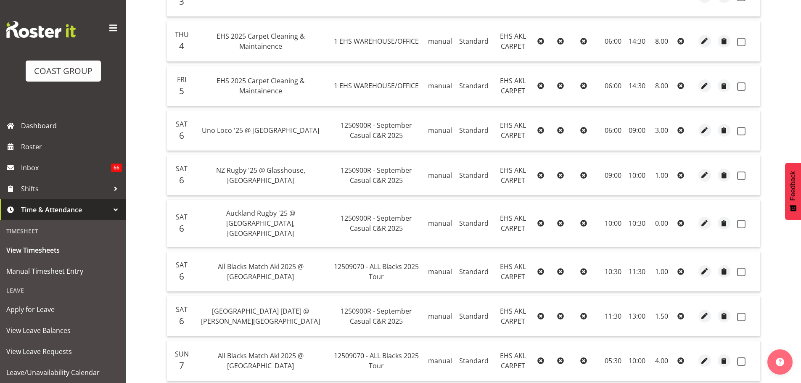
scroll to position [210, 0]
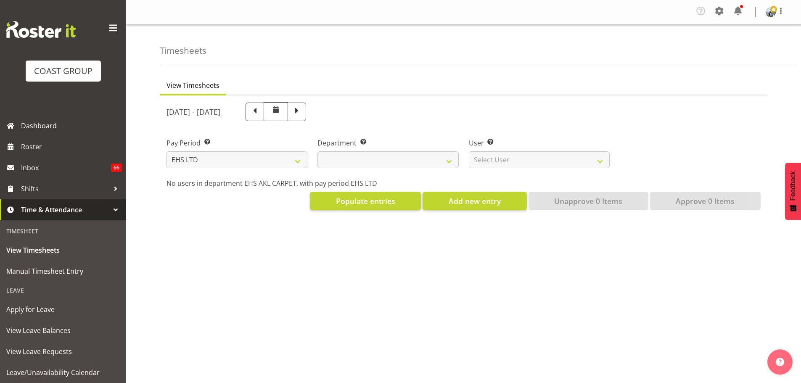
select select "7"
select select
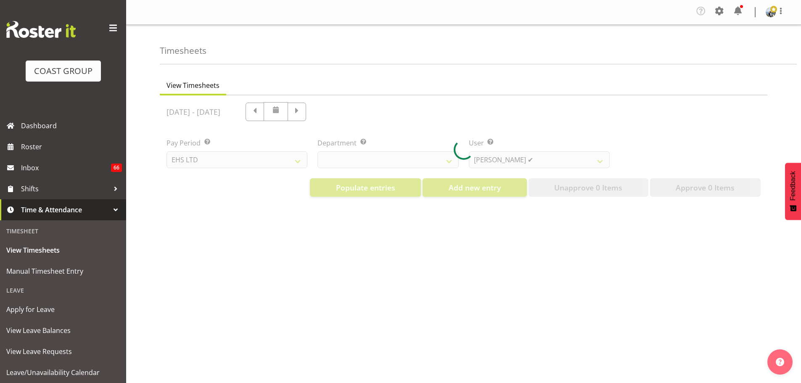
click at [540, 162] on div at bounding box center [464, 149] width 608 height 108
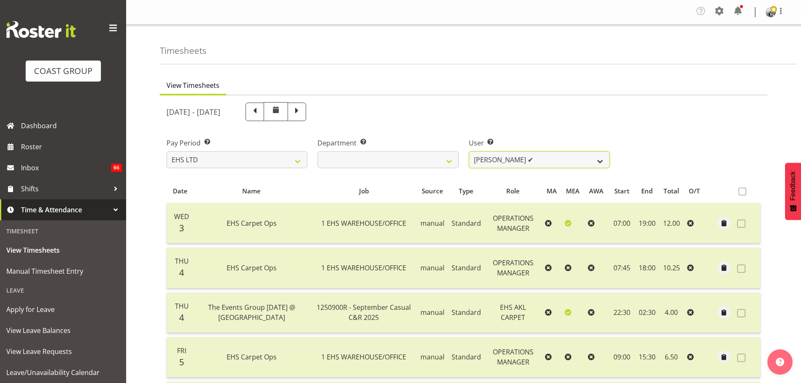
click at [524, 159] on select "Brittany Taylor ✔ Charwen Vaevaepare ✔ Kelsey Keutenius ✔ Leo Faalogo ✔ Marley …" at bounding box center [539, 159] width 141 height 17
select select "10070"
click at [469, 151] on select "Brittany Taylor ✔ Charwen Vaevaepare ✔ Kelsey Keutenius ✔ Leo Faalogo ✔ Marley …" at bounding box center [539, 159] width 141 height 17
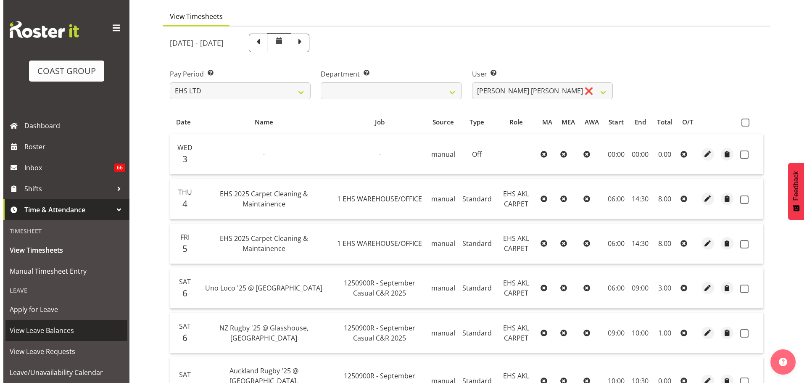
scroll to position [84, 0]
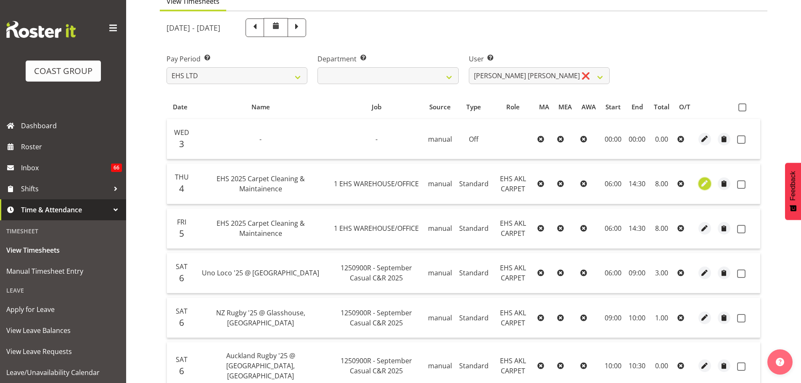
click at [704, 180] on span "button" at bounding box center [705, 184] width 10 height 10
select select "190"
select select "Standard"
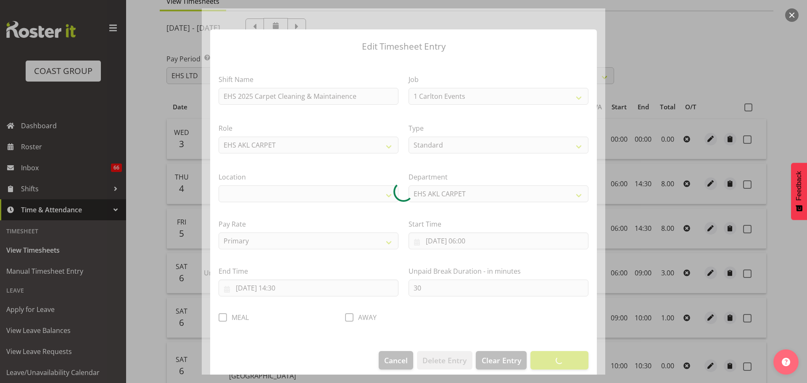
select select "69"
select select "35"
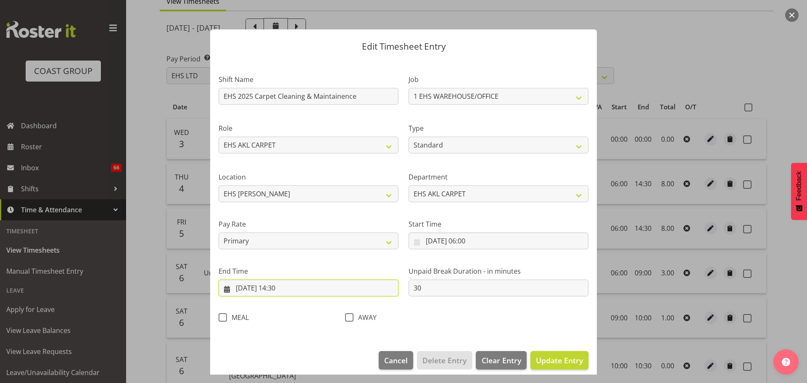
click at [288, 289] on input "04/09/2025, 14:30" at bounding box center [309, 288] width 180 height 17
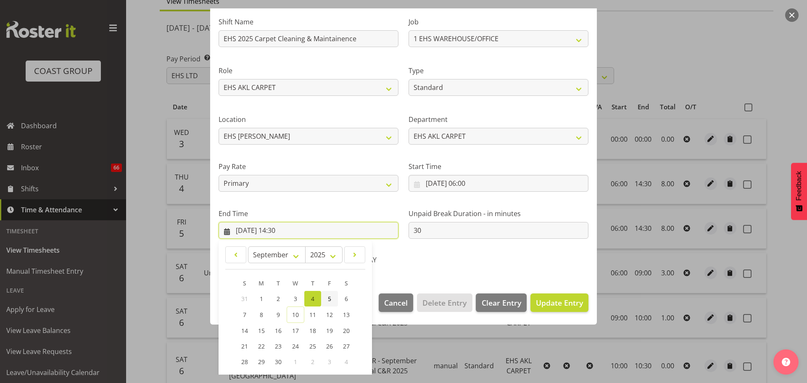
scroll to position [114, 0]
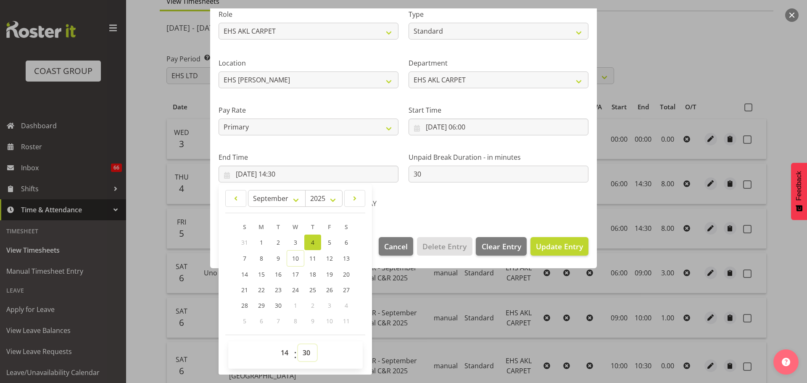
click at [305, 352] on select "00 01 02 03 04 05 06 07 08 09 10 11 12 13 14 15 16 17 18 19 20 21 22 23 24 25 2…" at bounding box center [307, 352] width 19 height 17
select select "0"
type input "04/09/2025, 14:00"
click at [543, 241] on span "Update Entry" at bounding box center [559, 246] width 47 height 10
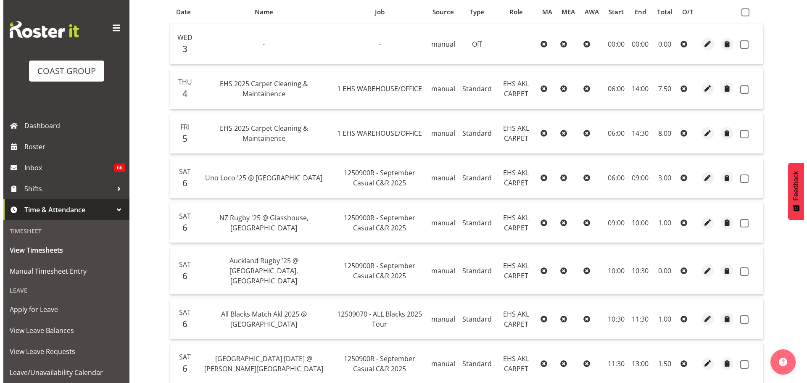
scroll to position [210, 0]
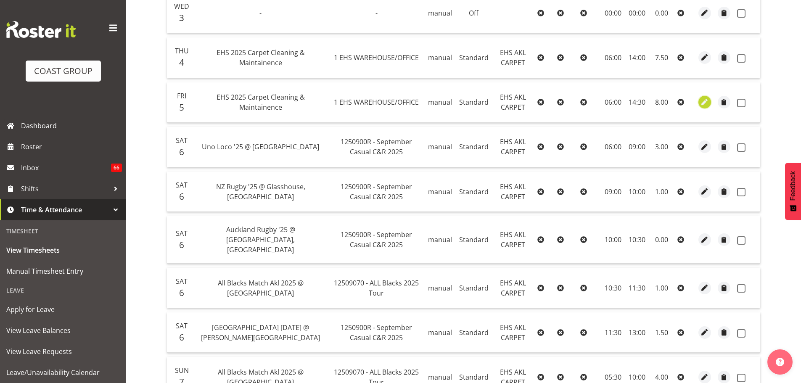
click at [705, 100] on span "button" at bounding box center [705, 103] width 10 height 10
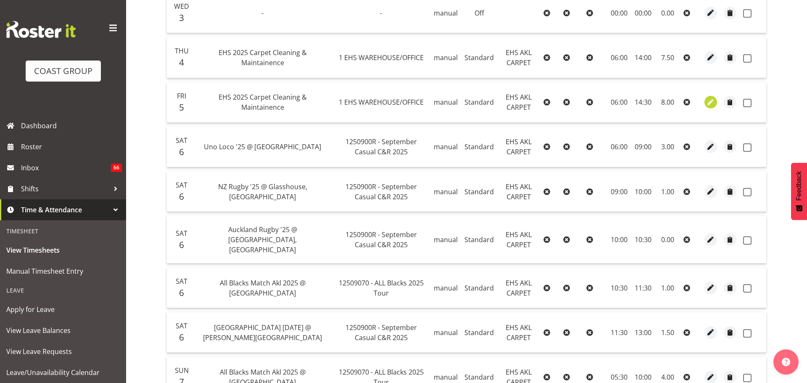
select select "190"
select select "Standard"
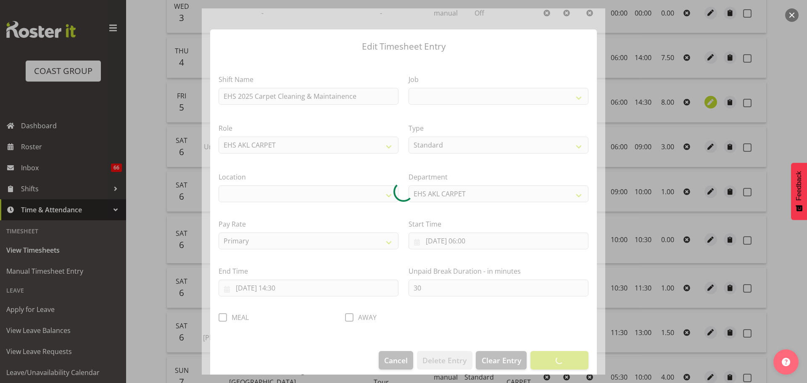
select select
select select "69"
select select "35"
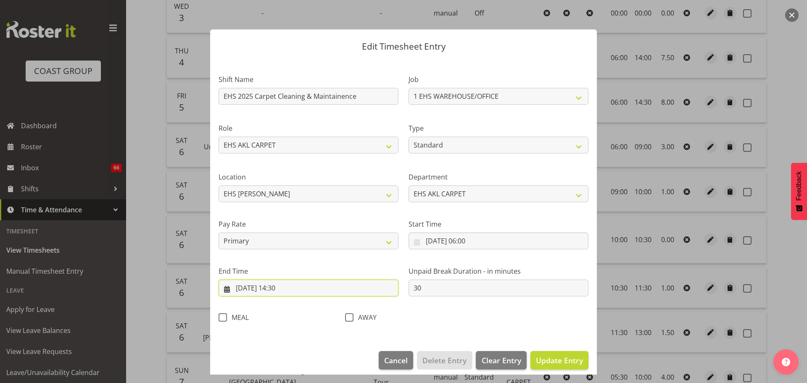
click at [287, 294] on input "05/09/2025, 14:30" at bounding box center [309, 288] width 180 height 17
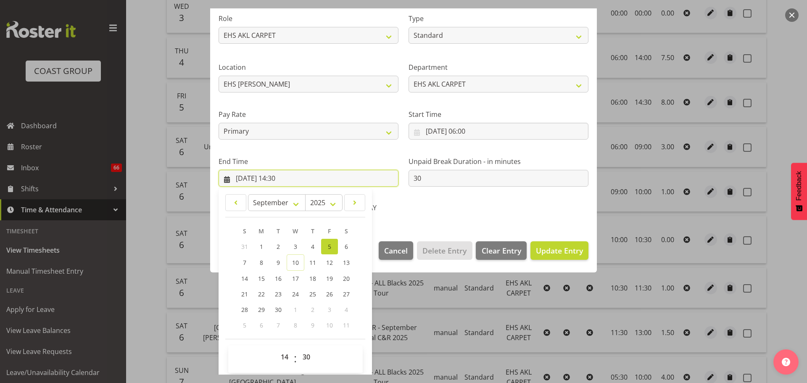
scroll to position [114, 0]
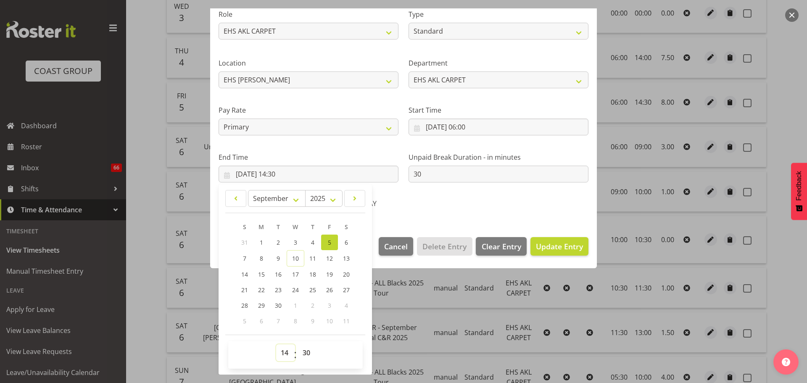
click at [288, 355] on select "00 01 02 03 04 05 06 07 08 09 10 11 12 13 14 15 16 17 18 19 20 21 22 23" at bounding box center [285, 352] width 19 height 17
select select "13"
click at [276, 344] on select "00 01 02 03 04 05 06 07 08 09 10 11 12 13 14 15 16 17 18 19 20 21 22 23" at bounding box center [285, 352] width 19 height 17
type input "05/09/2025, 13:30"
click at [480, 201] on div "Shift Name EHS 2025 Carpet Cleaning & Maintainence Job 1 Carlton Events 1 Carlt…" at bounding box center [404, 82] width 380 height 267
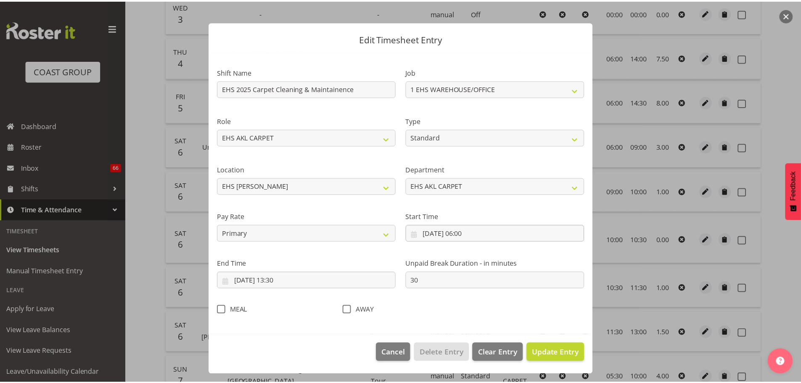
scroll to position [8, 0]
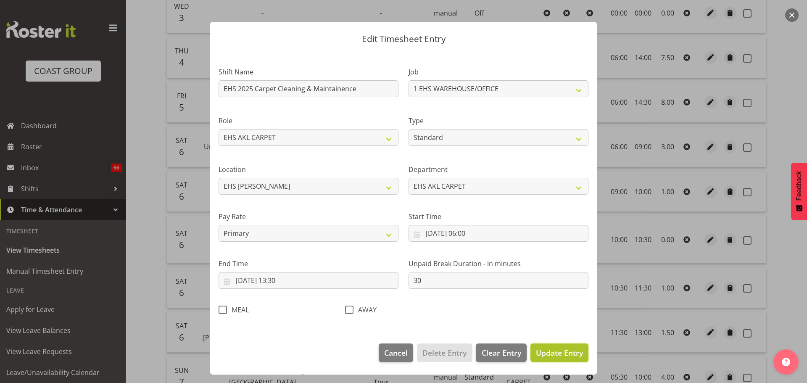
click at [552, 352] on span "Update Entry" at bounding box center [559, 353] width 47 height 10
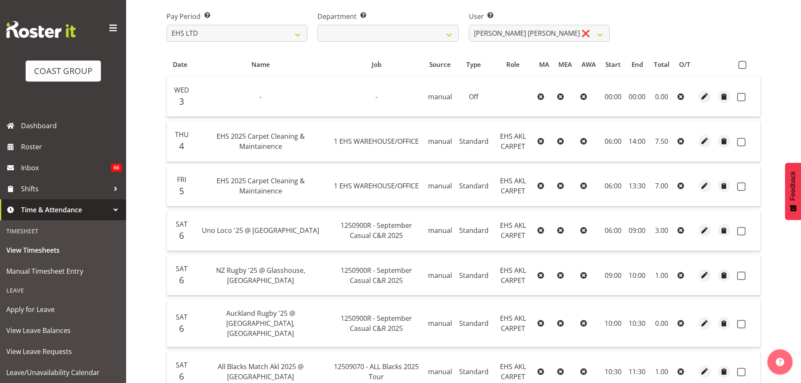
scroll to position [126, 0]
click at [742, 61] on th at bounding box center [747, 65] width 26 height 16
click at [742, 64] on span at bounding box center [742, 65] width 8 height 8
click at [742, 64] on input "checkbox" at bounding box center [740, 65] width 5 height 5
checkbox input "true"
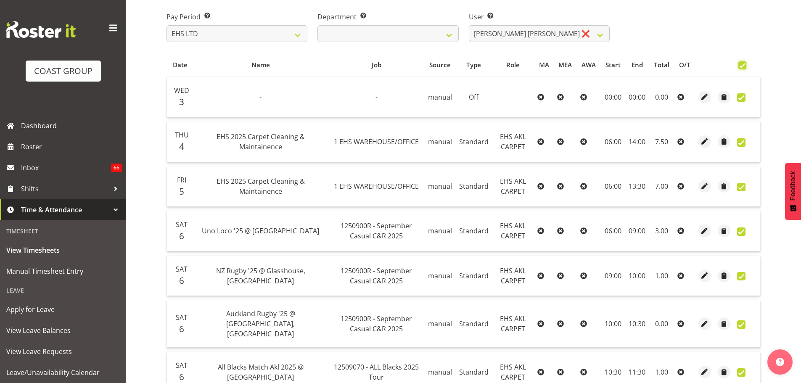
checkbox input "true"
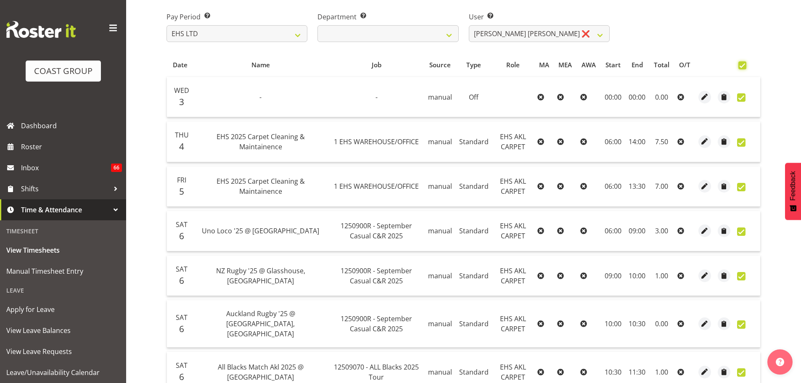
checkbox input "true"
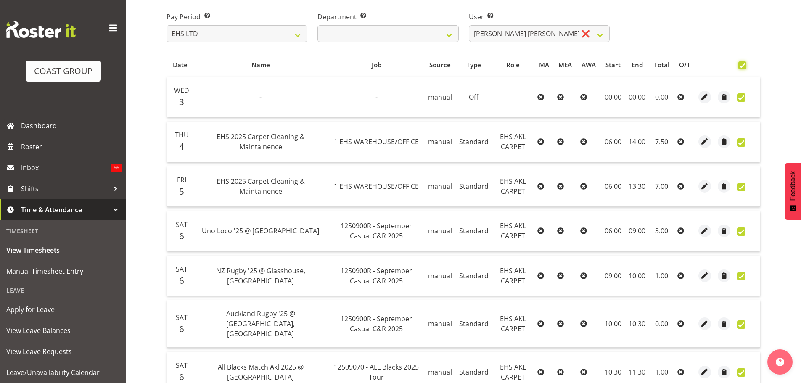
checkbox input "true"
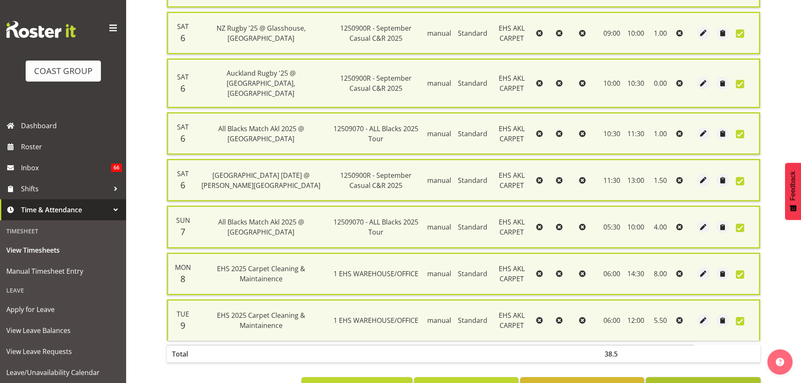
scroll to position [403, 0]
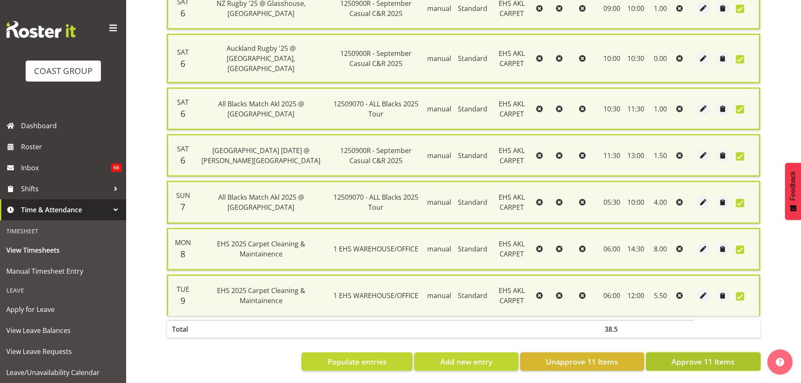
click at [708, 359] on span "Approve 11 Items" at bounding box center [703, 361] width 63 height 11
checkbox input "false"
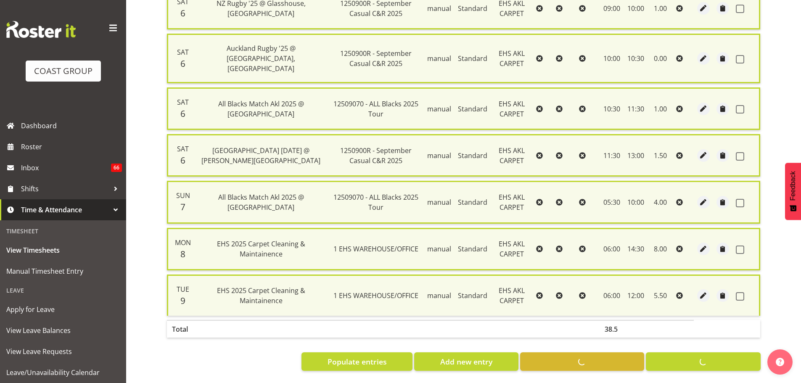
checkbox input "false"
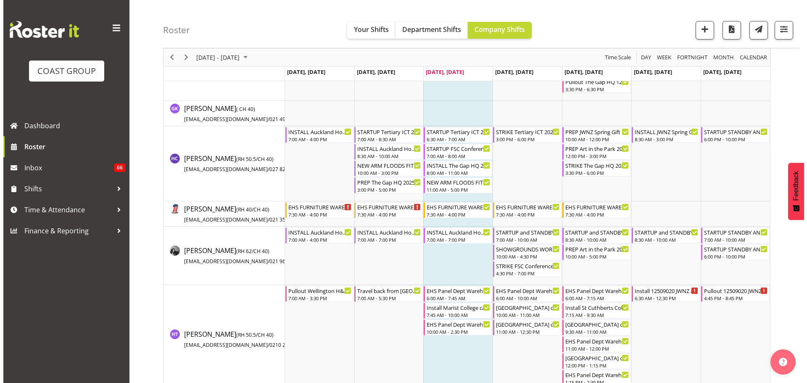
scroll to position [1177, 0]
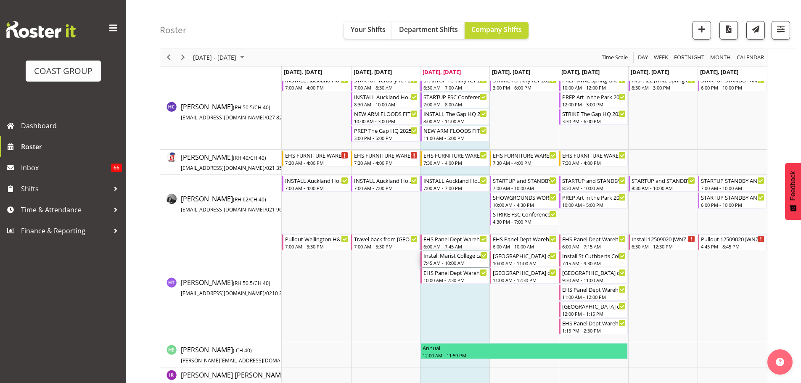
click at [464, 259] on div "Install Marist College casual. In at 8:30am." at bounding box center [455, 255] width 64 height 8
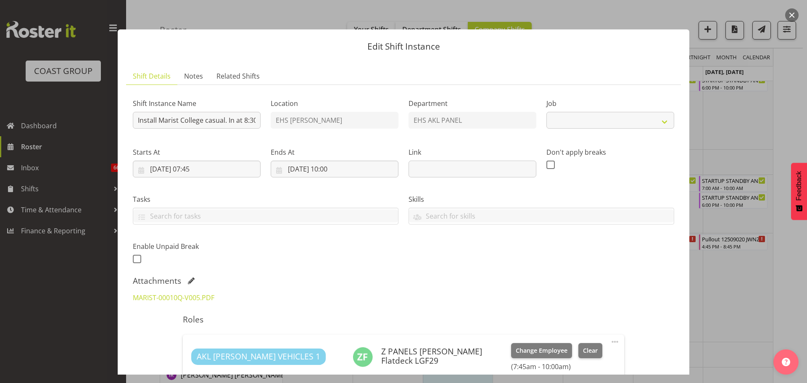
select select "8653"
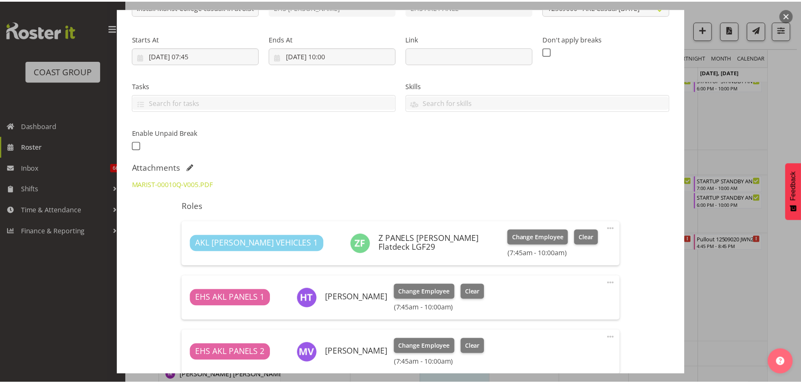
scroll to position [227, 0]
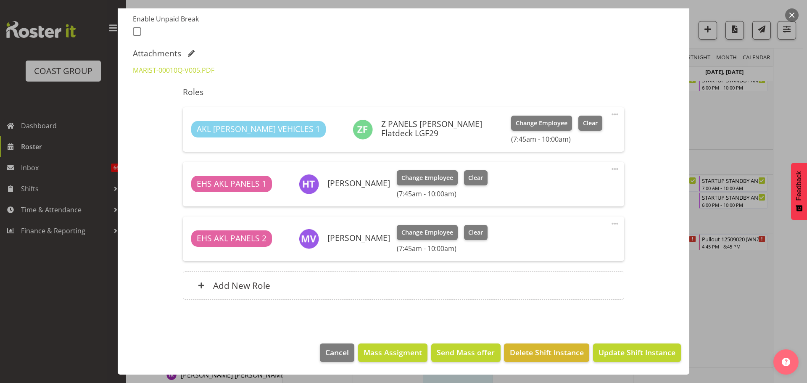
click at [762, 305] on div at bounding box center [403, 191] width 807 height 383
